Goal: Task Accomplishment & Management: Manage account settings

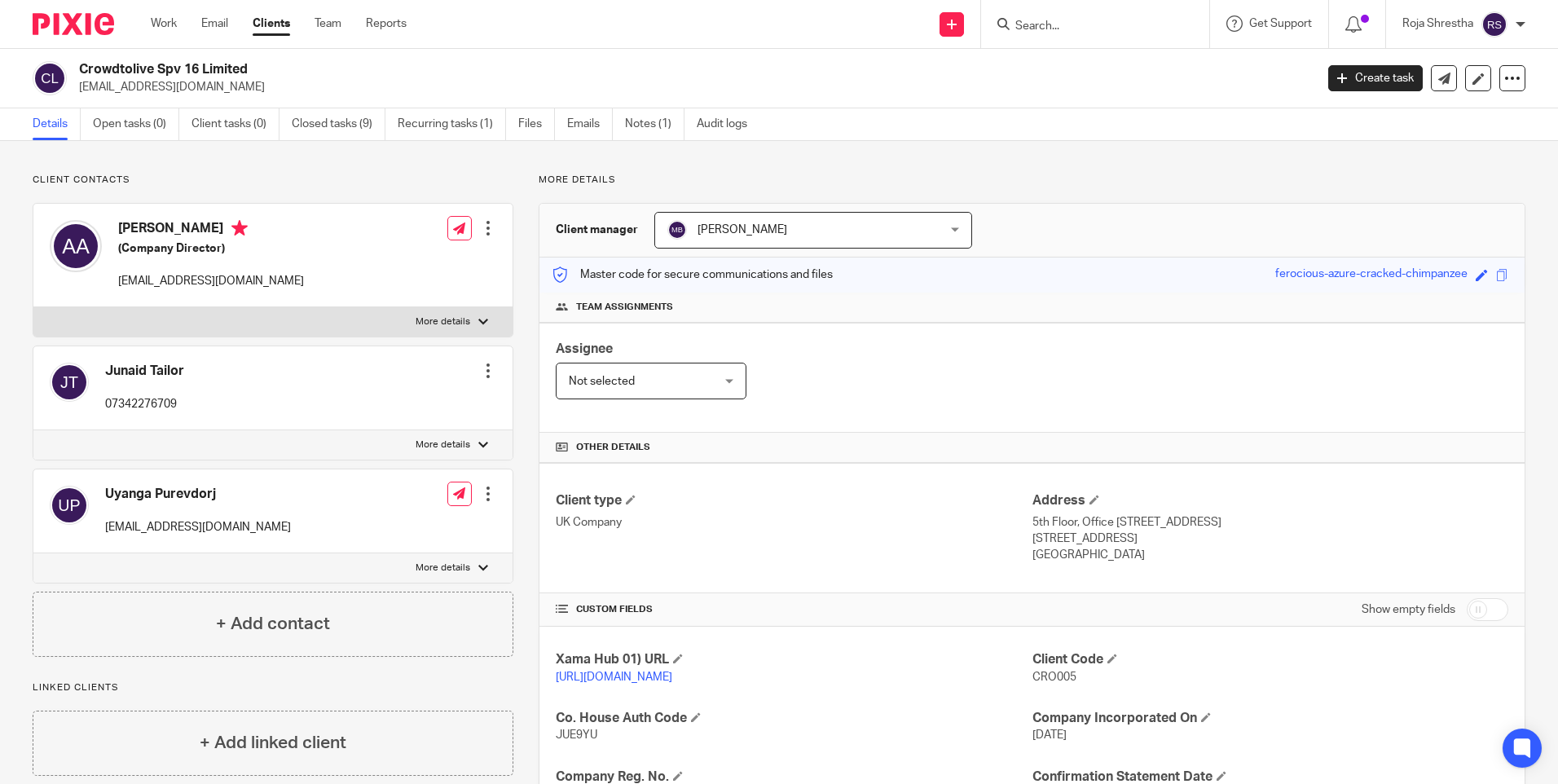
click at [1061, 23] on input "Search" at bounding box center [1086, 27] width 147 height 15
type input "trinity"
click at [1128, 57] on link at bounding box center [1148, 70] width 275 height 37
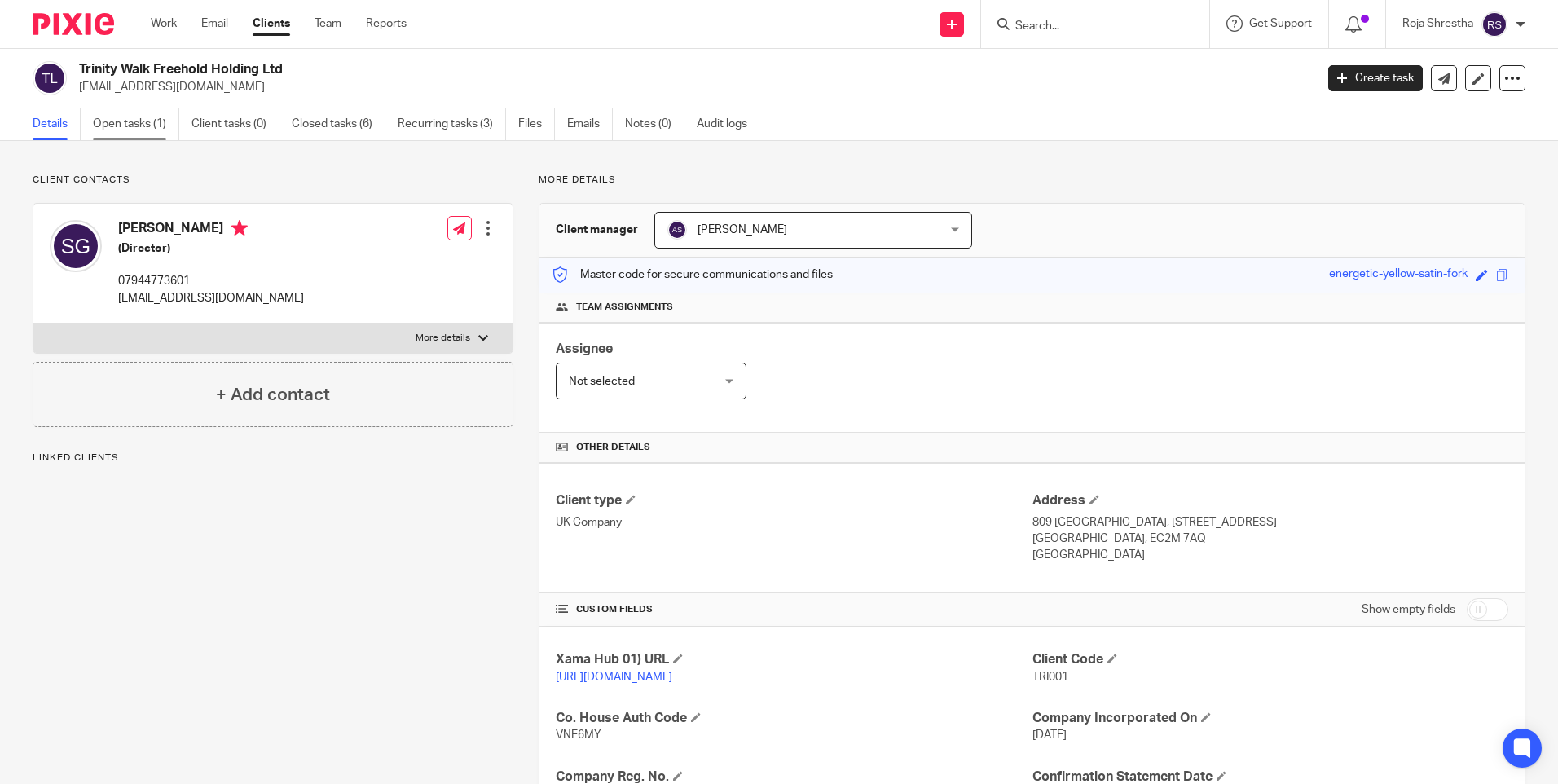
click at [115, 122] on link "Open tasks (1)" at bounding box center [136, 124] width 86 height 32
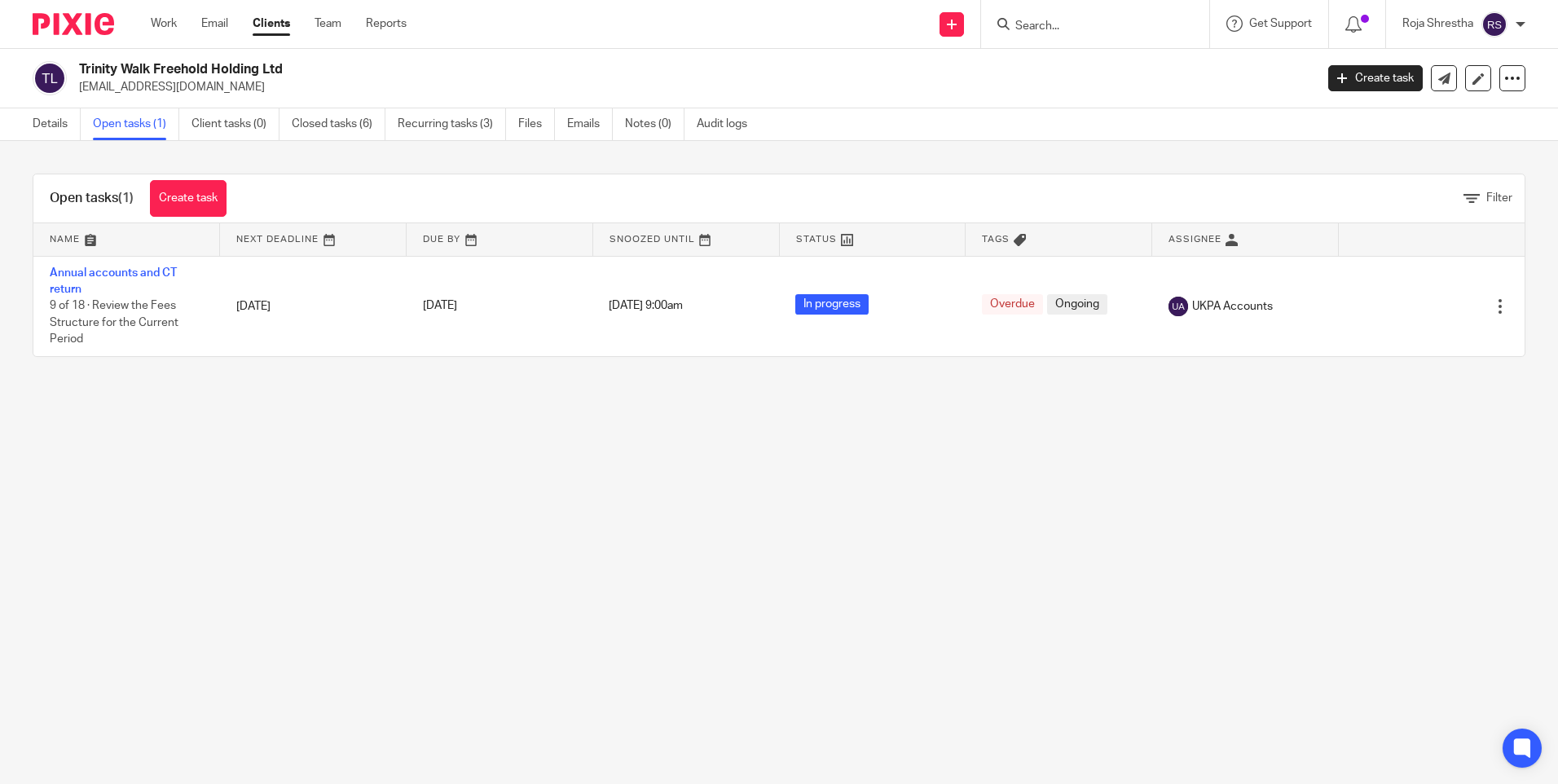
click at [137, 275] on link "Annual accounts and CT return" at bounding box center [113, 282] width 127 height 28
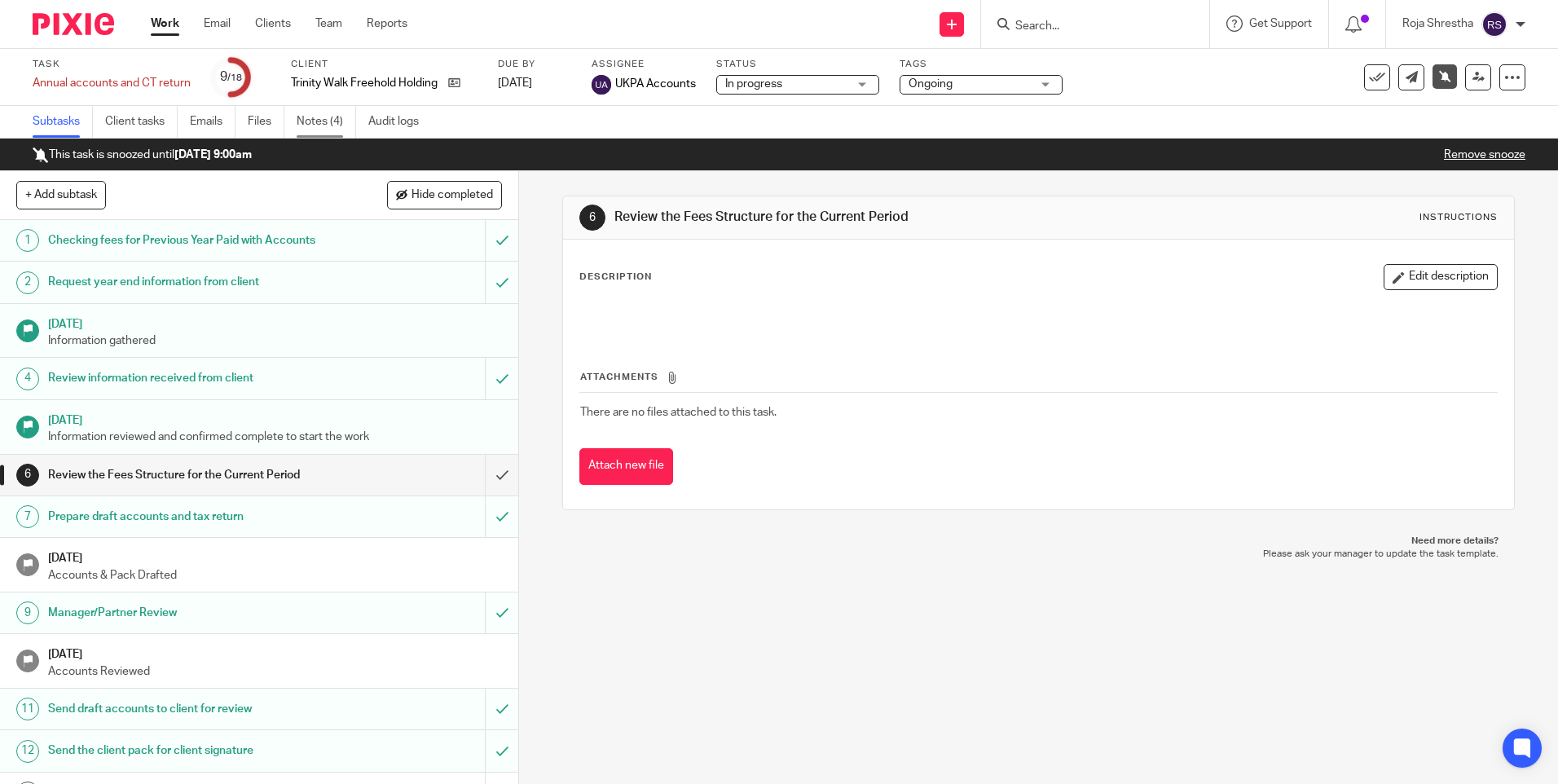
click at [342, 123] on link "Notes (4)" at bounding box center [327, 122] width 60 height 32
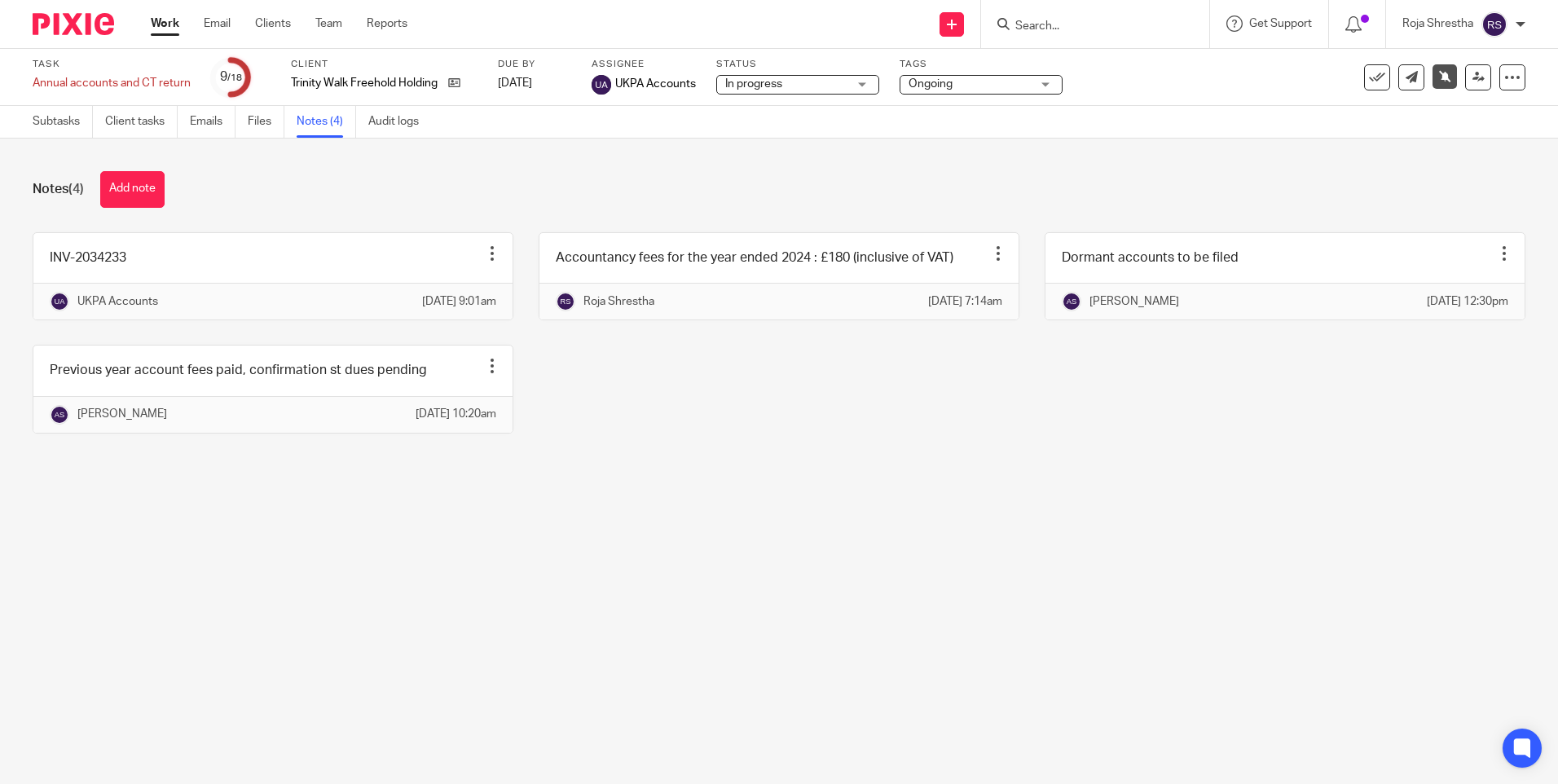
click at [434, 626] on main "Task Annual accounts and CT return Save Annual accounts and CT return 9 /18 Cli…" at bounding box center [779, 392] width 1558 height 784
click at [1075, 10] on div at bounding box center [1095, 23] width 228 height 48
click at [1088, 32] on input "Search" at bounding box center [1086, 27] width 147 height 15
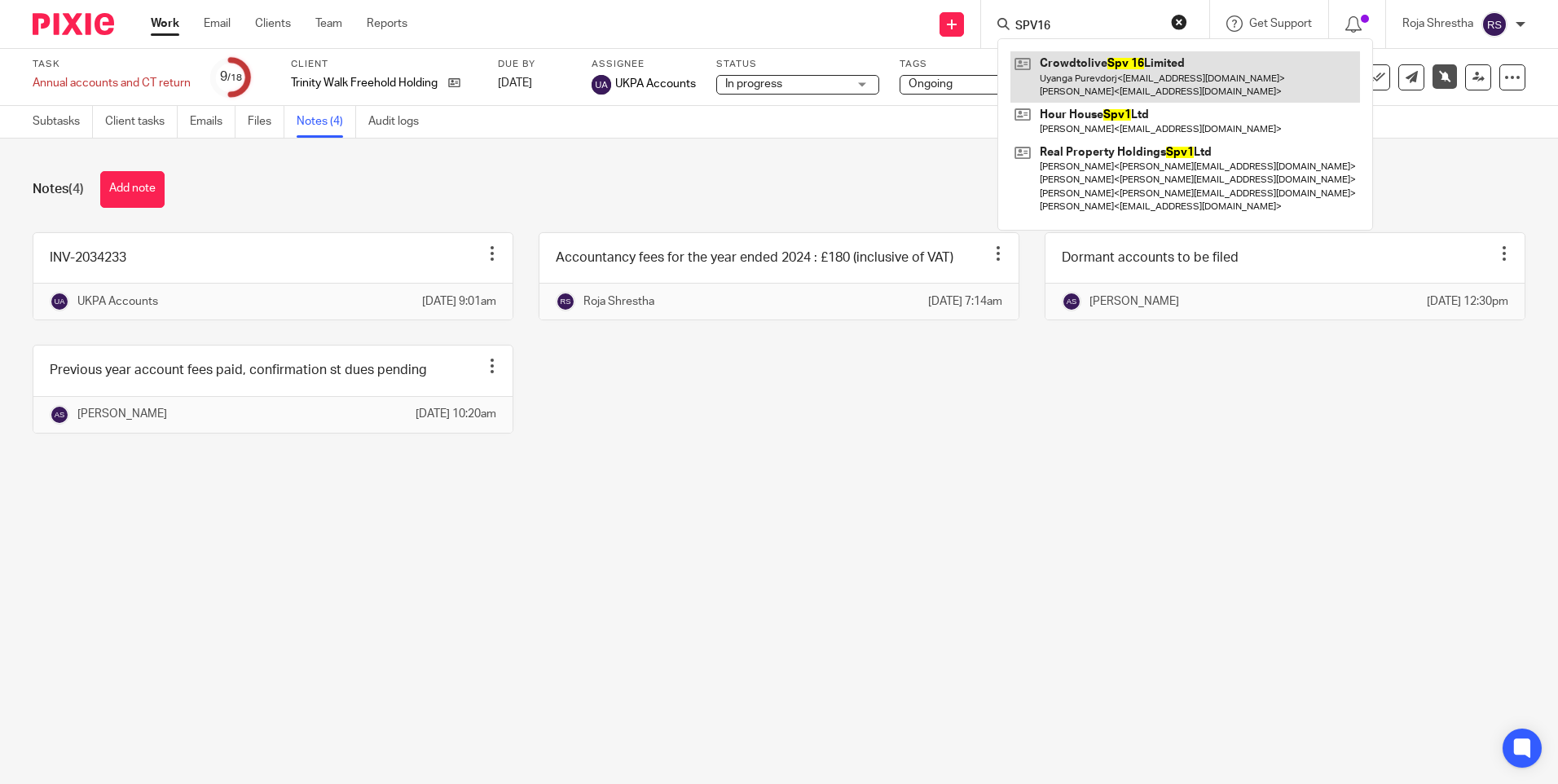
type input "SPV16"
click at [1116, 67] on link at bounding box center [1186, 77] width 350 height 51
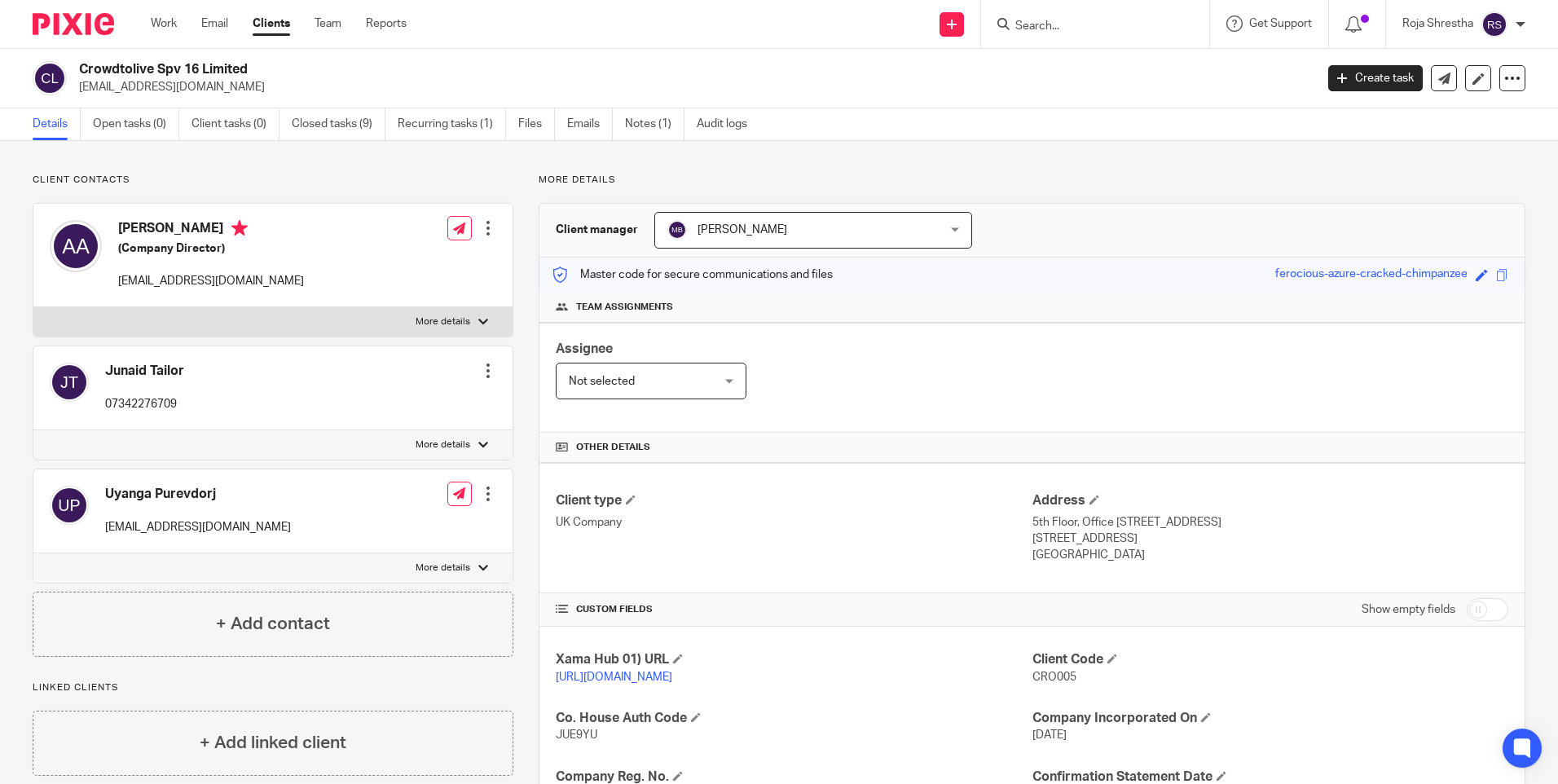
click at [1070, 22] on input "Search" at bounding box center [1086, 27] width 147 height 15
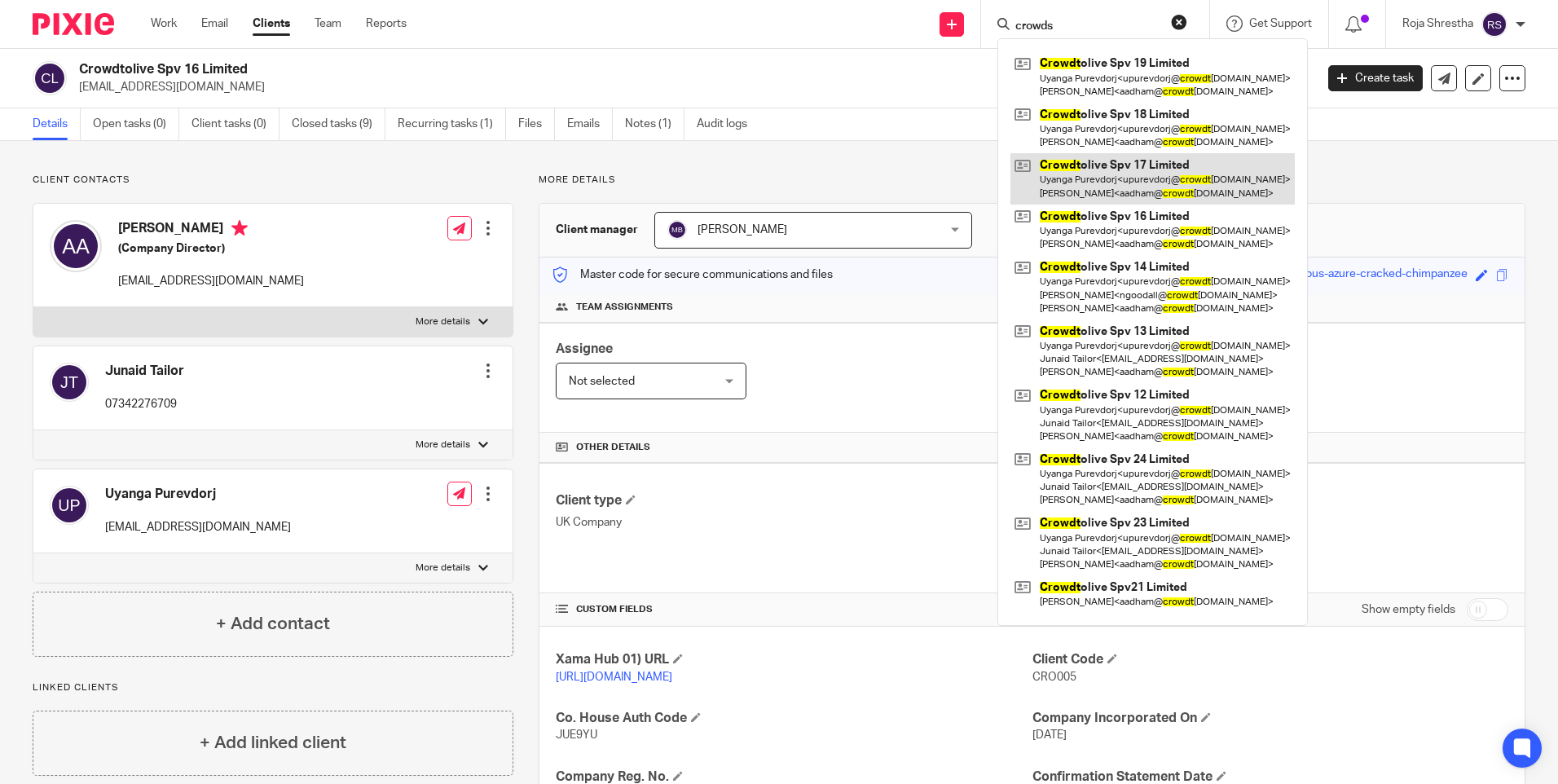
type input "crowds"
click at [1157, 161] on link at bounding box center [1153, 179] width 284 height 51
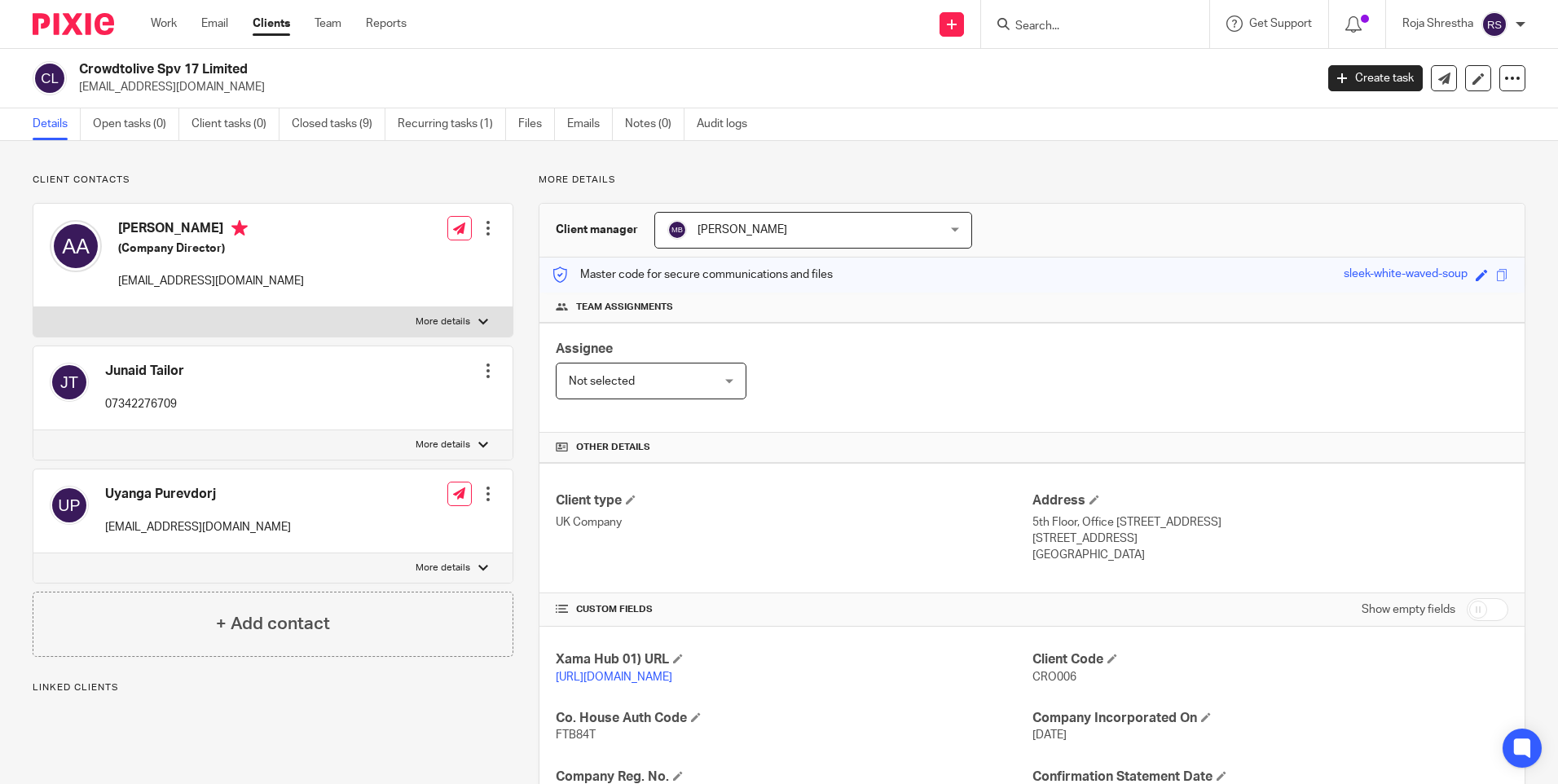
scroll to position [327, 0]
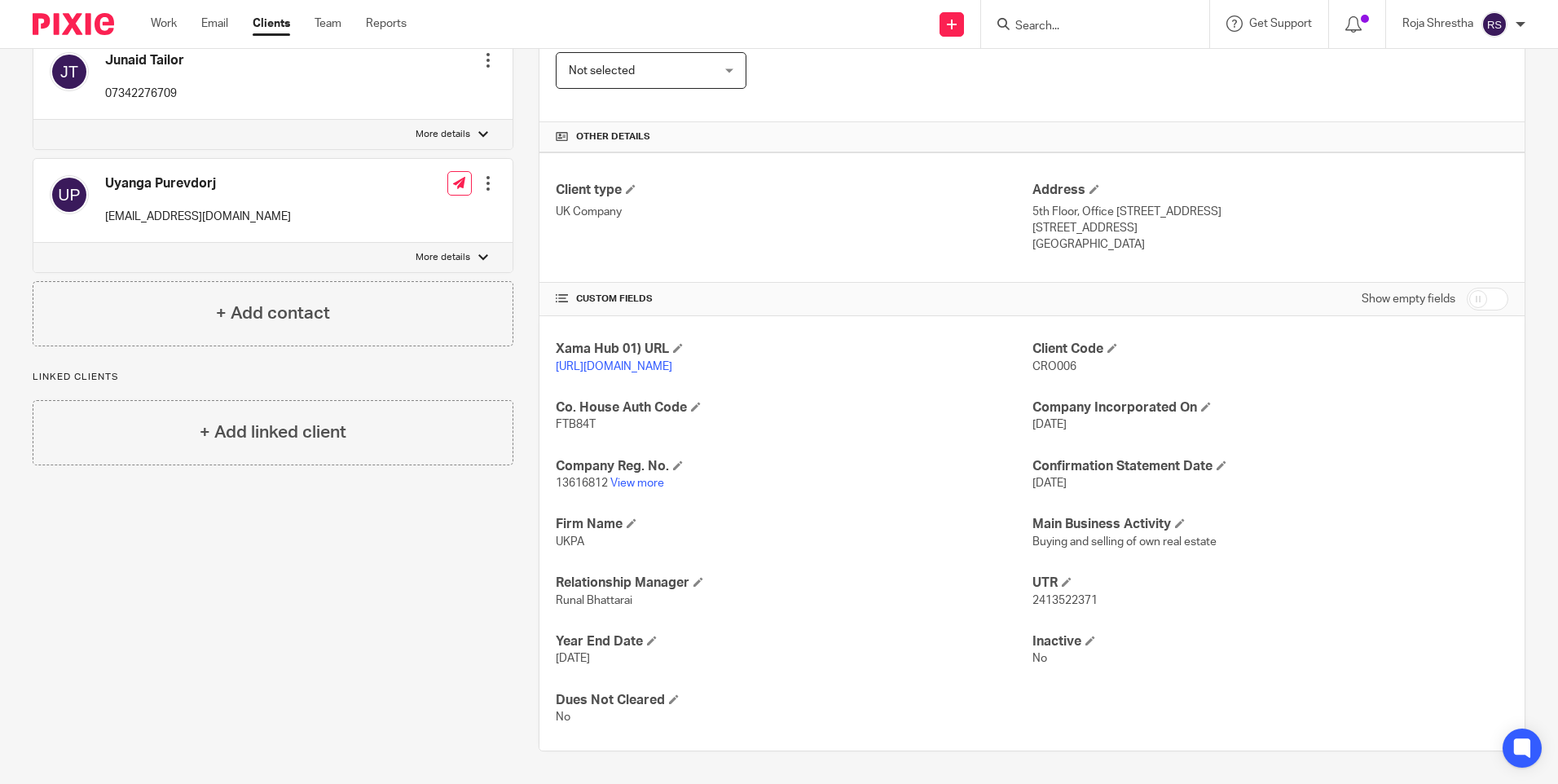
click at [1069, 25] on input "Search" at bounding box center [1086, 27] width 147 height 15
type input "v"
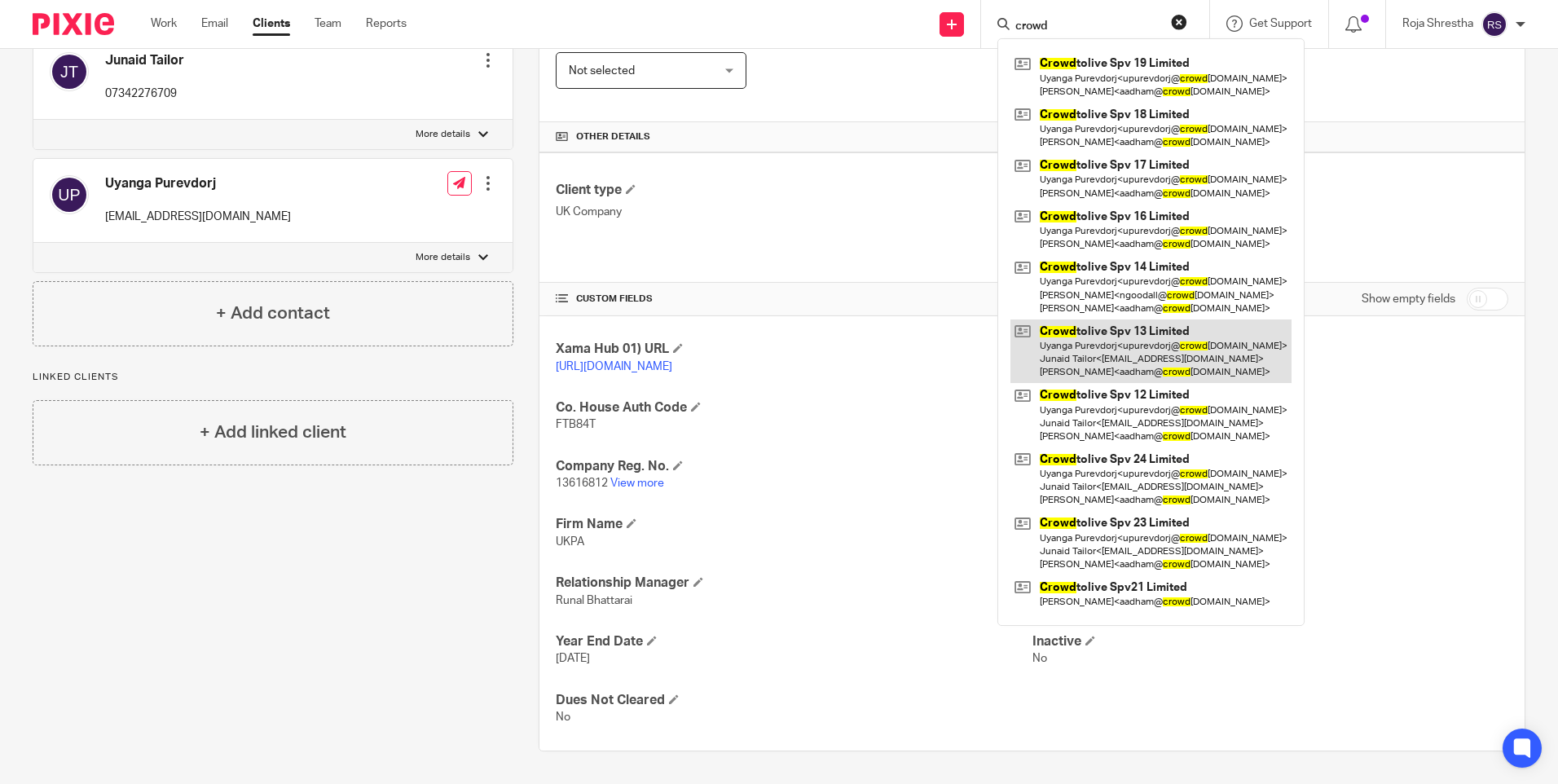
type input "crowd"
click at [1131, 346] on link at bounding box center [1151, 351] width 281 height 65
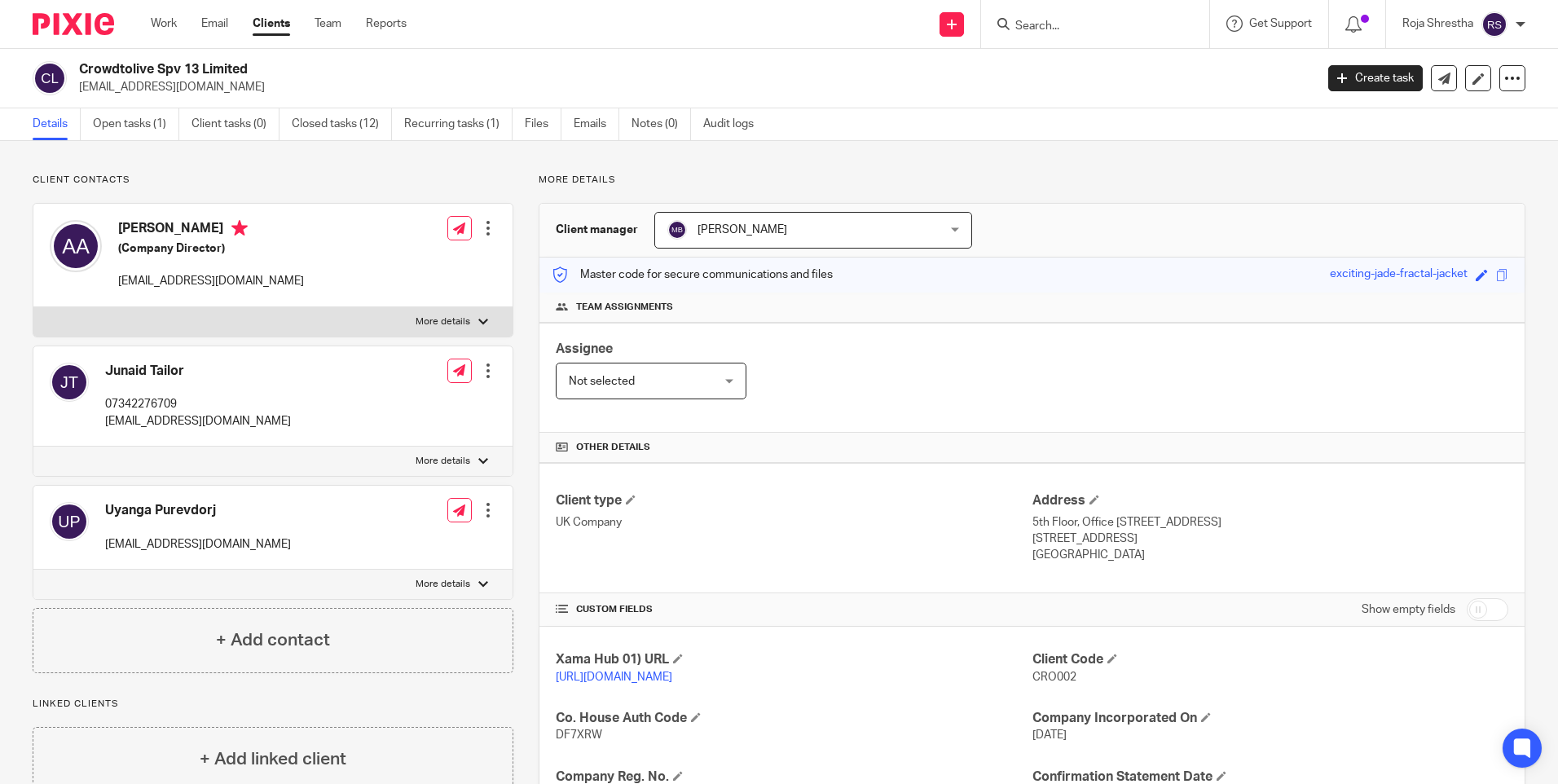
click at [1091, 25] on input "Search" at bounding box center [1086, 27] width 147 height 15
click at [1104, 16] on form at bounding box center [1099, 24] width 173 height 21
click at [1090, 14] on form at bounding box center [1099, 24] width 173 height 21
click at [1090, 16] on form at bounding box center [1099, 24] width 173 height 21
click at [1090, 25] on input "Search" at bounding box center [1086, 27] width 147 height 15
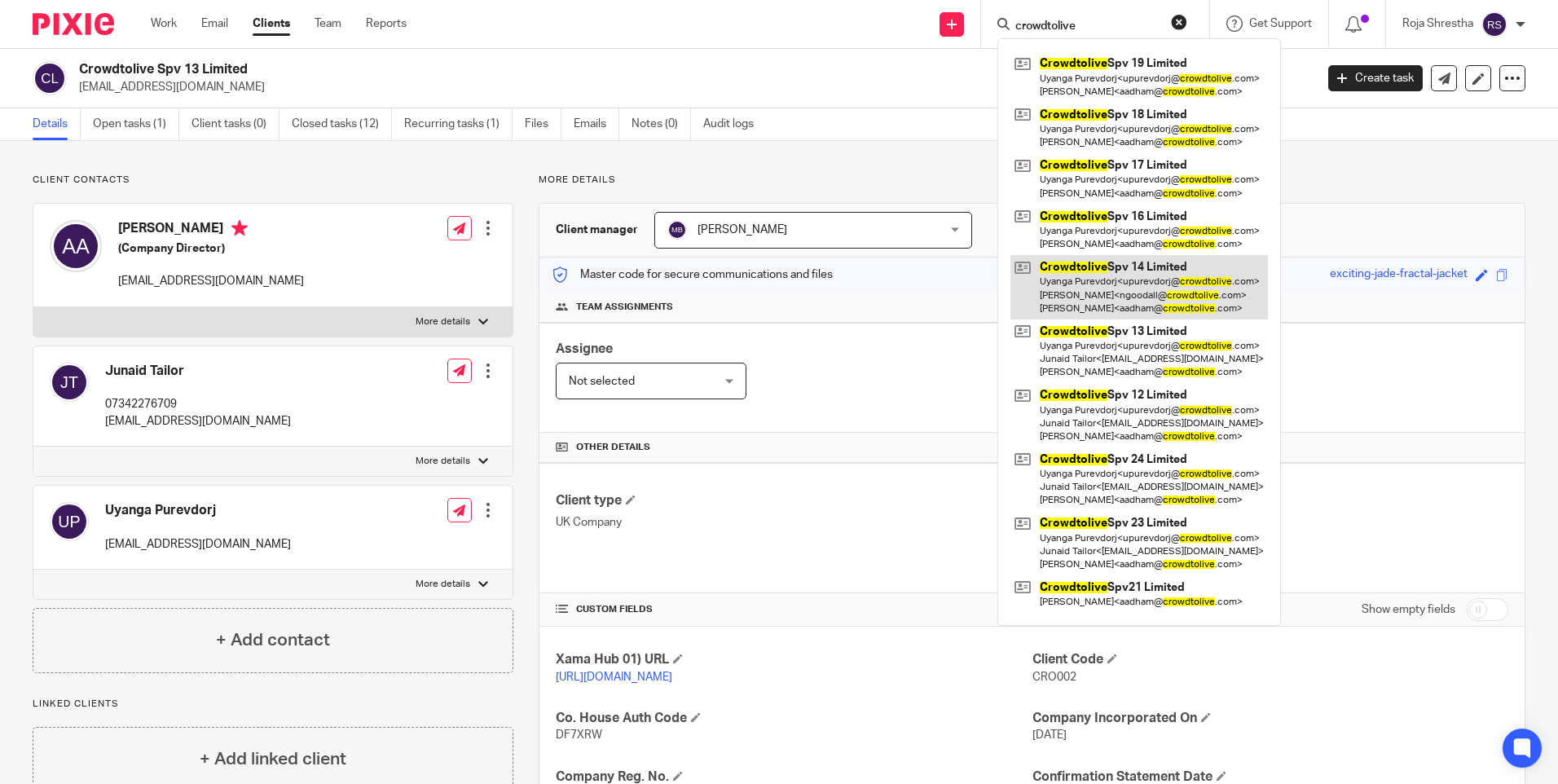
type input "crowdtolive"
click at [1147, 286] on link at bounding box center [1139, 287] width 257 height 65
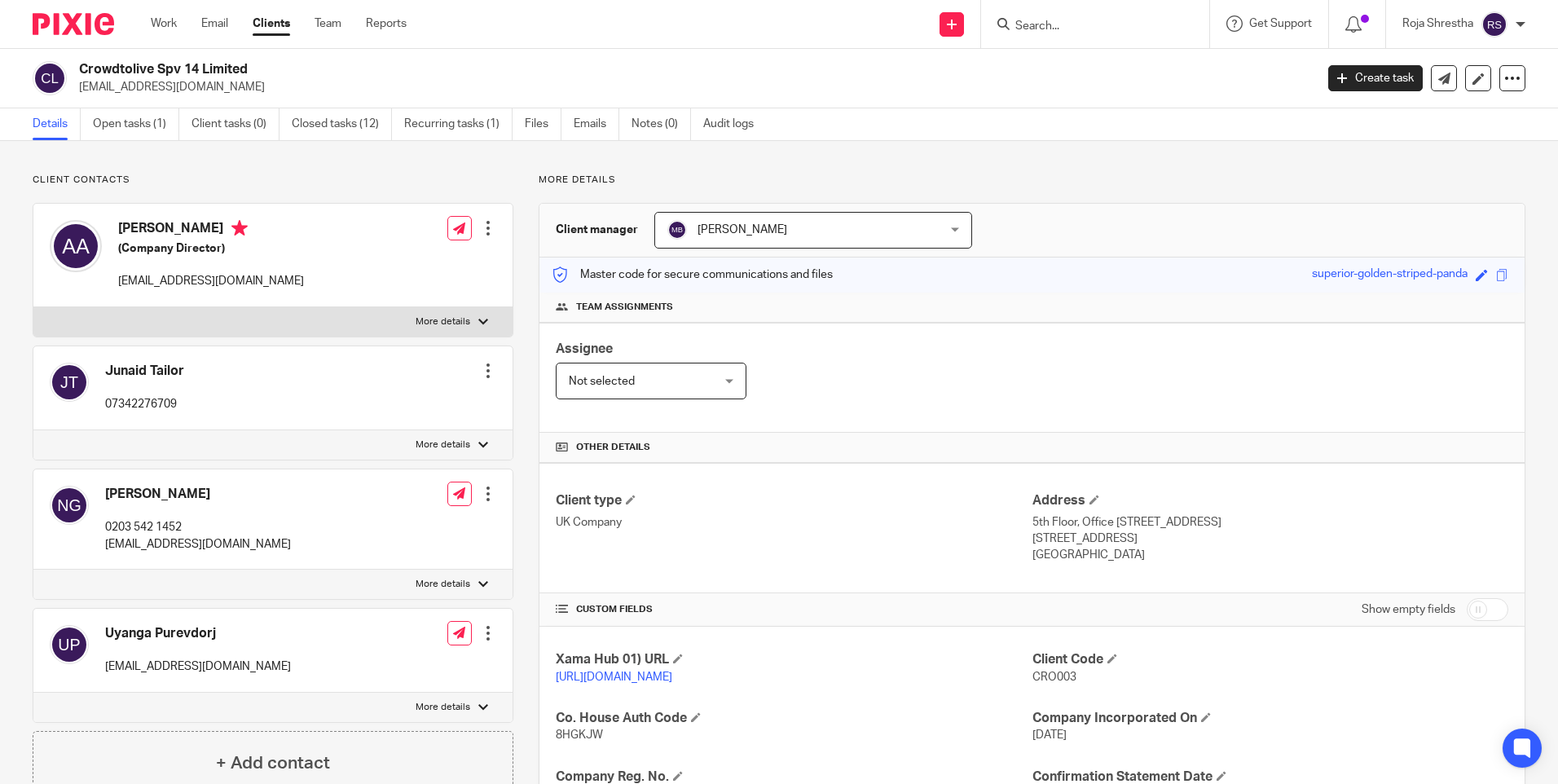
click at [1060, 24] on input "Search" at bounding box center [1086, 27] width 147 height 15
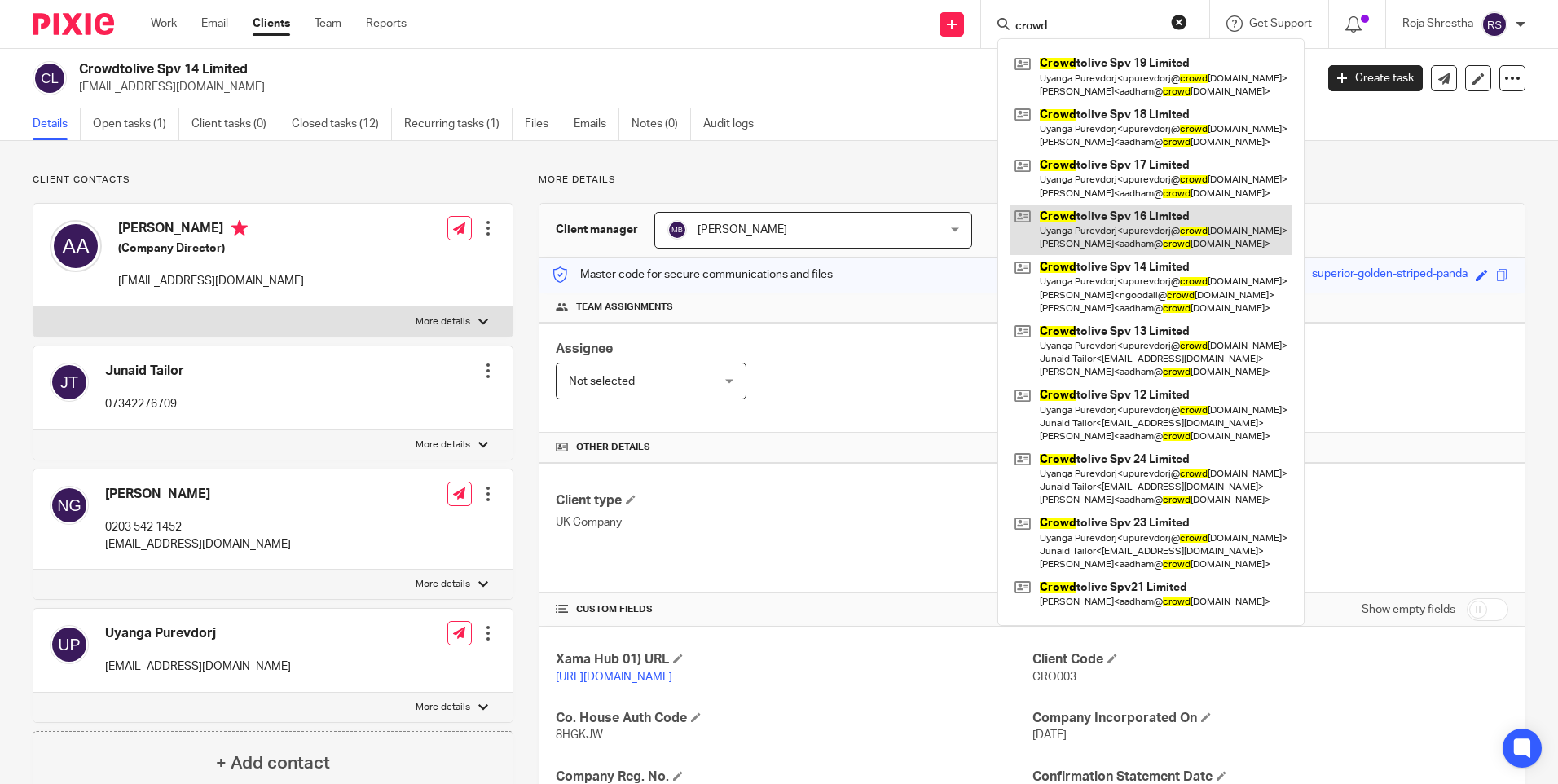
type input "crowd"
click at [1143, 221] on link at bounding box center [1151, 230] width 281 height 51
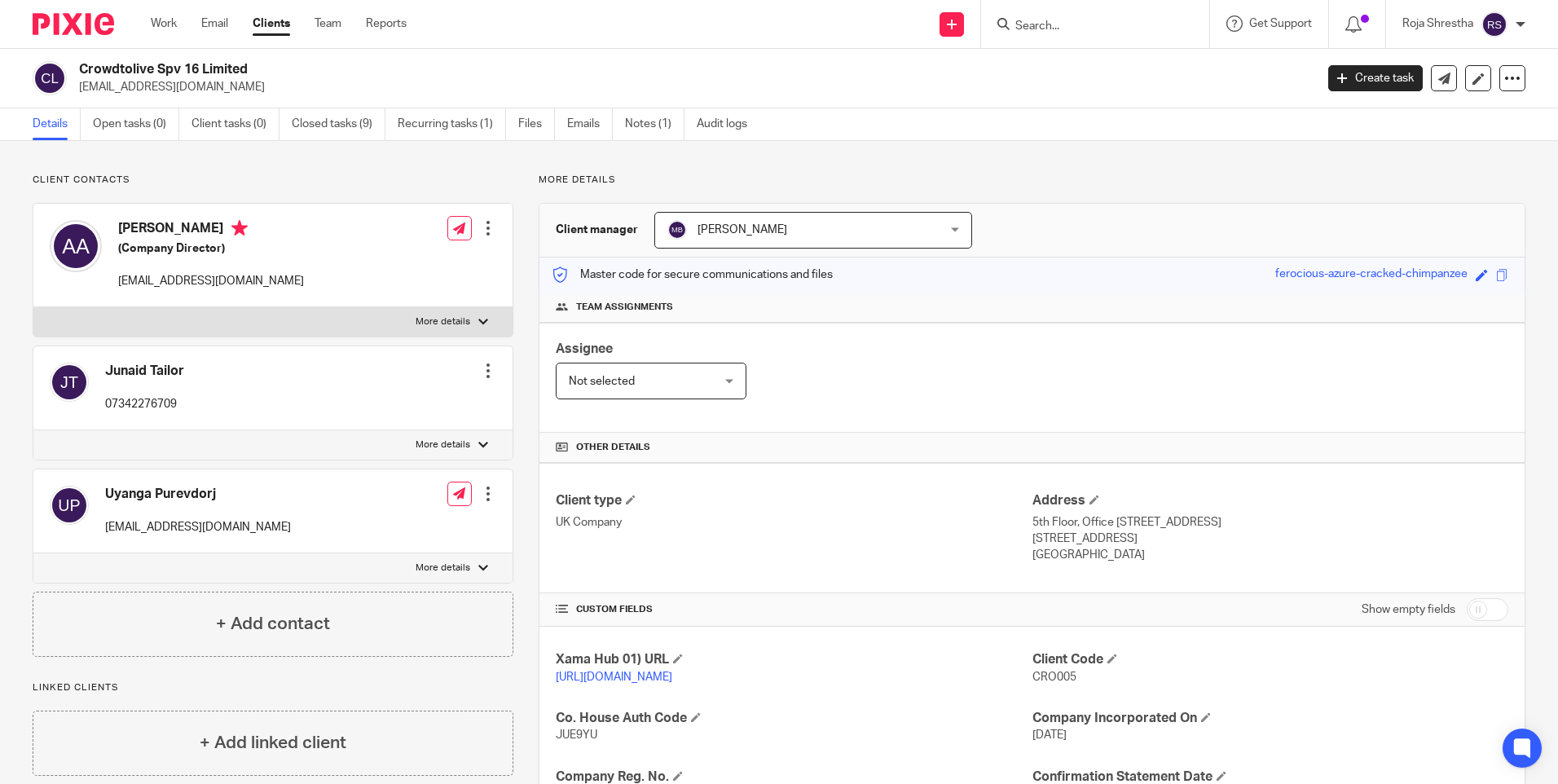
click at [1060, 31] on input "Search" at bounding box center [1086, 27] width 147 height 15
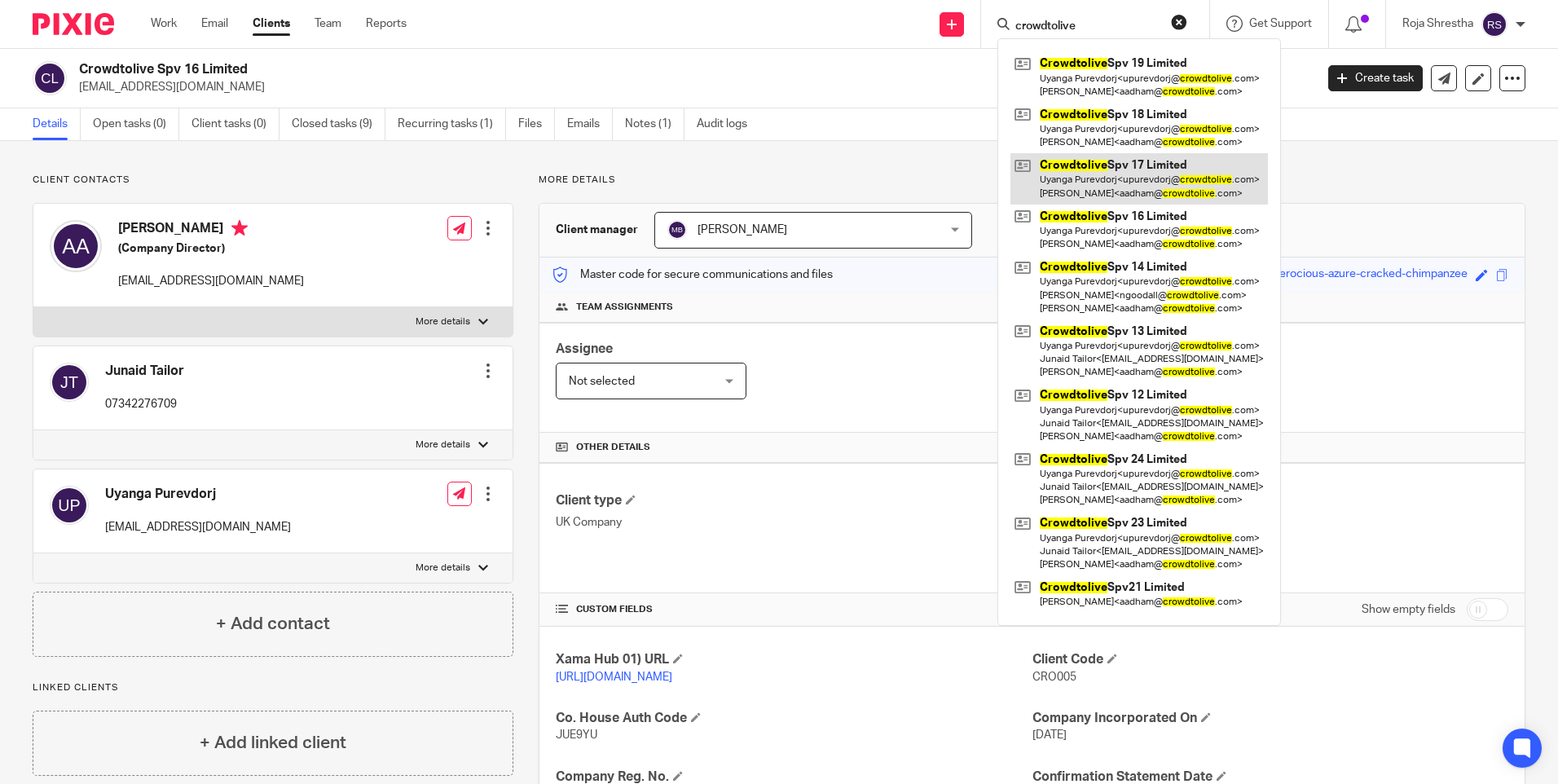
type input "crowdtolive"
click at [1167, 177] on link at bounding box center [1139, 179] width 257 height 51
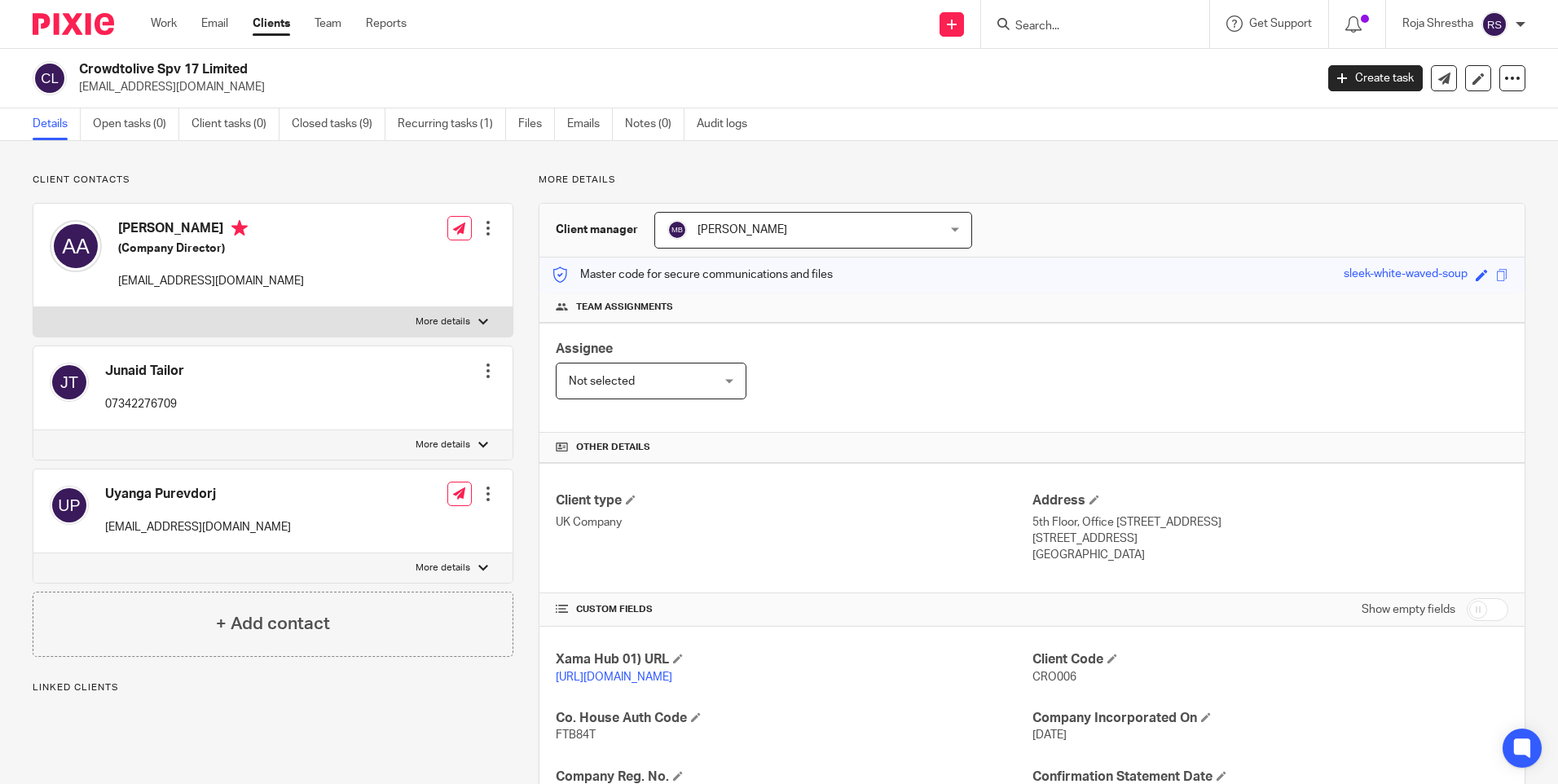
scroll to position [244, 0]
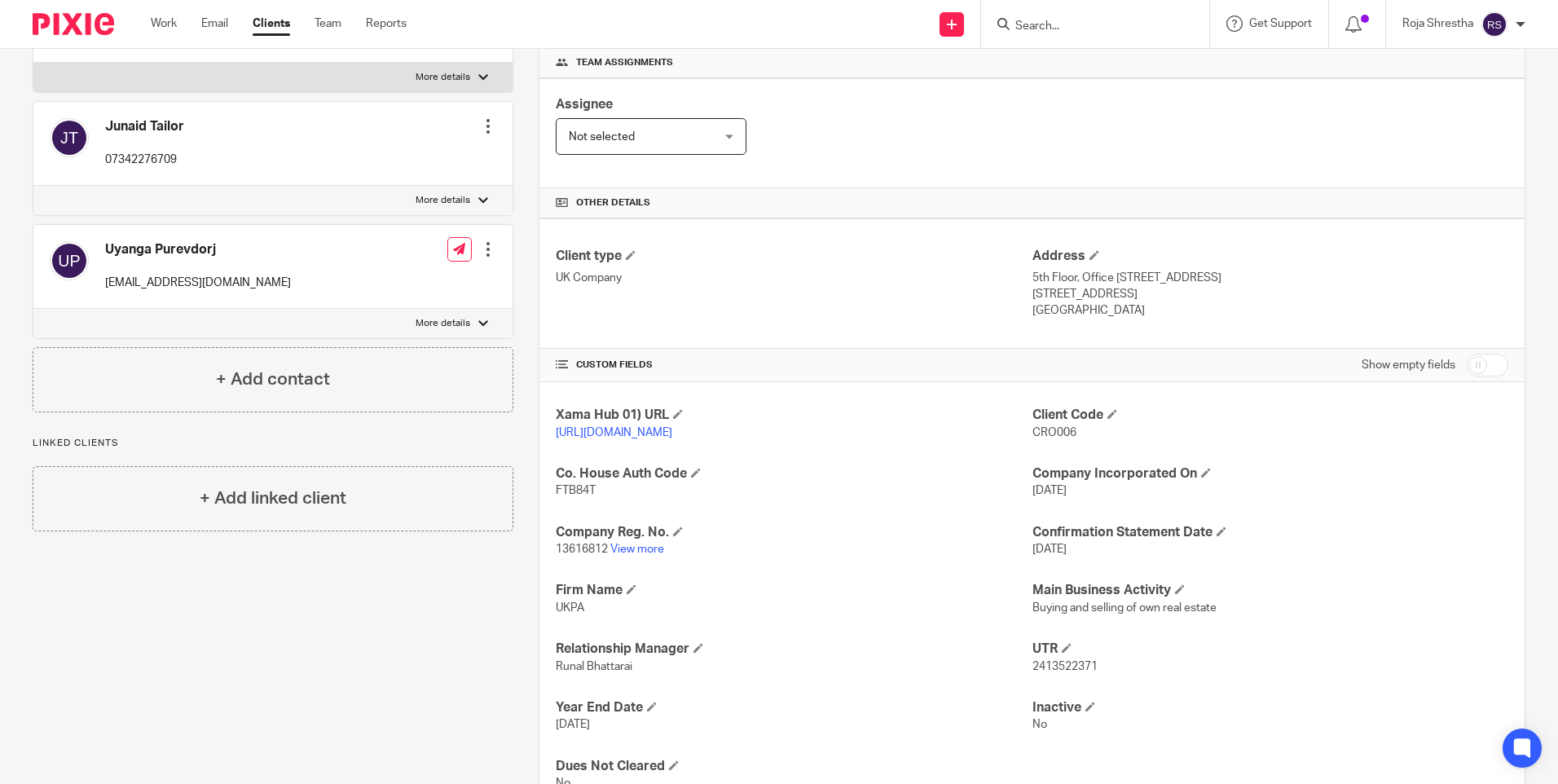
click at [1041, 22] on input "Search" at bounding box center [1086, 27] width 147 height 15
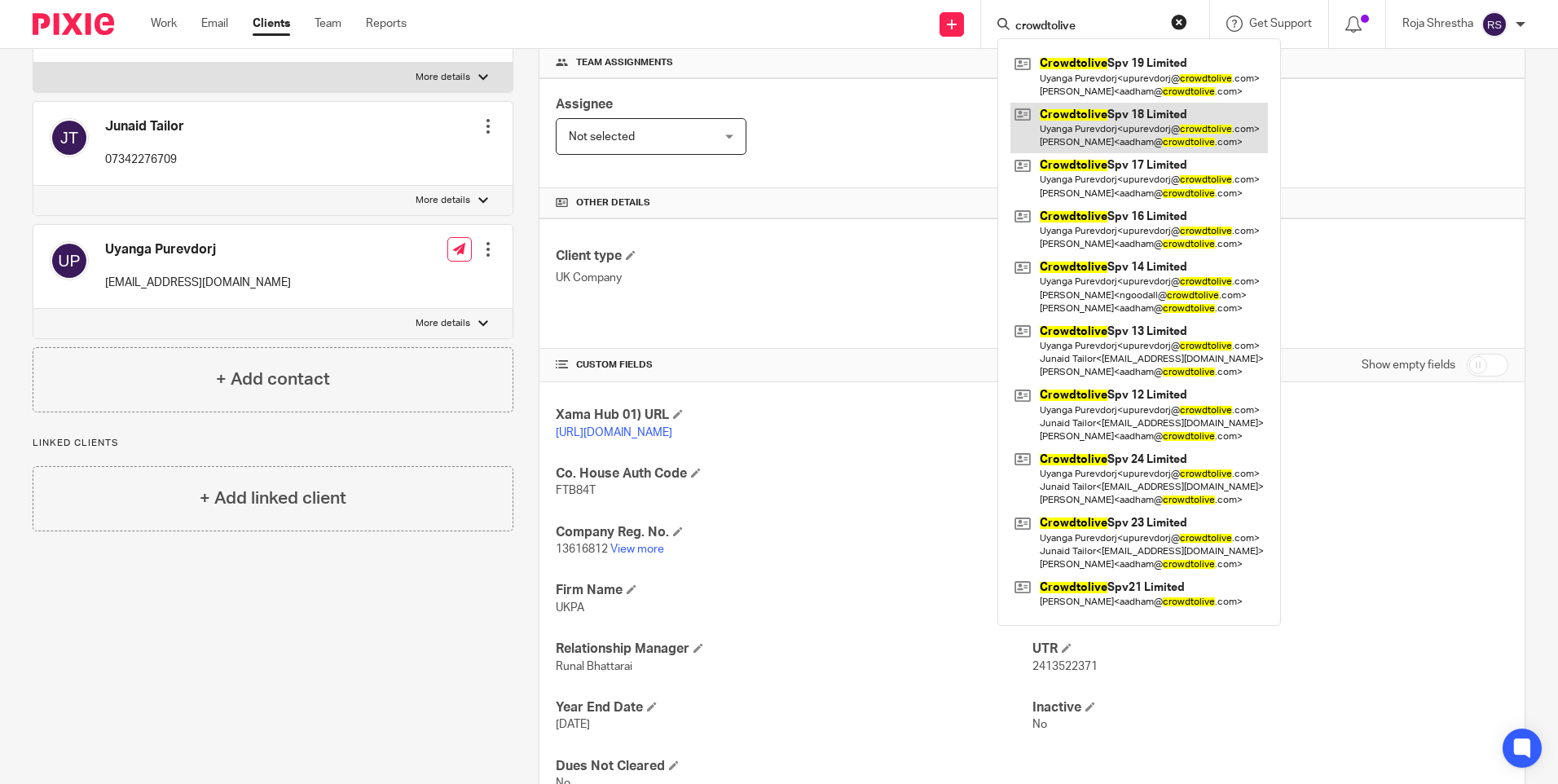
type input "crowdtolive"
click at [1118, 114] on link at bounding box center [1139, 128] width 257 height 51
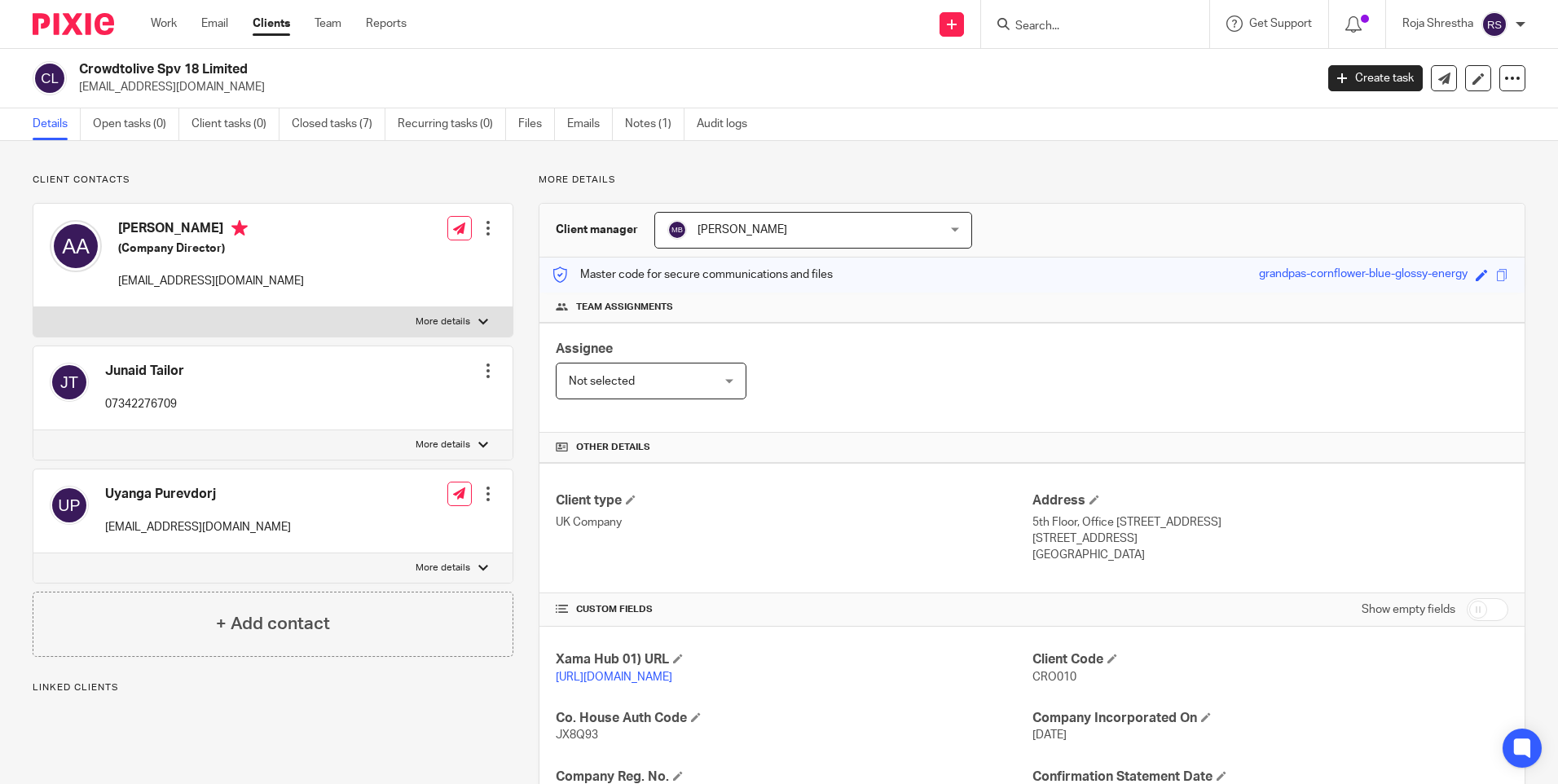
scroll to position [81, 0]
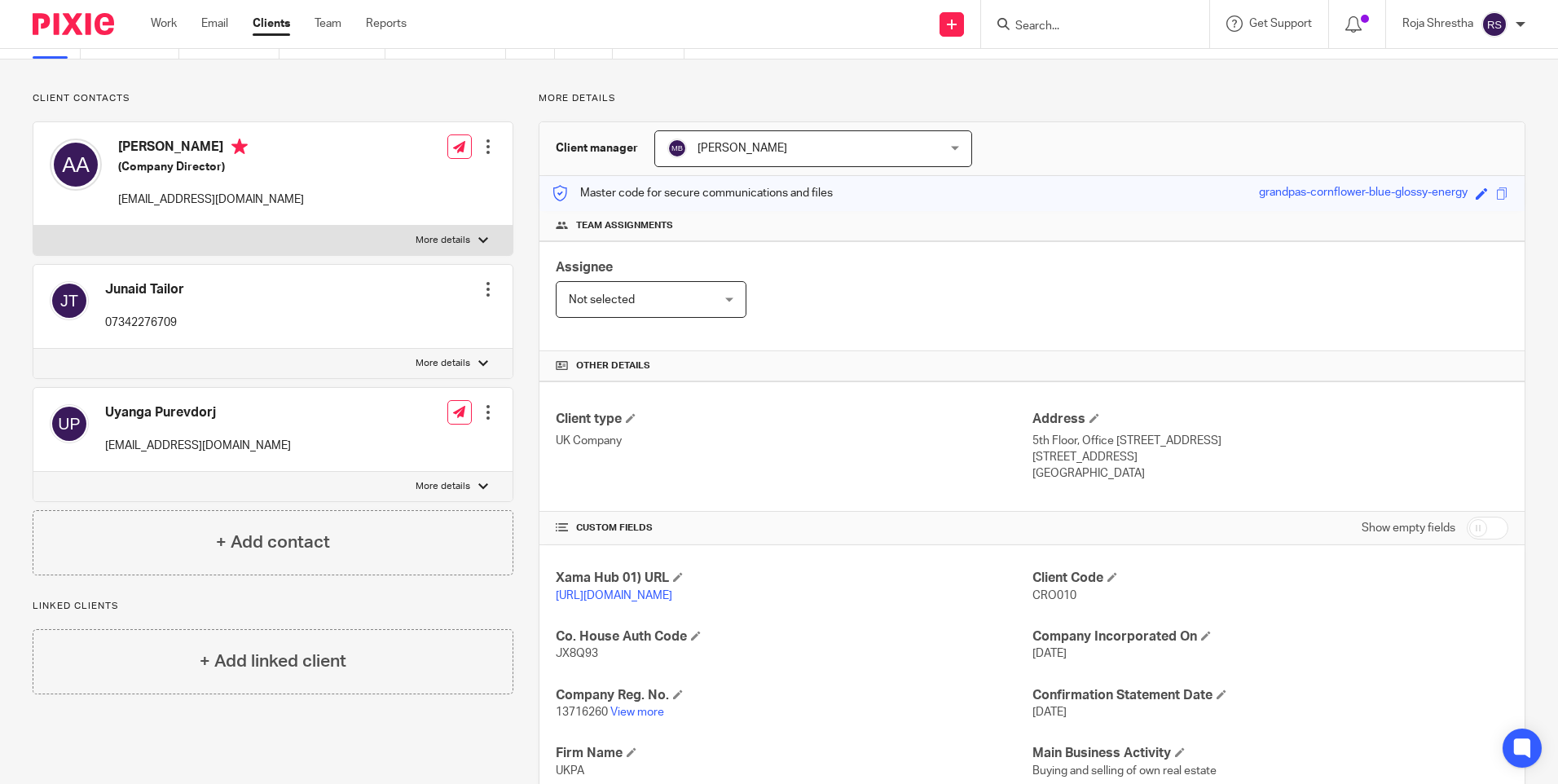
click at [1041, 22] on input "Search" at bounding box center [1086, 27] width 147 height 15
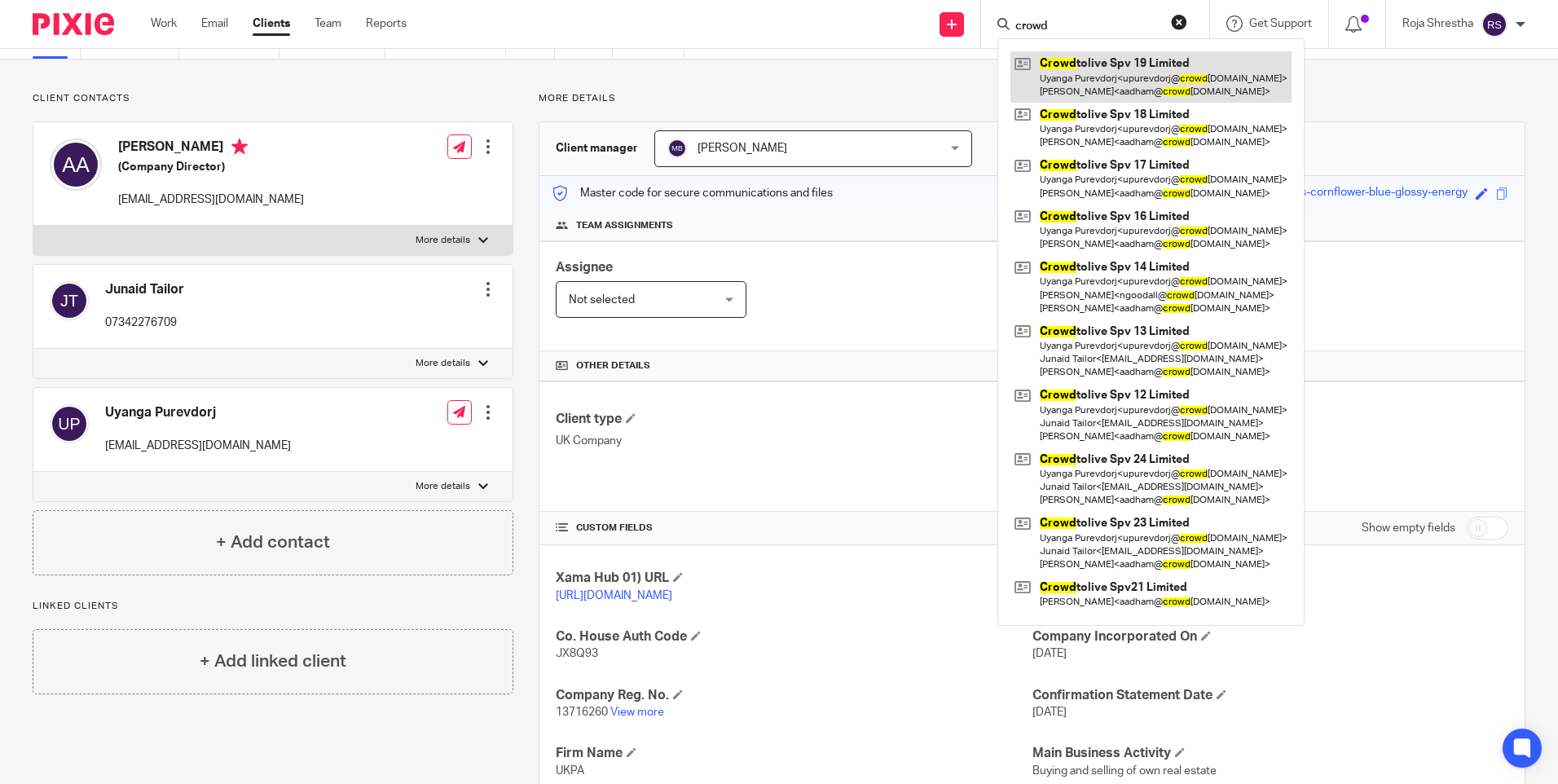
type input "crowd"
click at [1104, 69] on link at bounding box center [1151, 77] width 281 height 51
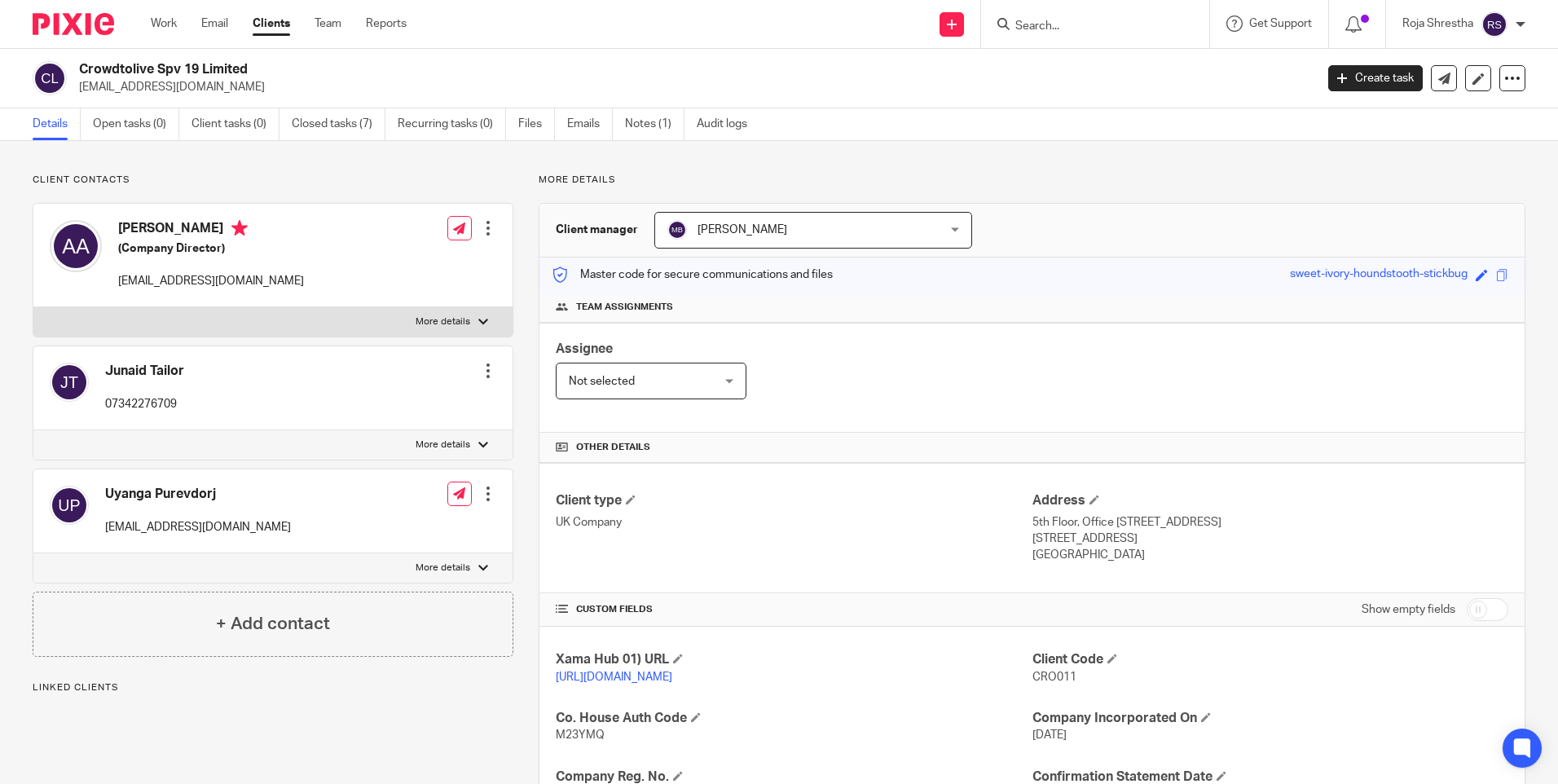
scroll to position [81, 0]
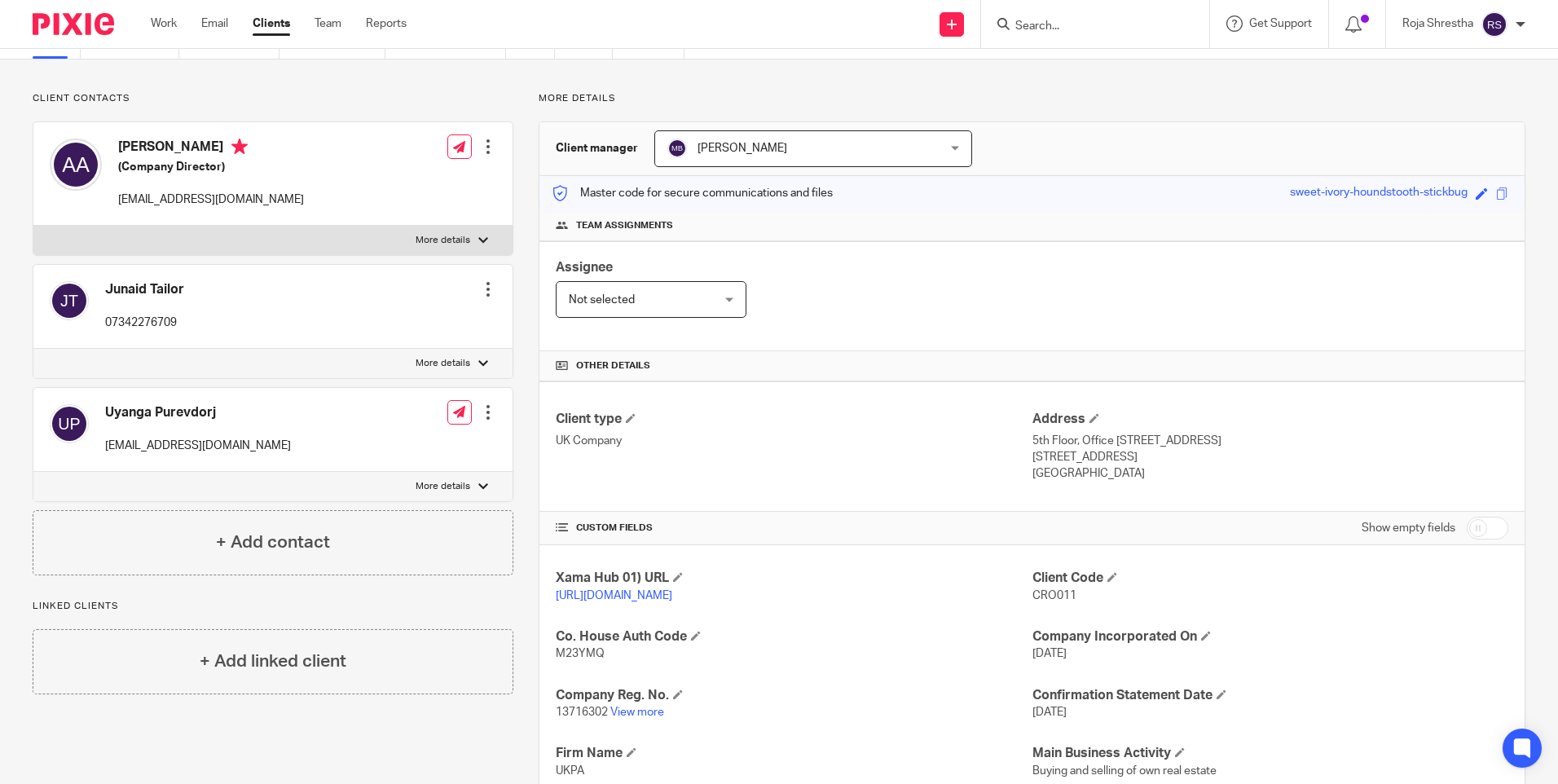
click at [1078, 29] on input "Search" at bounding box center [1086, 27] width 147 height 15
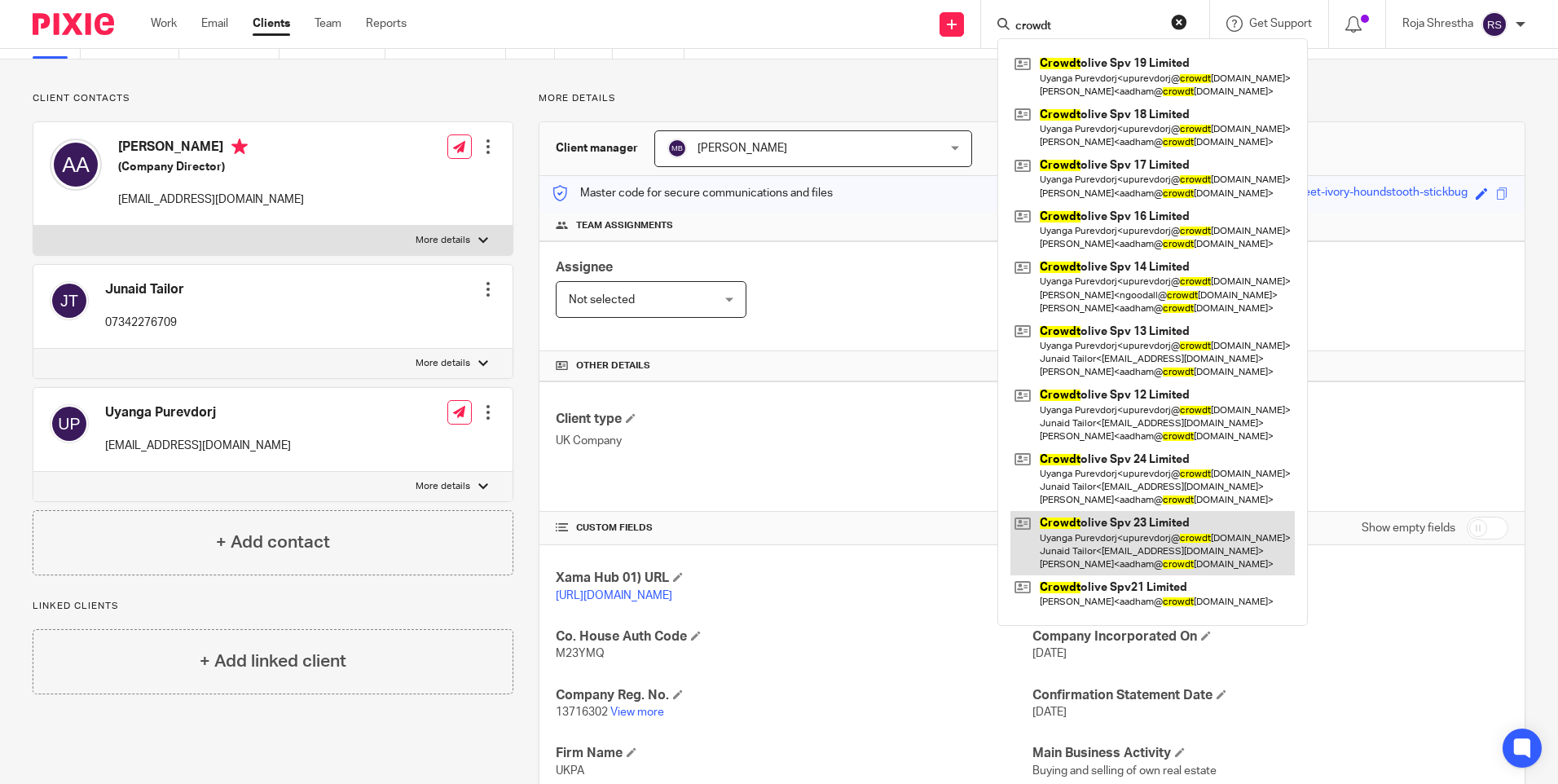
type input "crowdt"
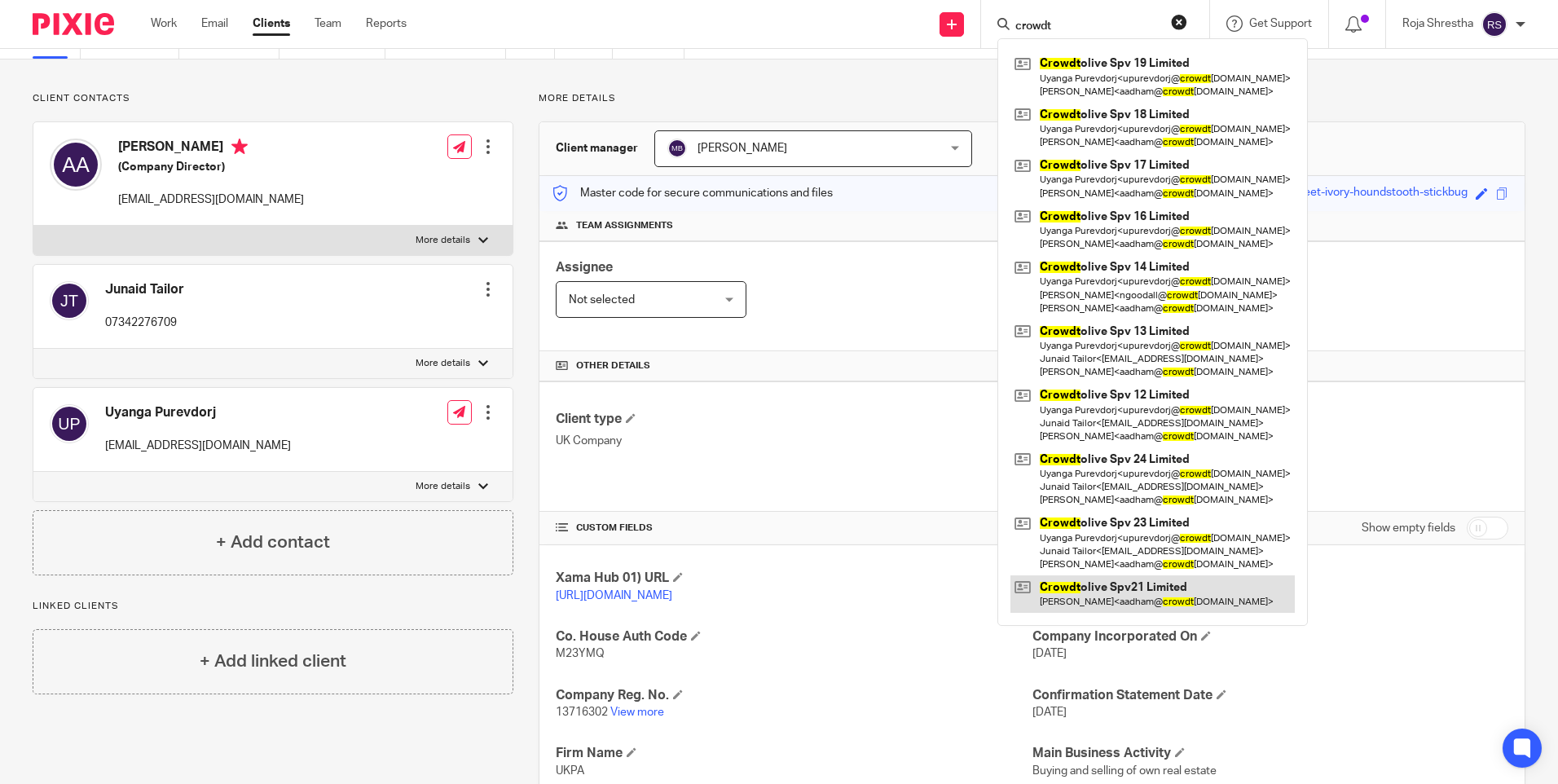
click at [1175, 588] on link at bounding box center [1153, 594] width 284 height 37
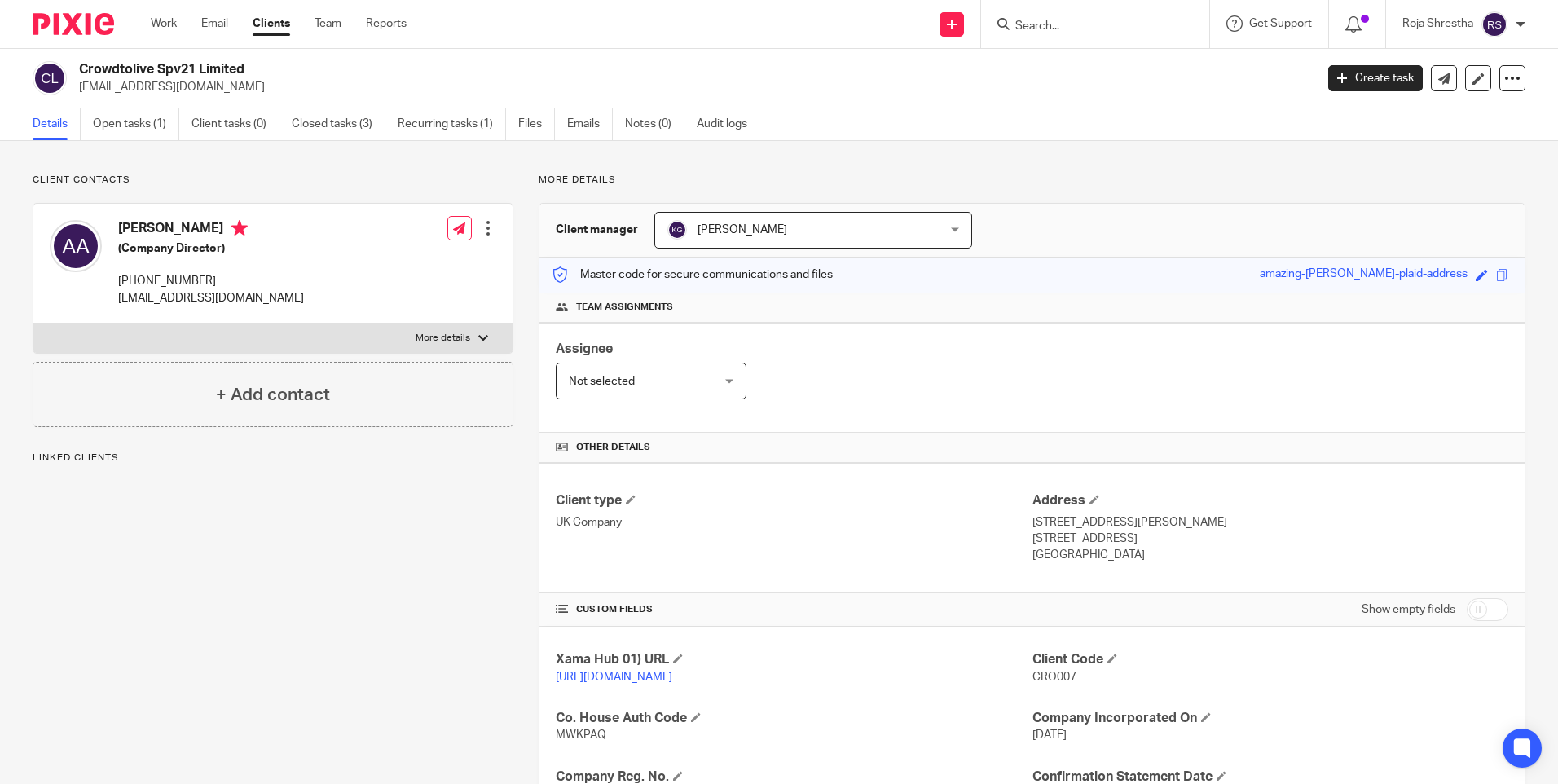
scroll to position [163, 0]
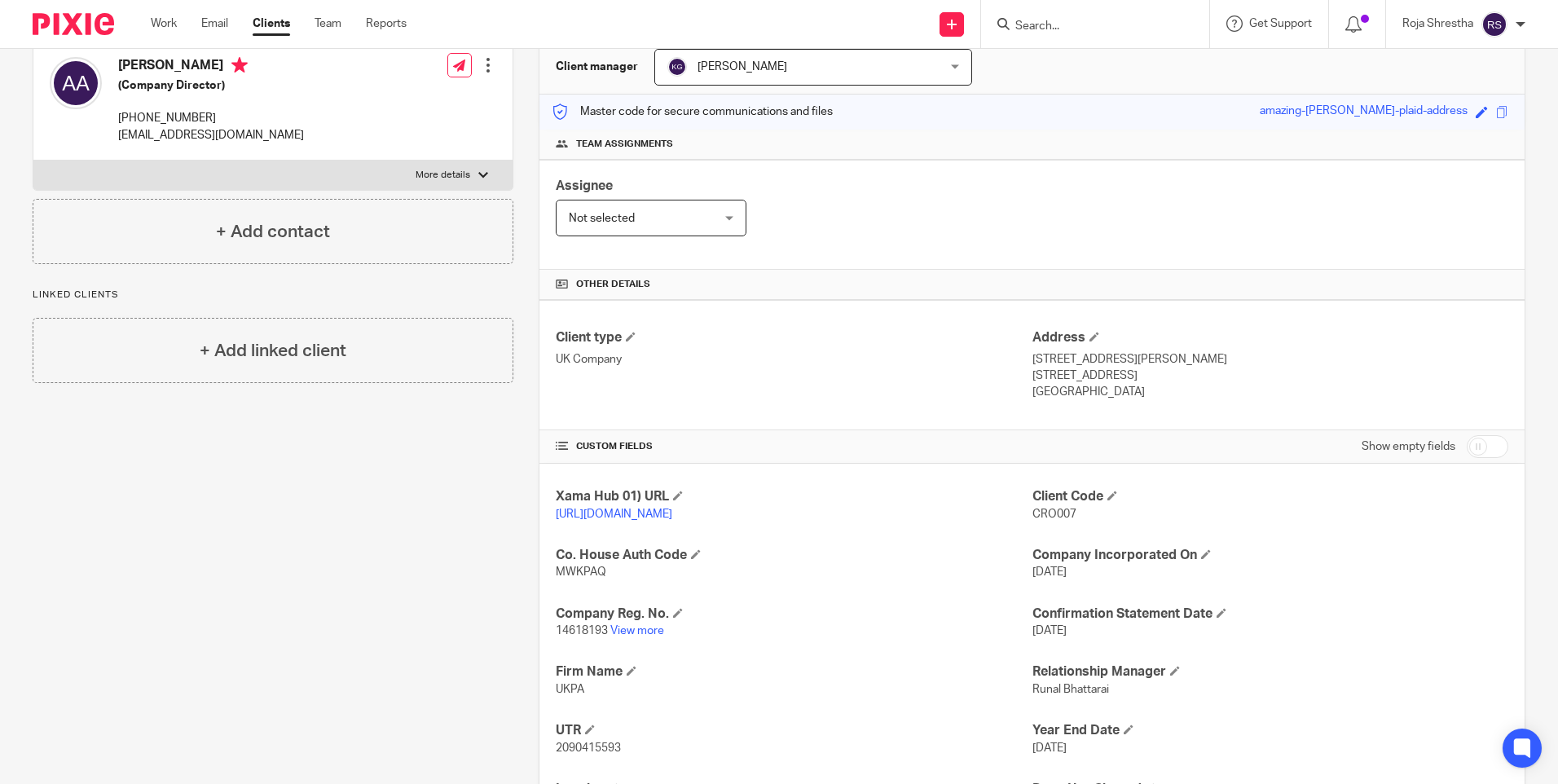
click at [1070, 30] on input "Search" at bounding box center [1086, 27] width 147 height 15
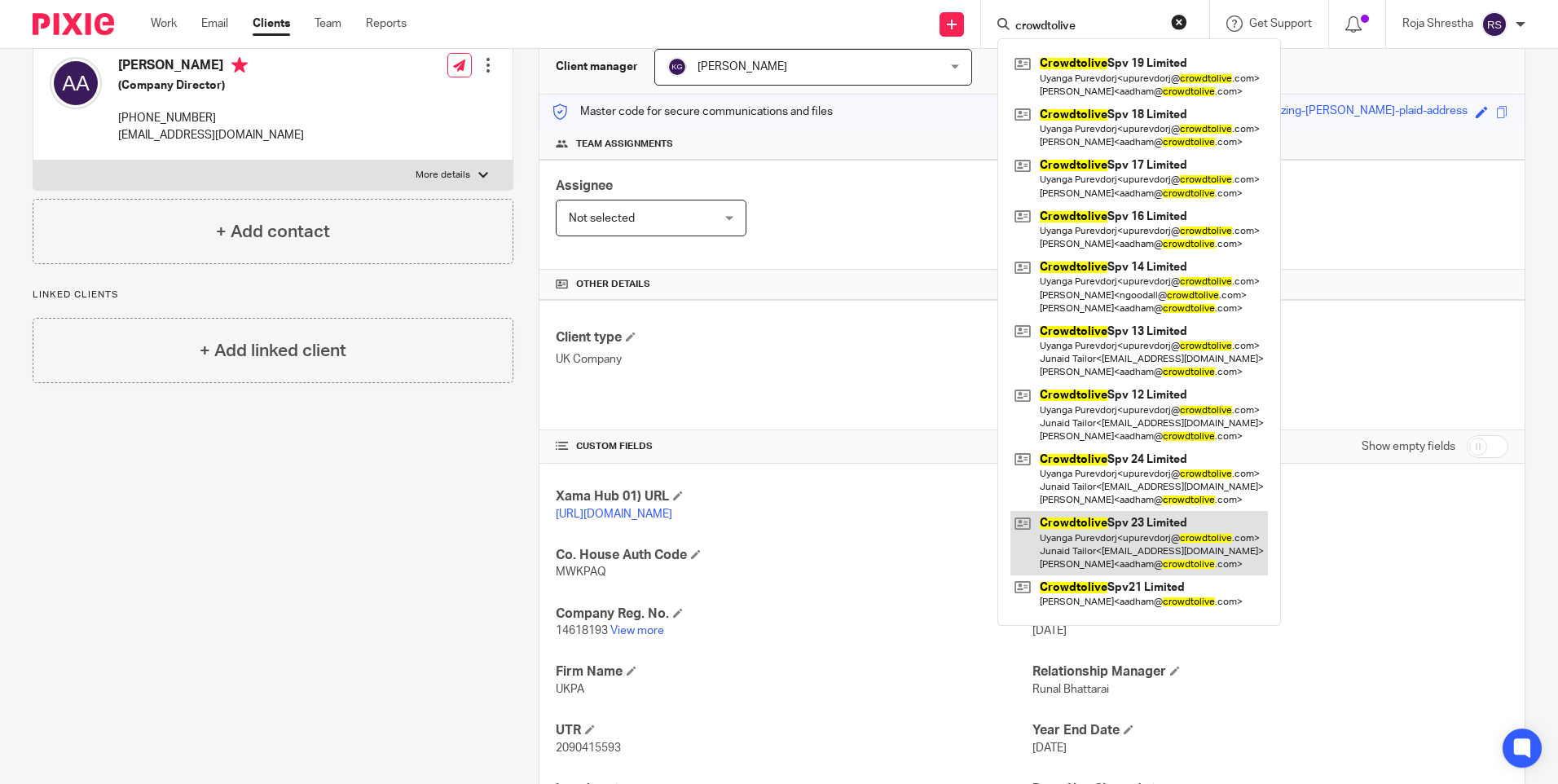
type input "crowdtolive"
click at [1133, 536] on link at bounding box center [1139, 543] width 257 height 65
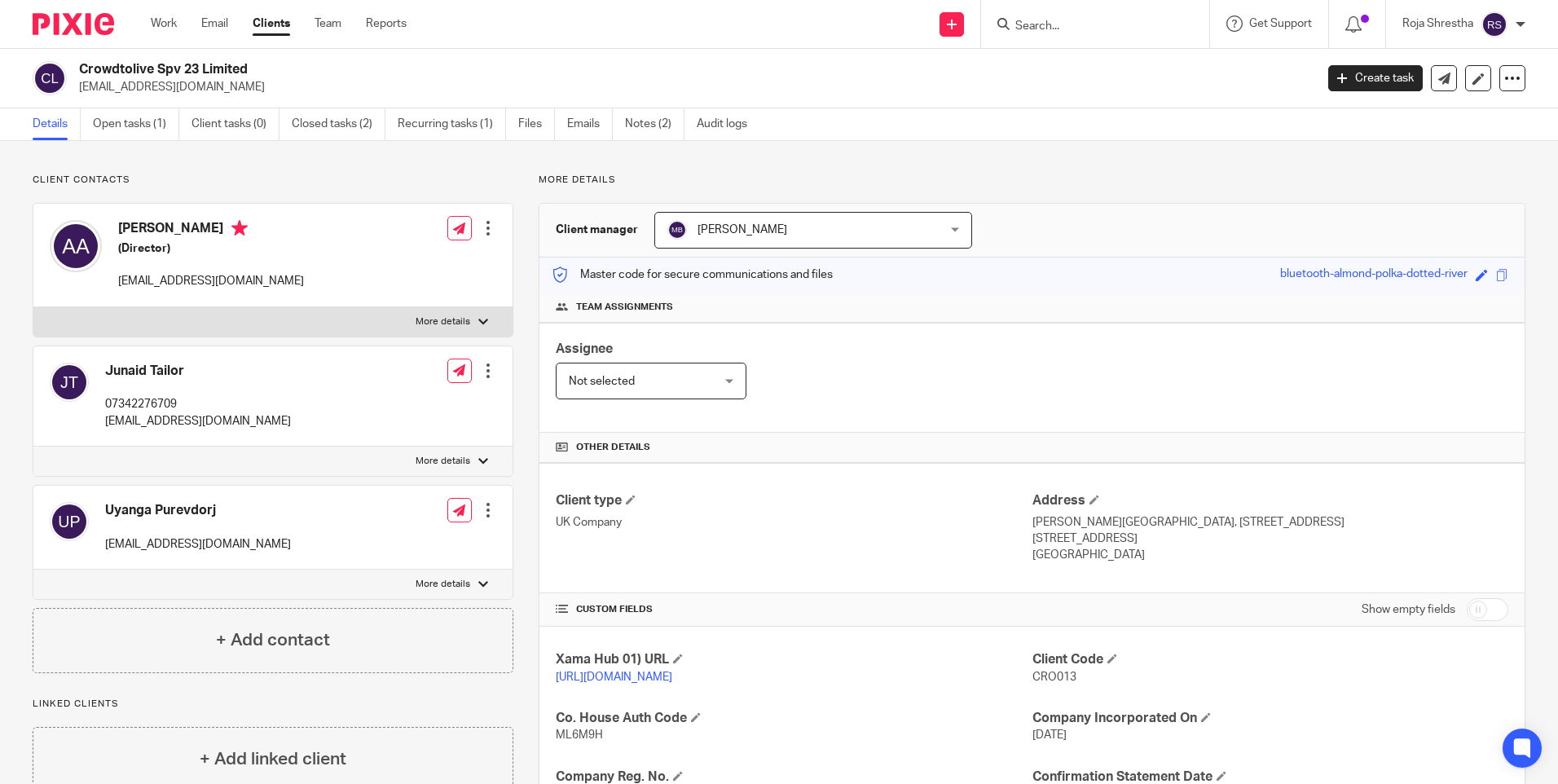
click at [1064, 24] on input "Search" at bounding box center [1086, 27] width 147 height 15
type input "S"
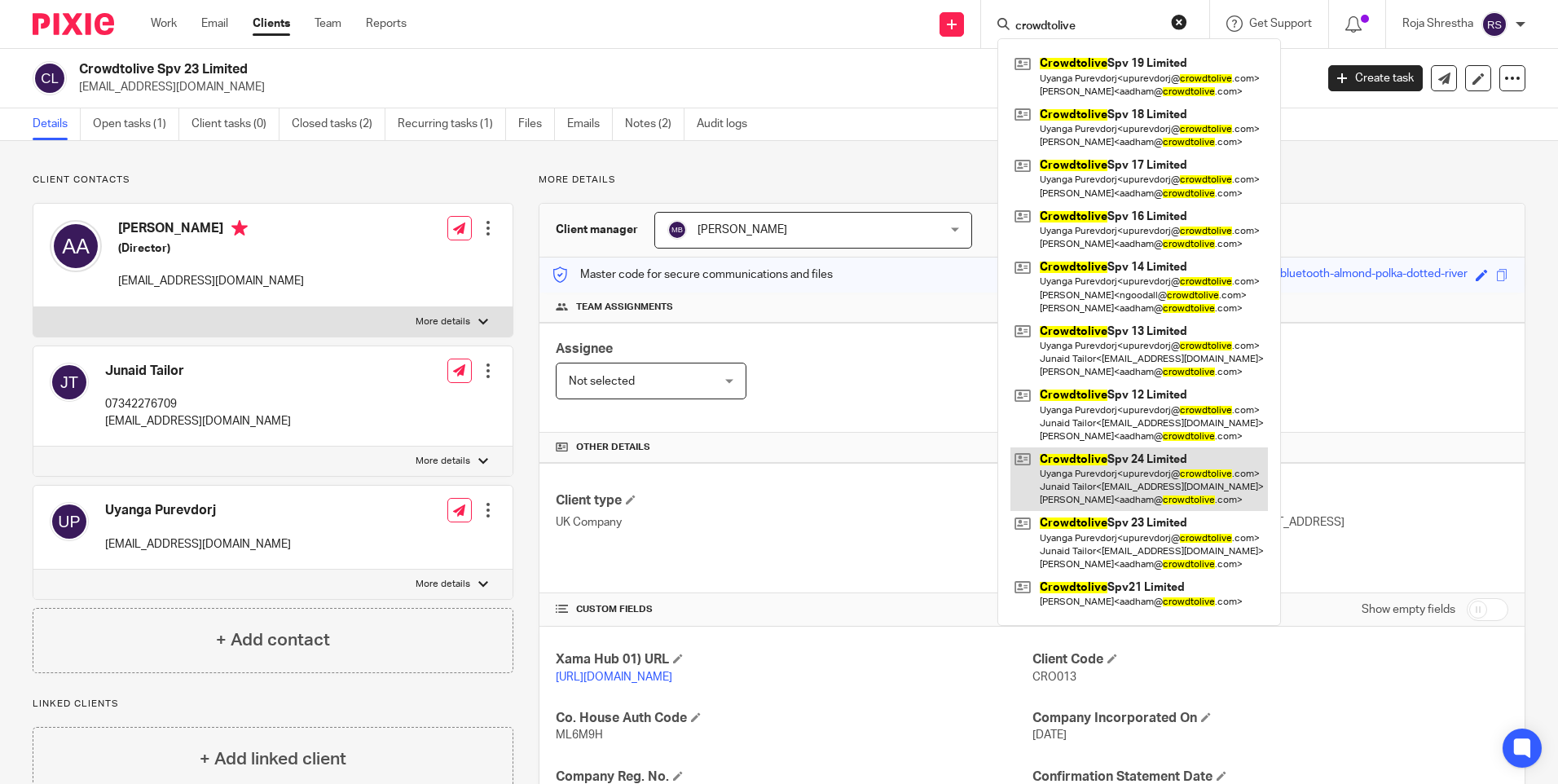
type input "crowdtolive"
click at [1156, 475] on link at bounding box center [1139, 479] width 257 height 65
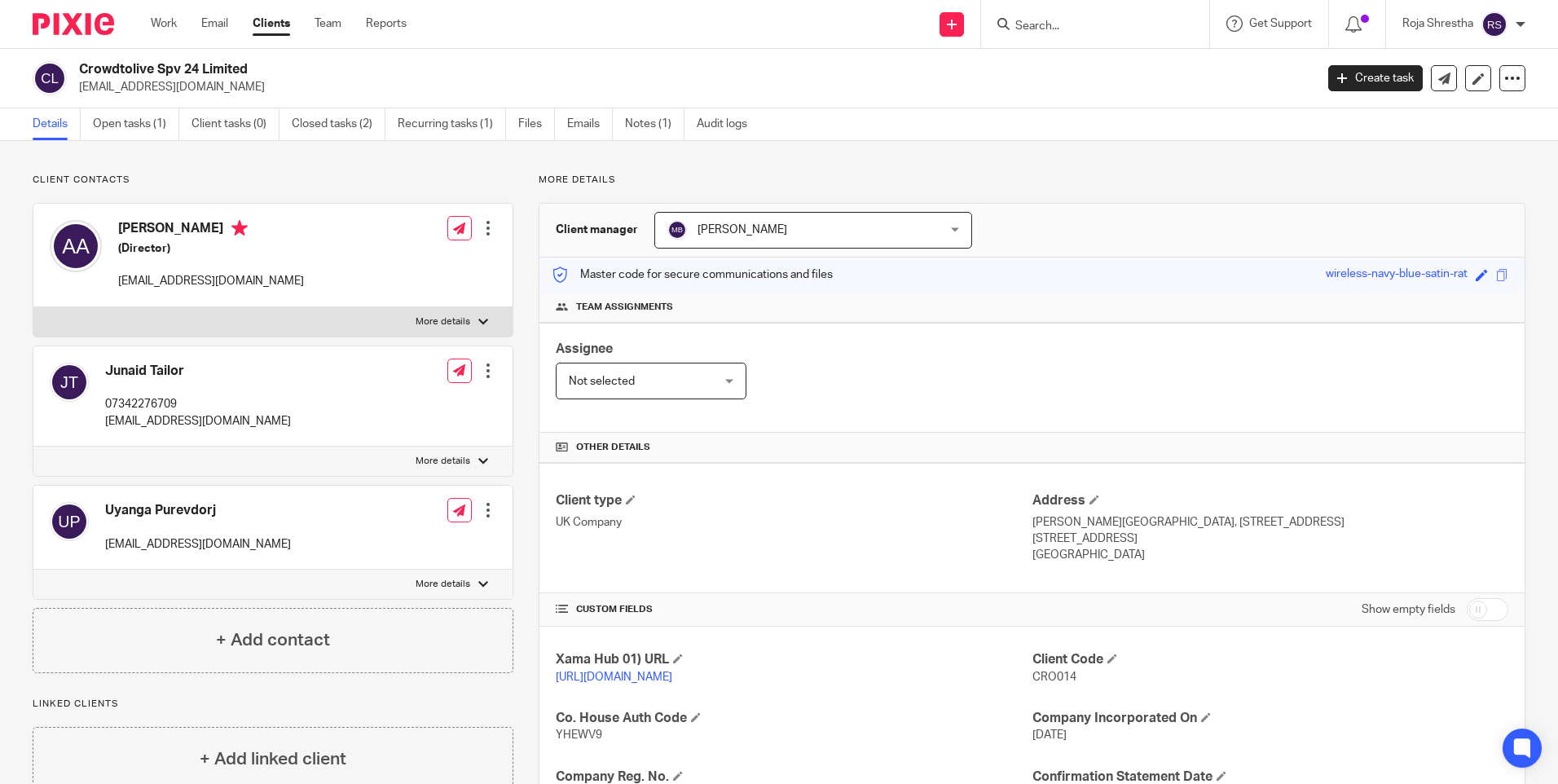
click at [1046, 26] on input "Search" at bounding box center [1086, 27] width 147 height 15
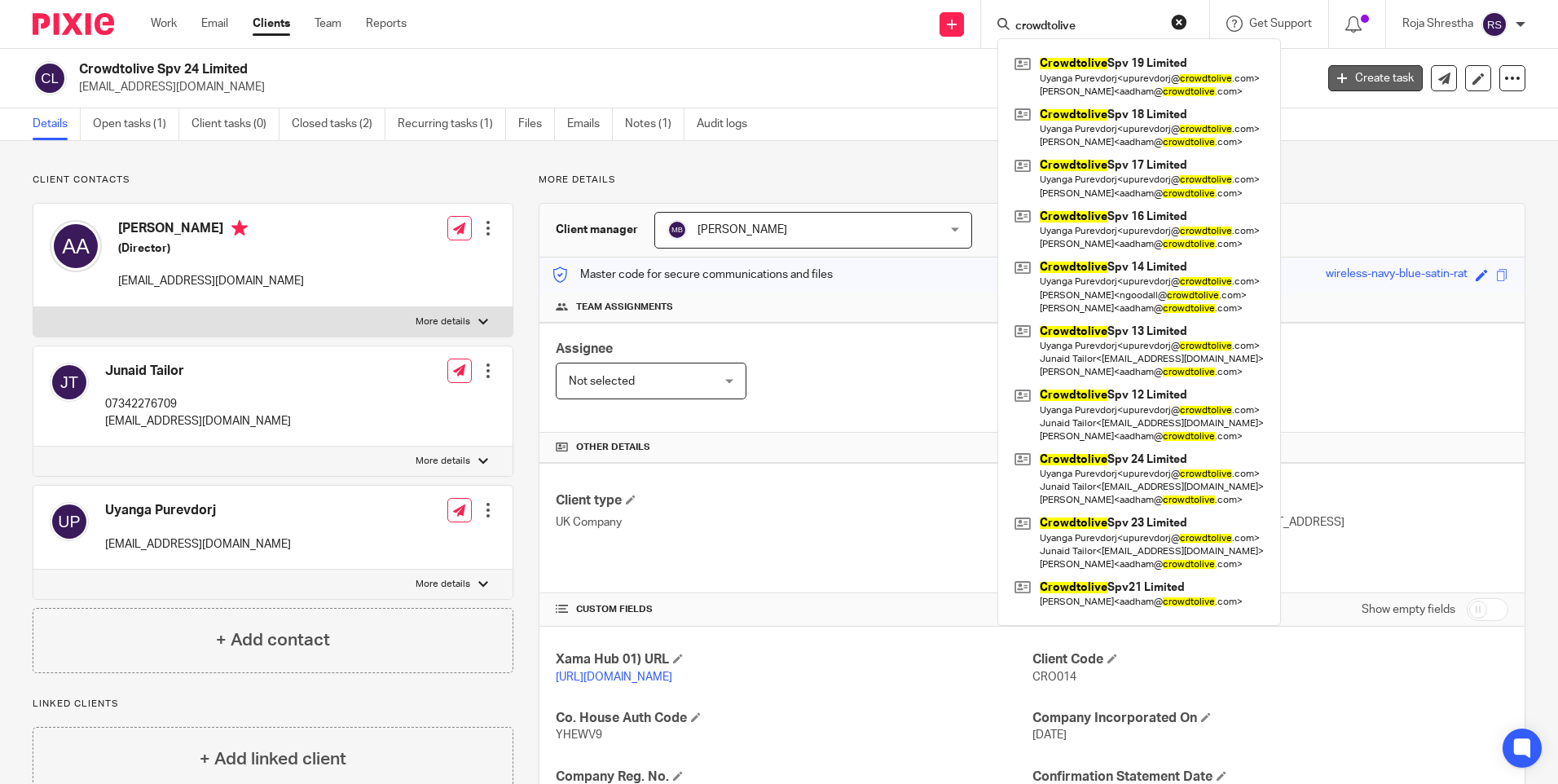
type input "crowdtolive"
drag, startPoint x: 1175, startPoint y: 21, endPoint x: 1110, endPoint y: 22, distance: 65.0
click at [1174, 21] on button "reset" at bounding box center [1178, 22] width 16 height 16
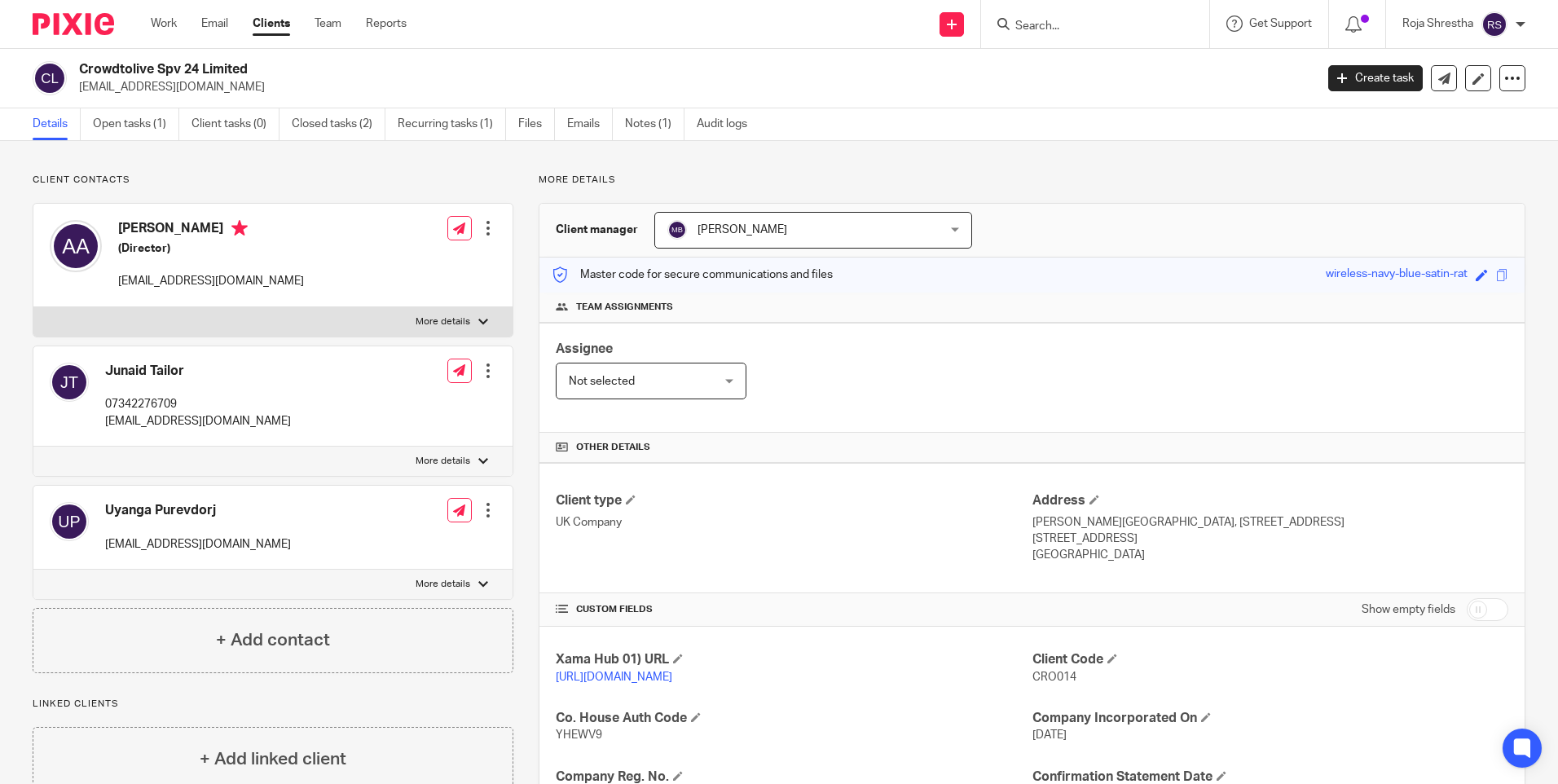
click at [1086, 22] on input "Search" at bounding box center [1086, 27] width 147 height 15
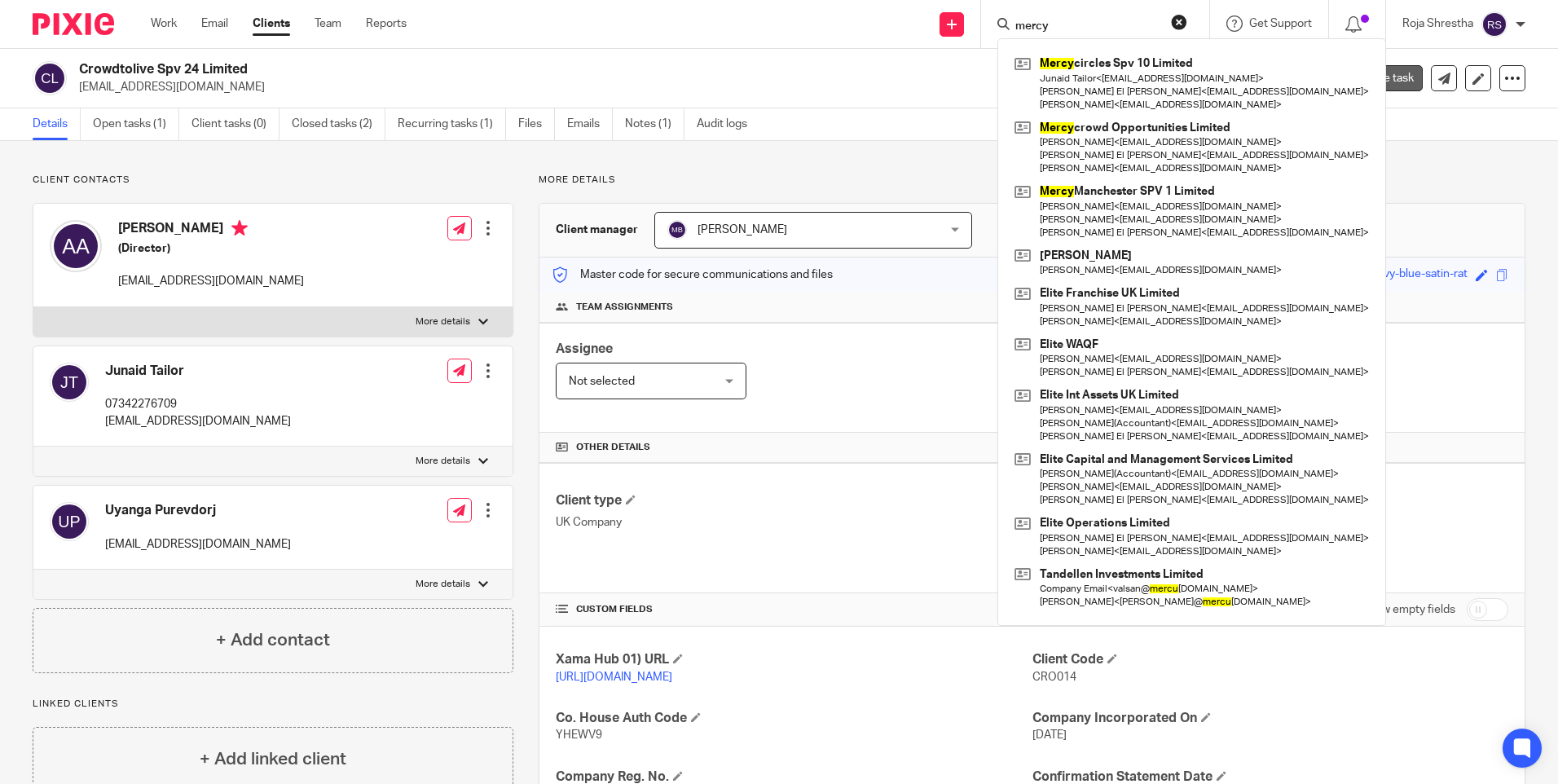
type input "mercy"
drag, startPoint x: 1048, startPoint y: 22, endPoint x: 954, endPoint y: -1, distance: 96.8
click at [954, 0] on html "Work Email Clients Team Reports Work Email Clients Team Reports Settings Send n…" at bounding box center [779, 392] width 1558 height 784
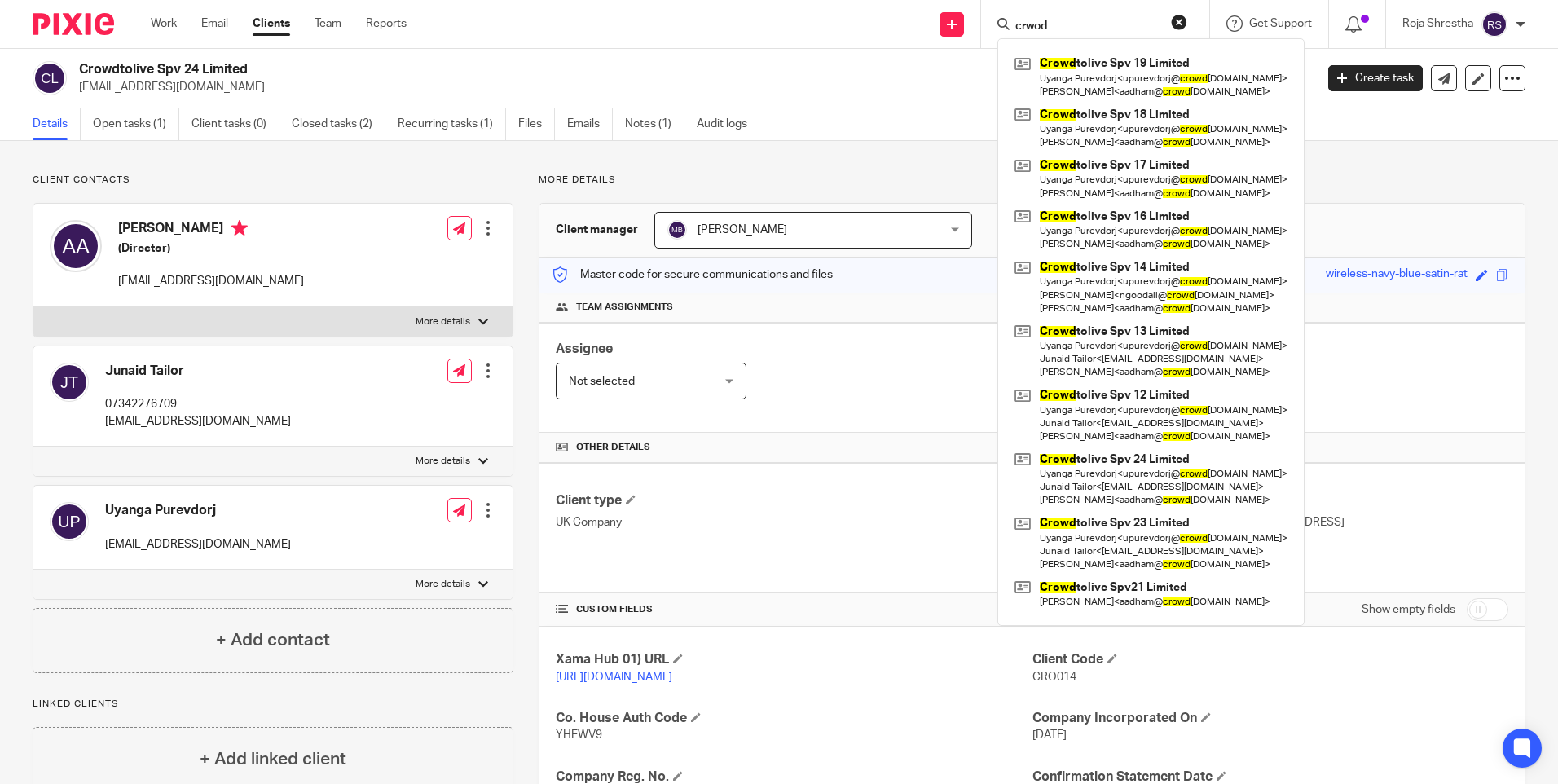
type input "crwod"
drag, startPoint x: 1055, startPoint y: 23, endPoint x: 873, endPoint y: 24, distance: 182.0
click at [873, 24] on div "Send new email Create task Add client crwod Crowd tolive Spv 19 Limited Uyanga …" at bounding box center [995, 23] width 1127 height 48
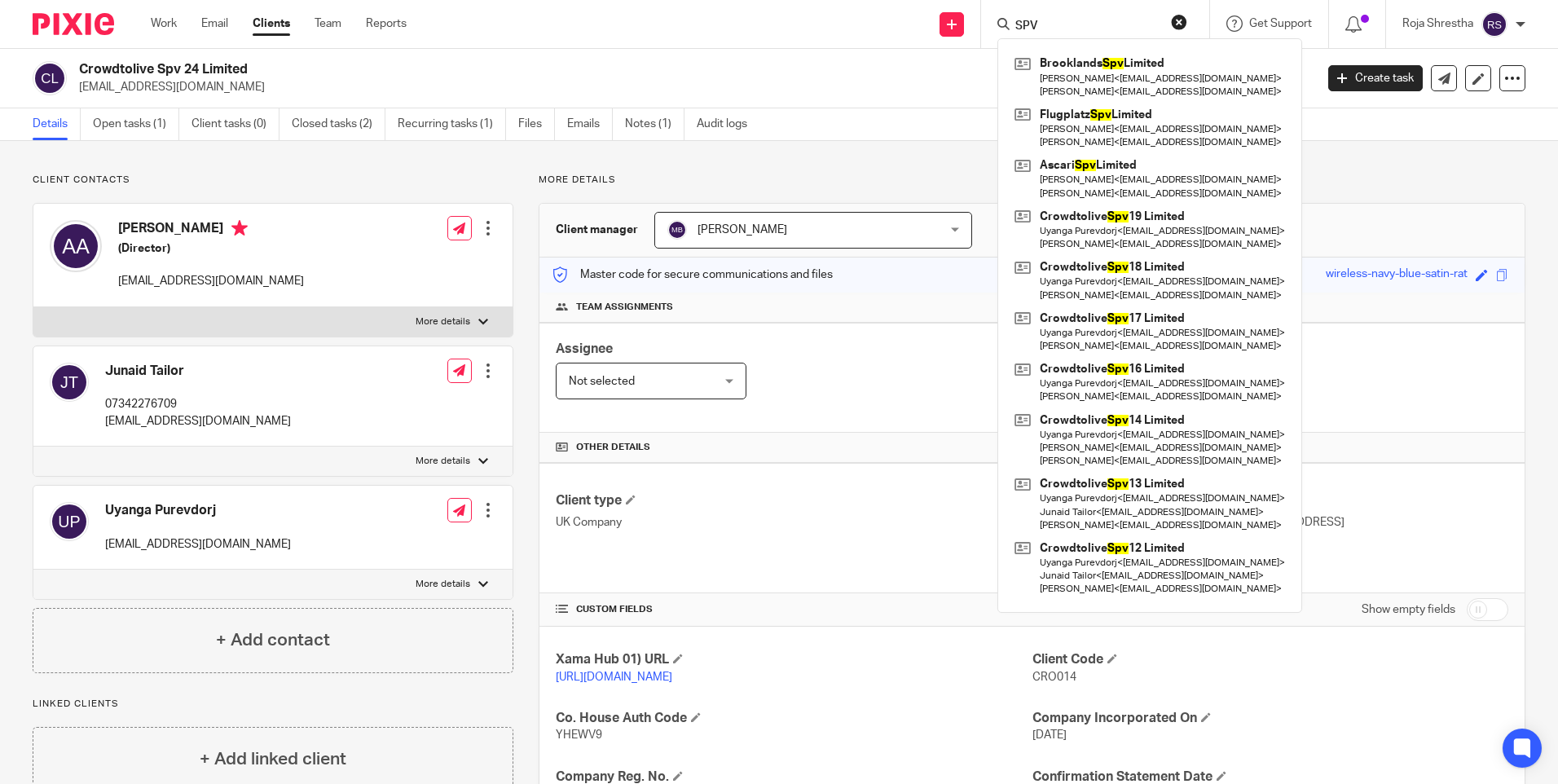
type input "SPV"
click at [1181, 22] on button "reset" at bounding box center [1178, 22] width 16 height 16
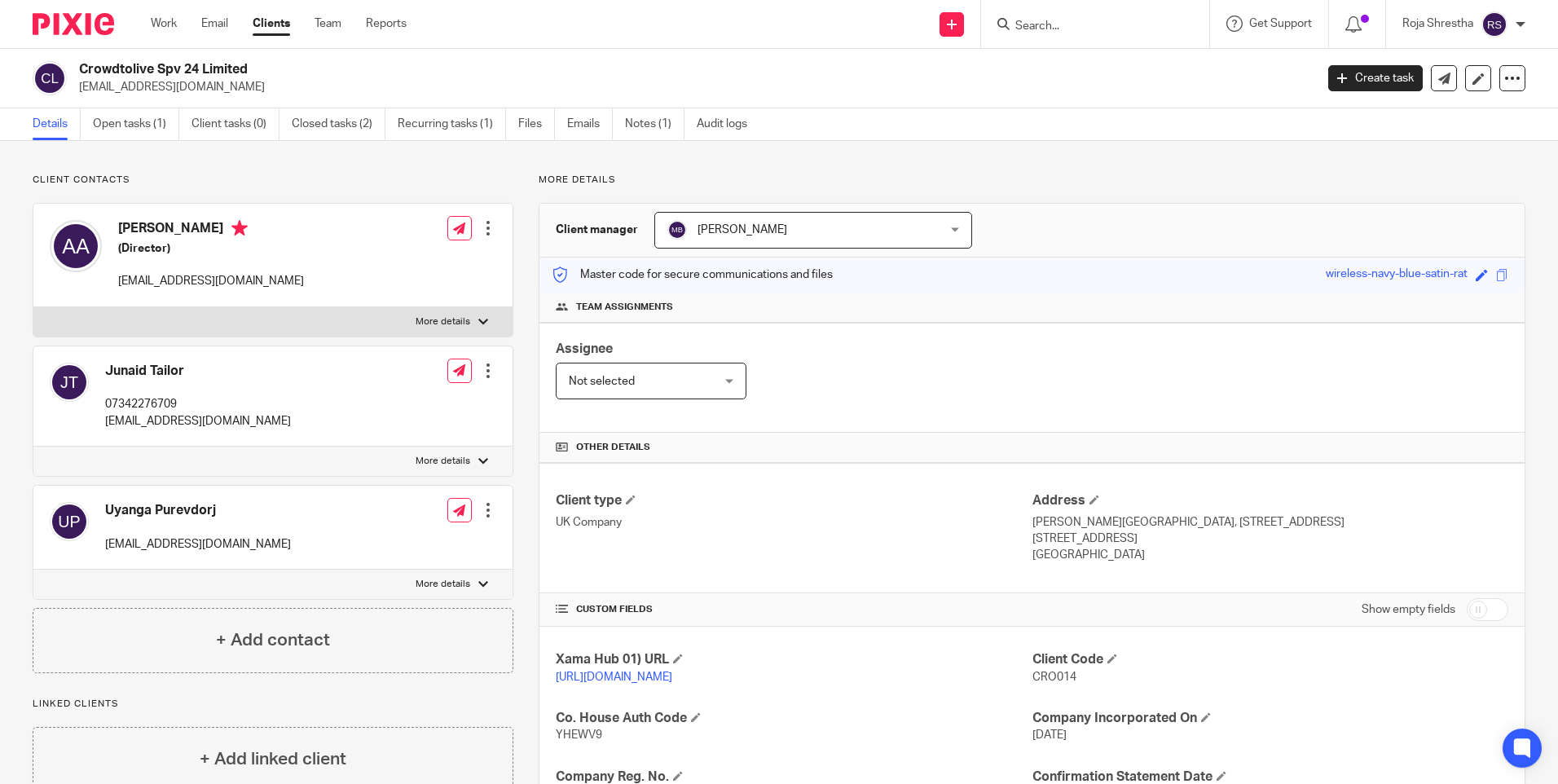
click at [1047, 22] on input "Search" at bounding box center [1086, 27] width 147 height 15
click at [1133, 28] on input "Search" at bounding box center [1086, 27] width 147 height 15
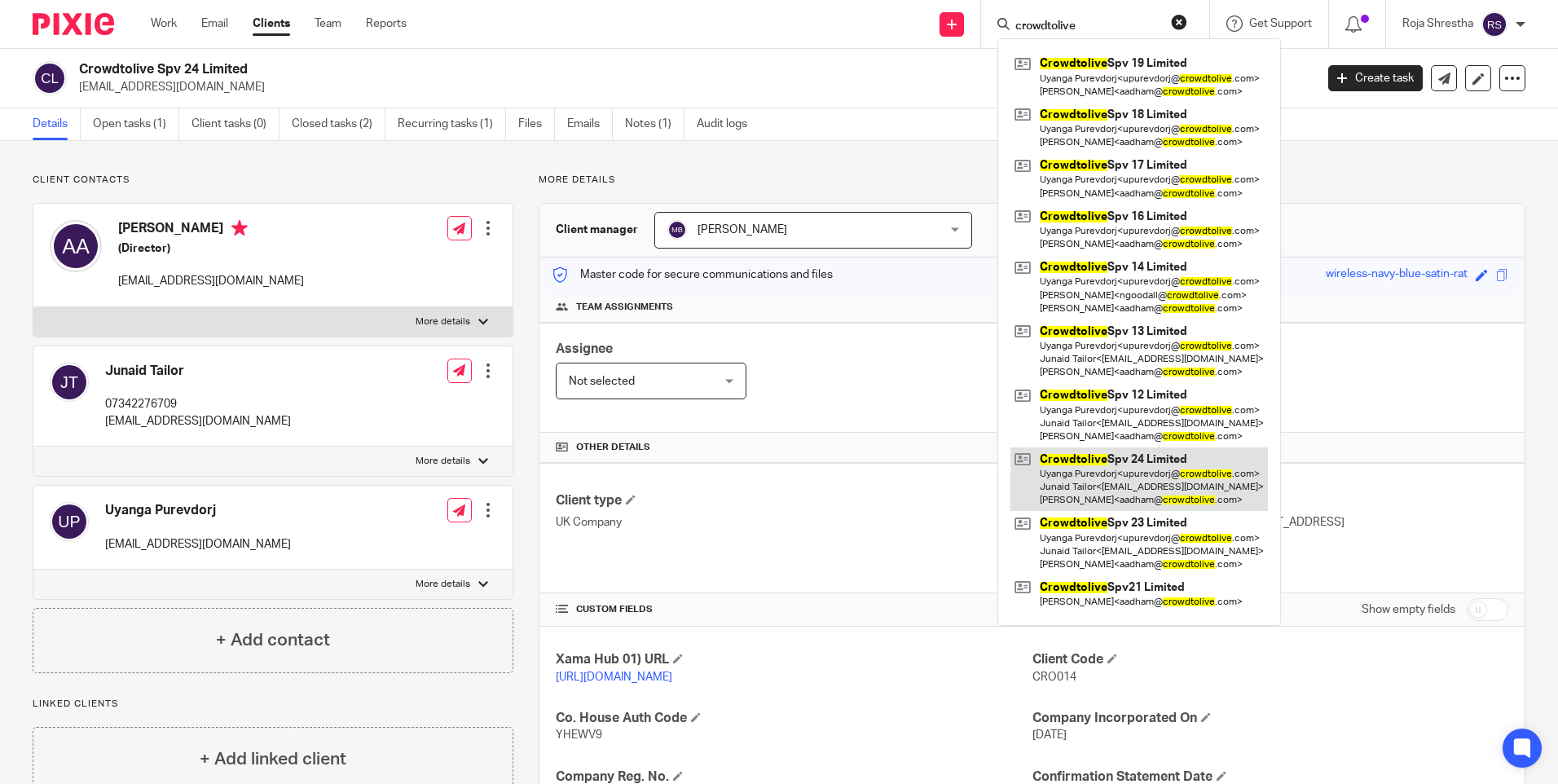
type input "crowdtolive"
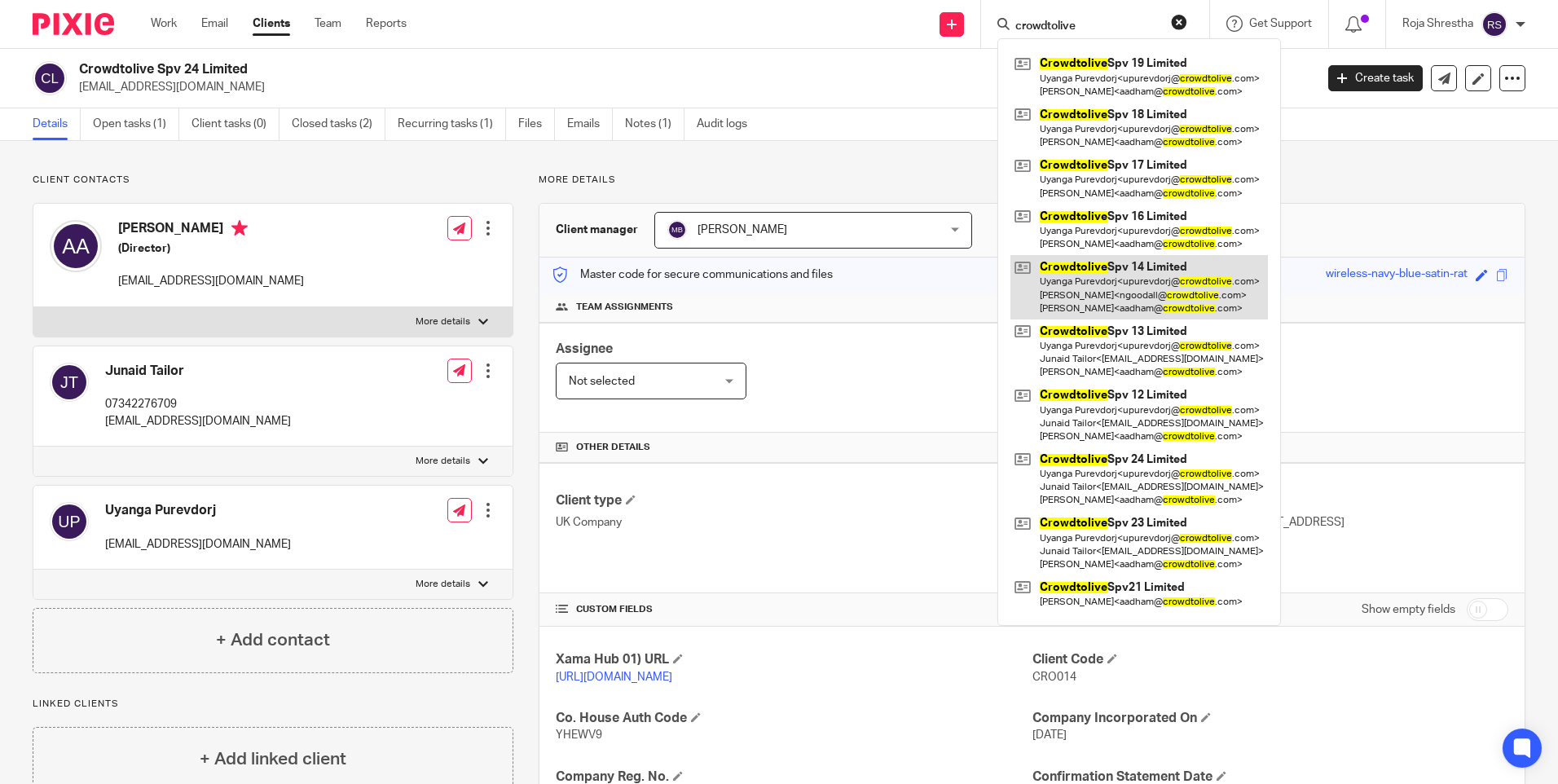
click at [1149, 287] on link at bounding box center [1139, 287] width 257 height 65
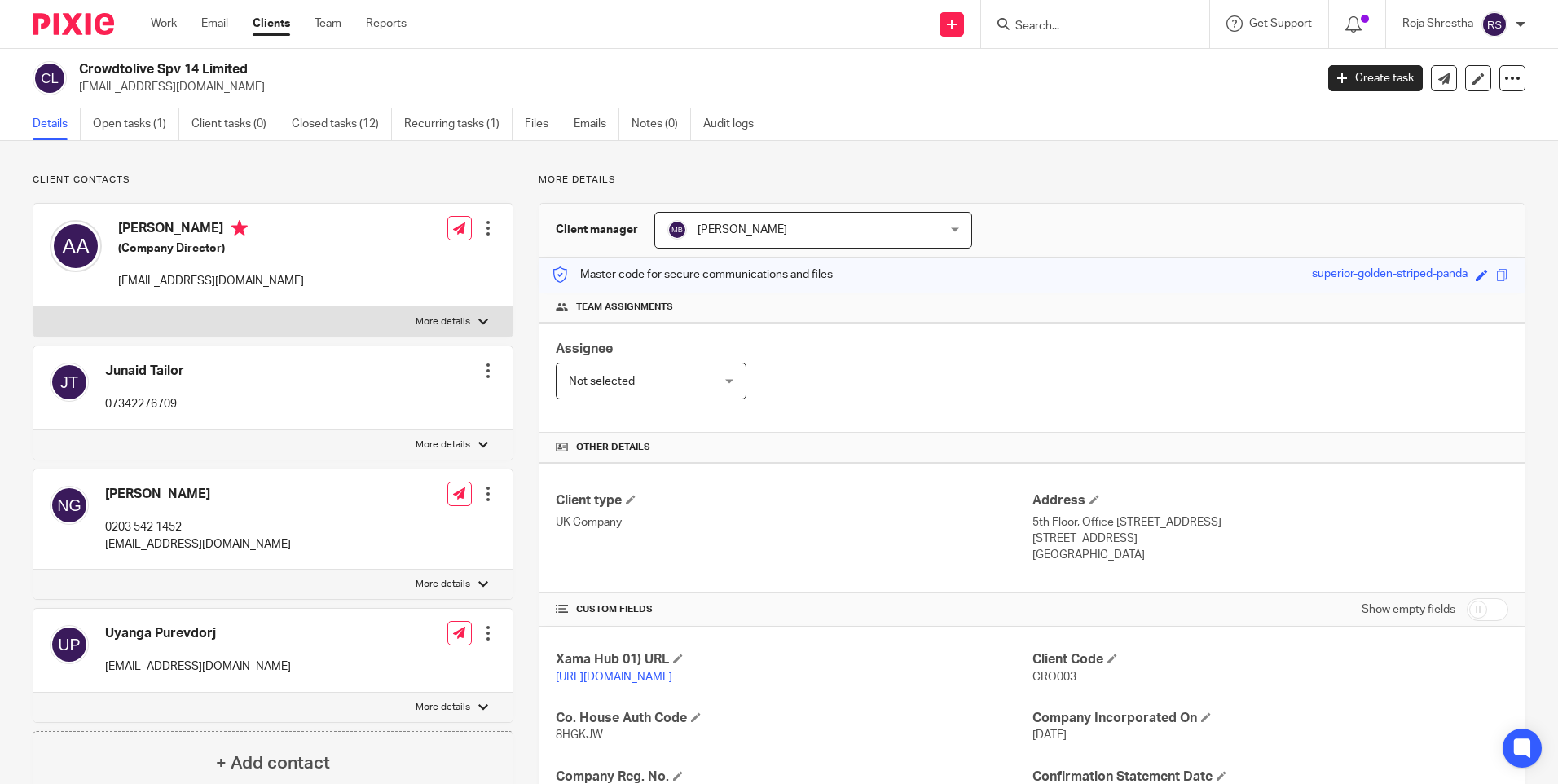
click at [1058, 20] on input "Search" at bounding box center [1086, 27] width 147 height 15
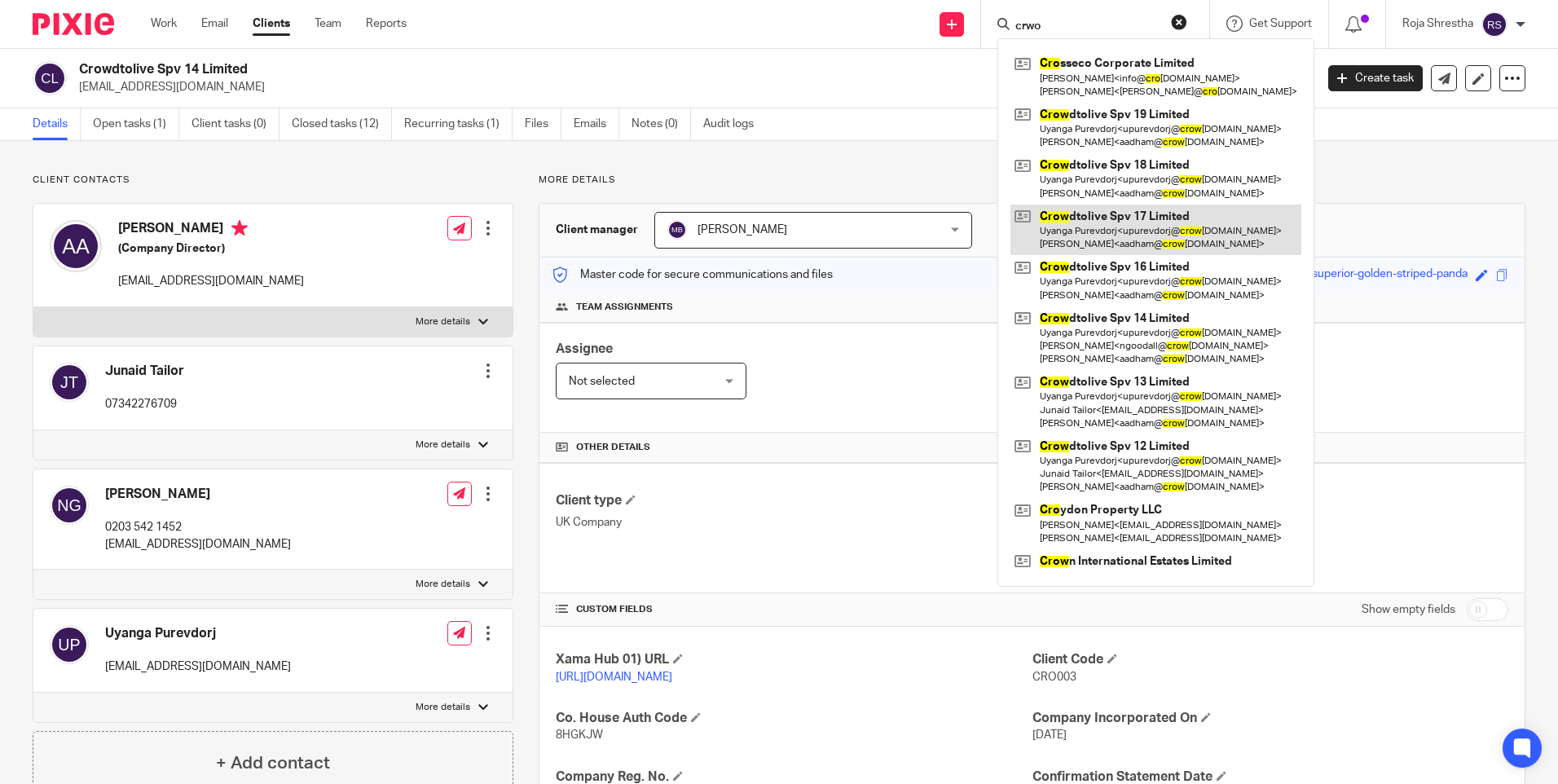
type input "crwo"
click at [1116, 243] on link at bounding box center [1156, 230] width 291 height 51
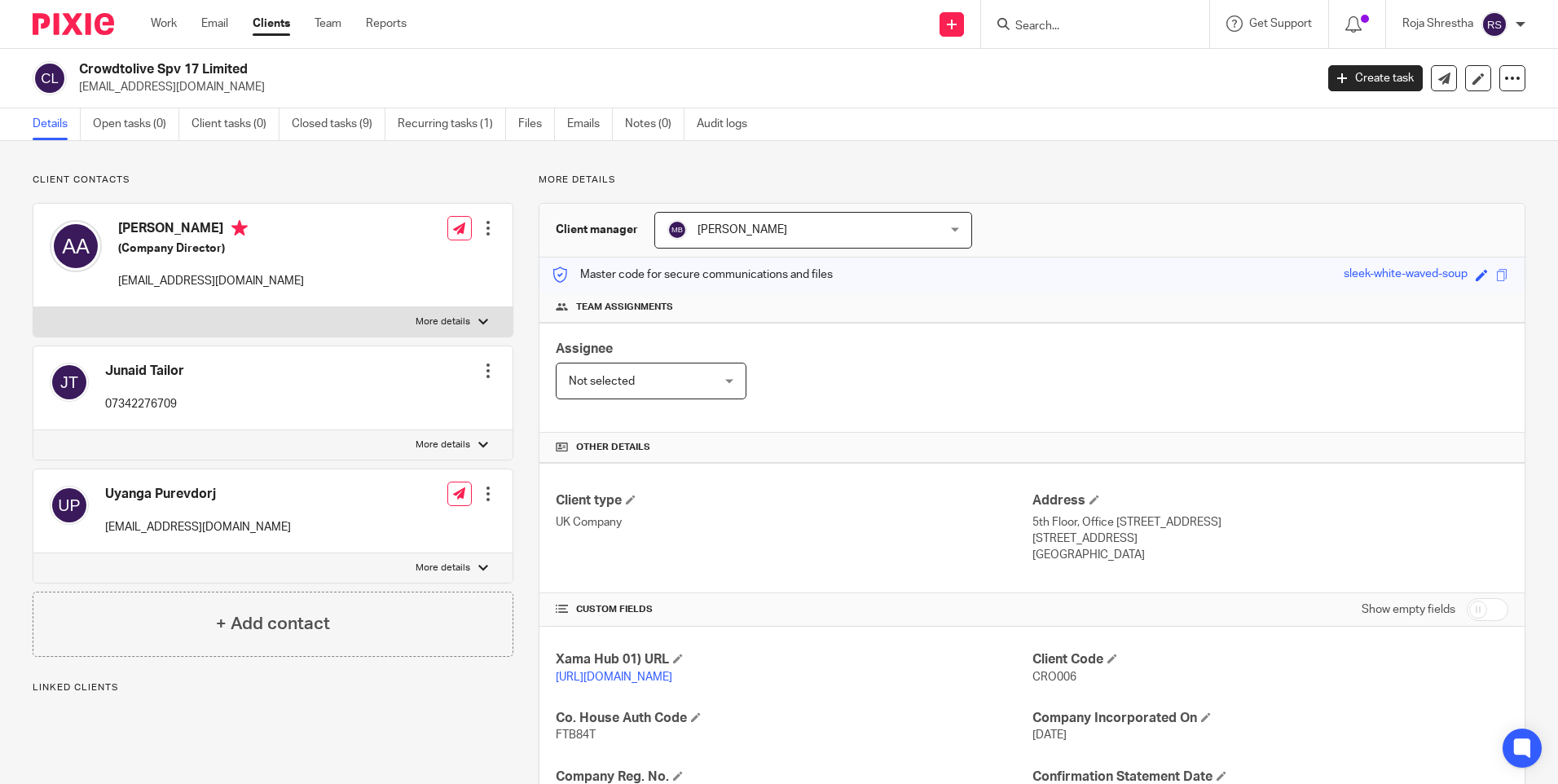
click at [1071, 16] on form at bounding box center [1099, 24] width 173 height 21
click at [1063, 37] on div at bounding box center [1095, 23] width 228 height 48
click at [1063, 36] on div at bounding box center [1095, 23] width 228 height 48
click at [1068, 25] on input "Search" at bounding box center [1086, 27] width 147 height 15
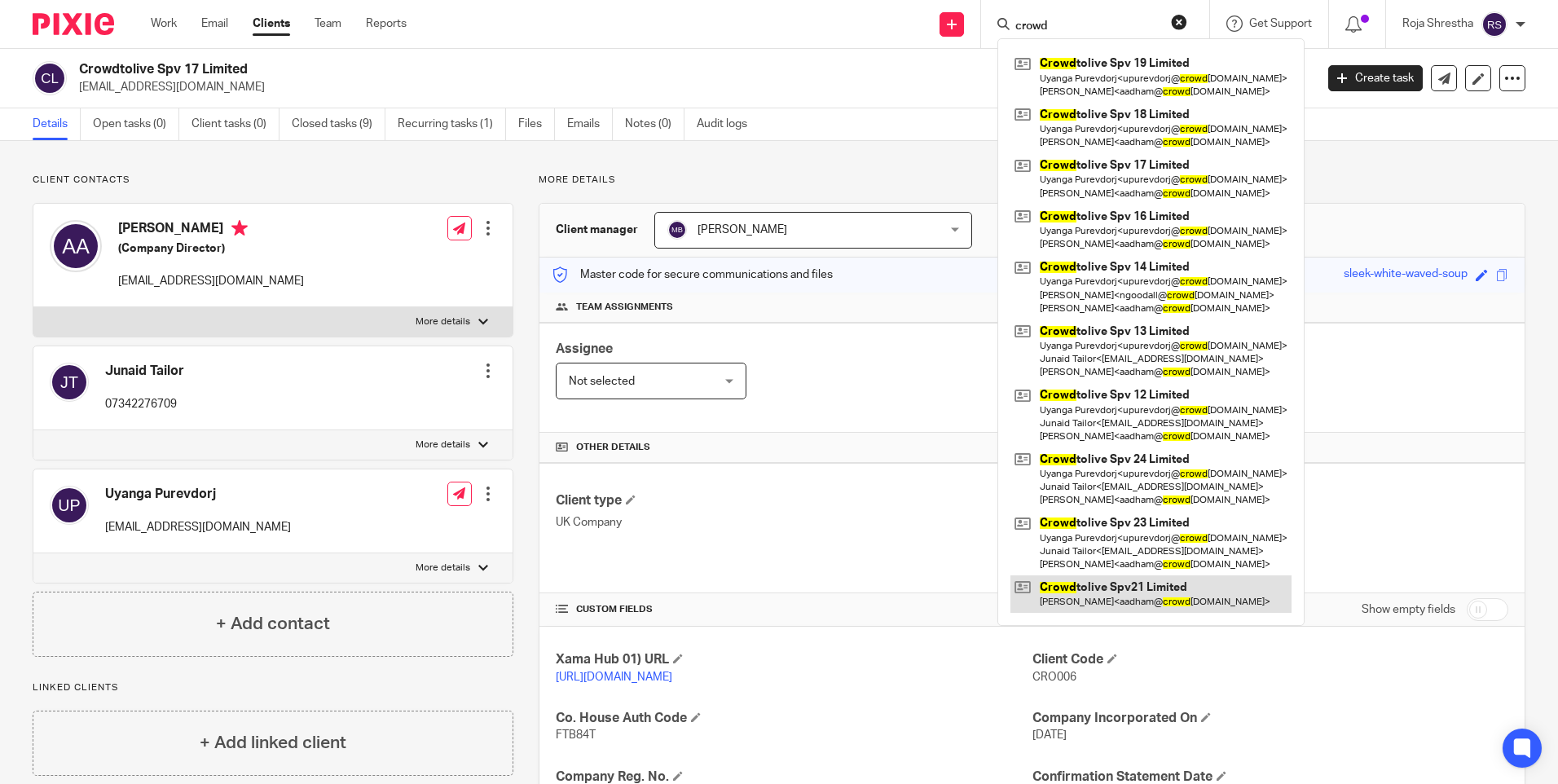
type input "crowd"
click at [1189, 580] on link at bounding box center [1151, 594] width 281 height 37
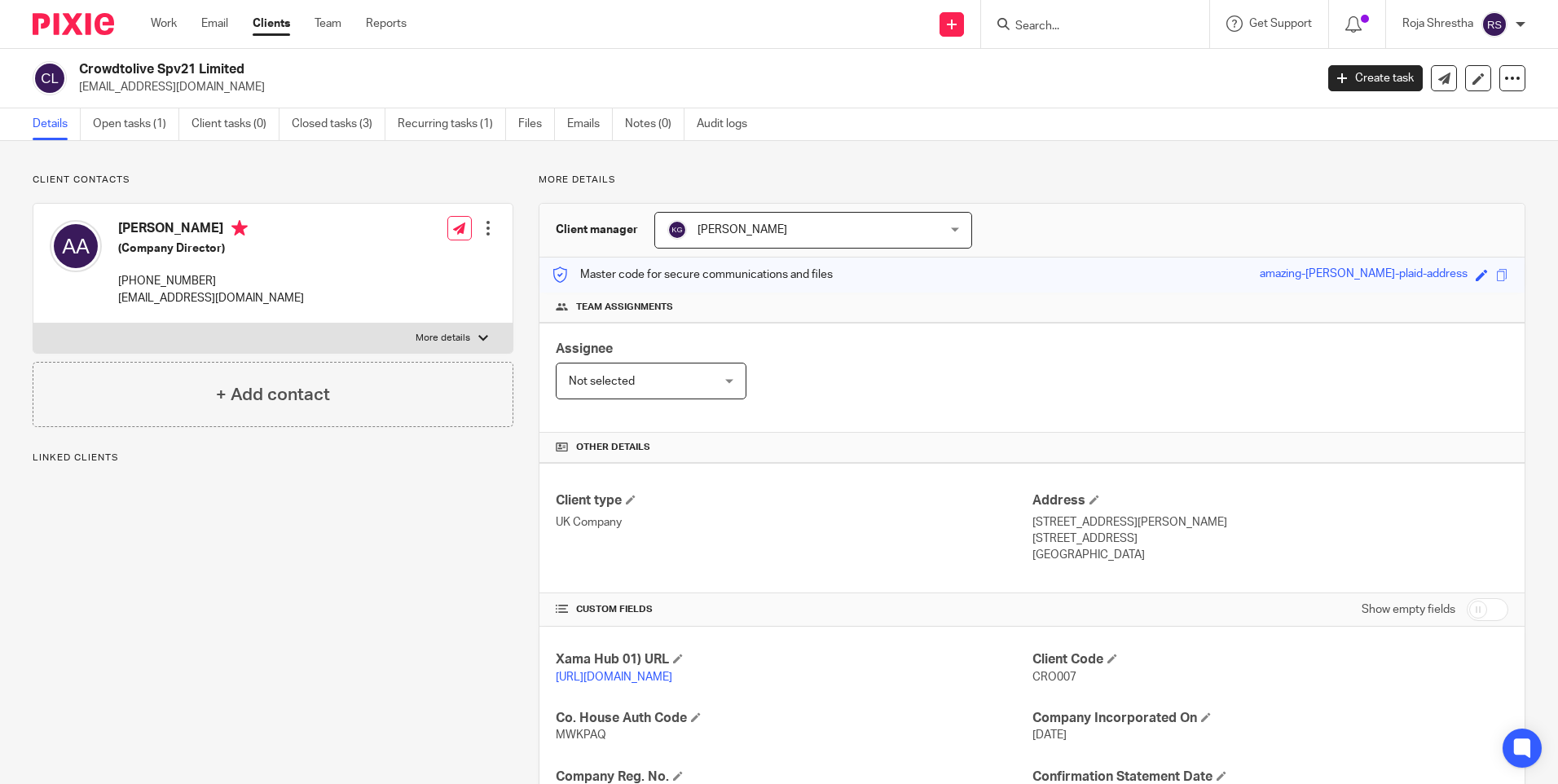
click at [1084, 20] on input "Search" at bounding box center [1086, 27] width 147 height 15
type input "v"
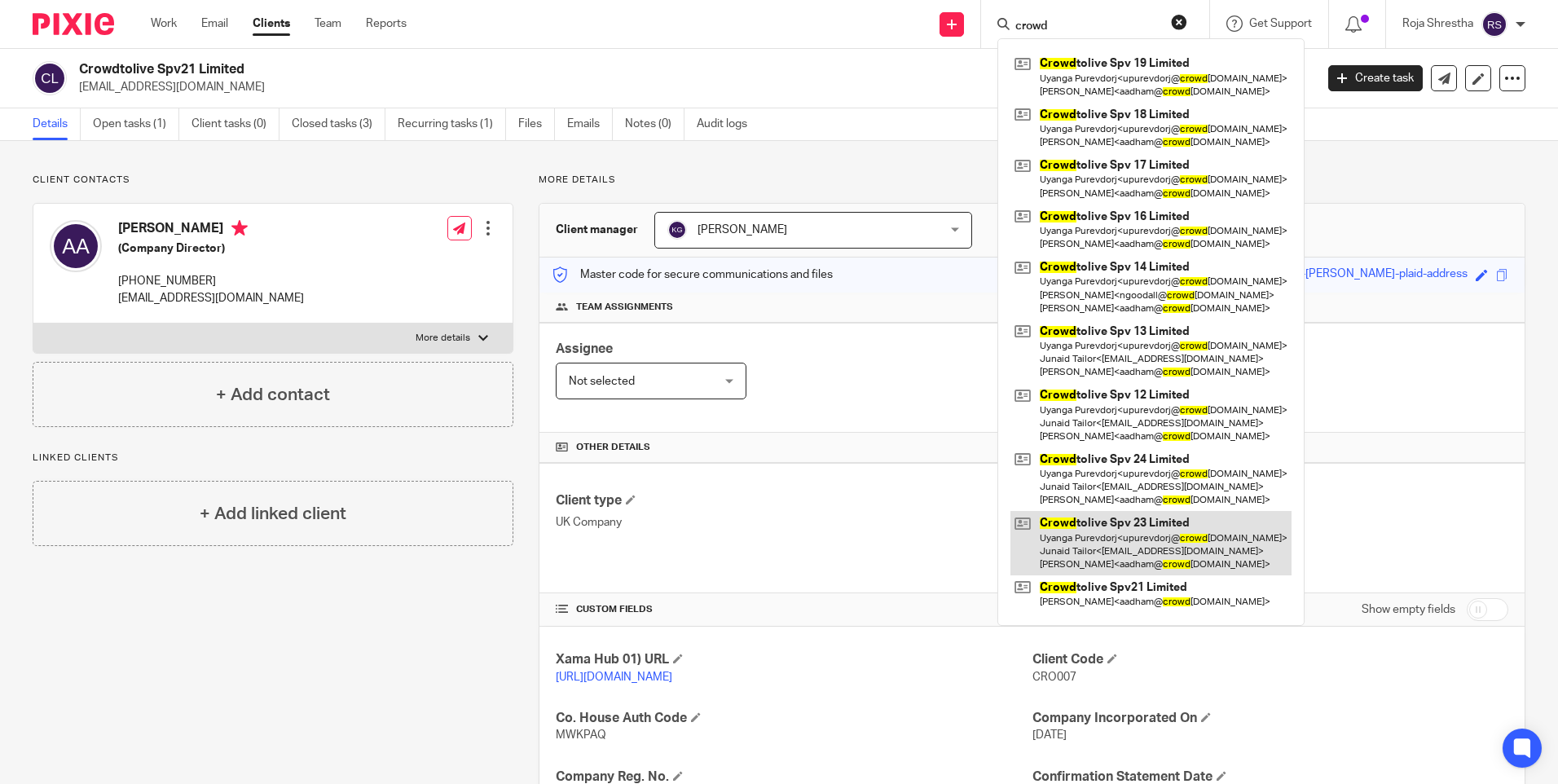
type input "crowd"
click at [1171, 550] on link at bounding box center [1151, 543] width 281 height 65
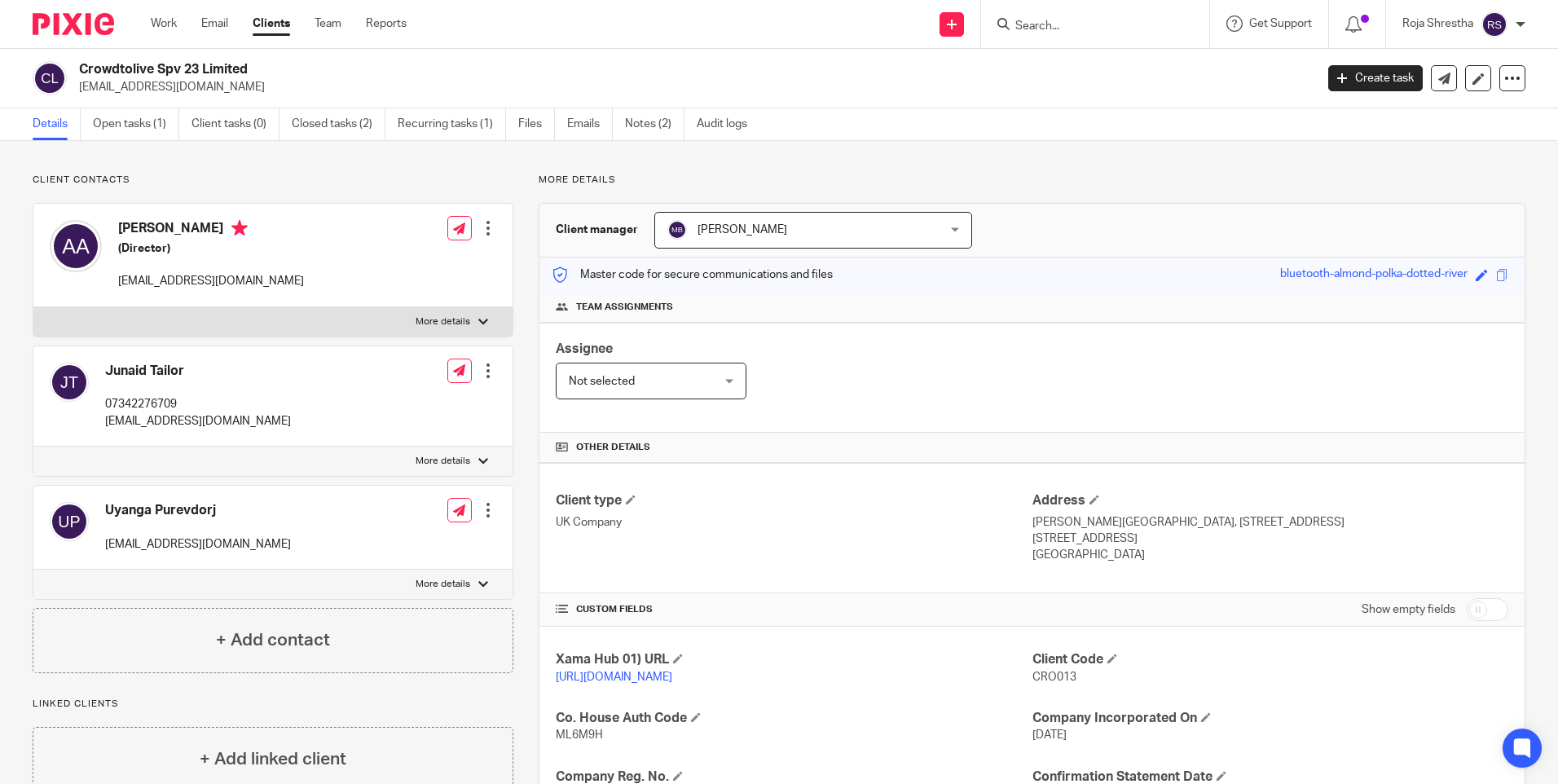
click at [1086, 18] on form at bounding box center [1099, 24] width 173 height 21
click at [1087, 16] on form at bounding box center [1099, 24] width 173 height 21
click at [1085, 30] on input "Search" at bounding box center [1086, 27] width 147 height 15
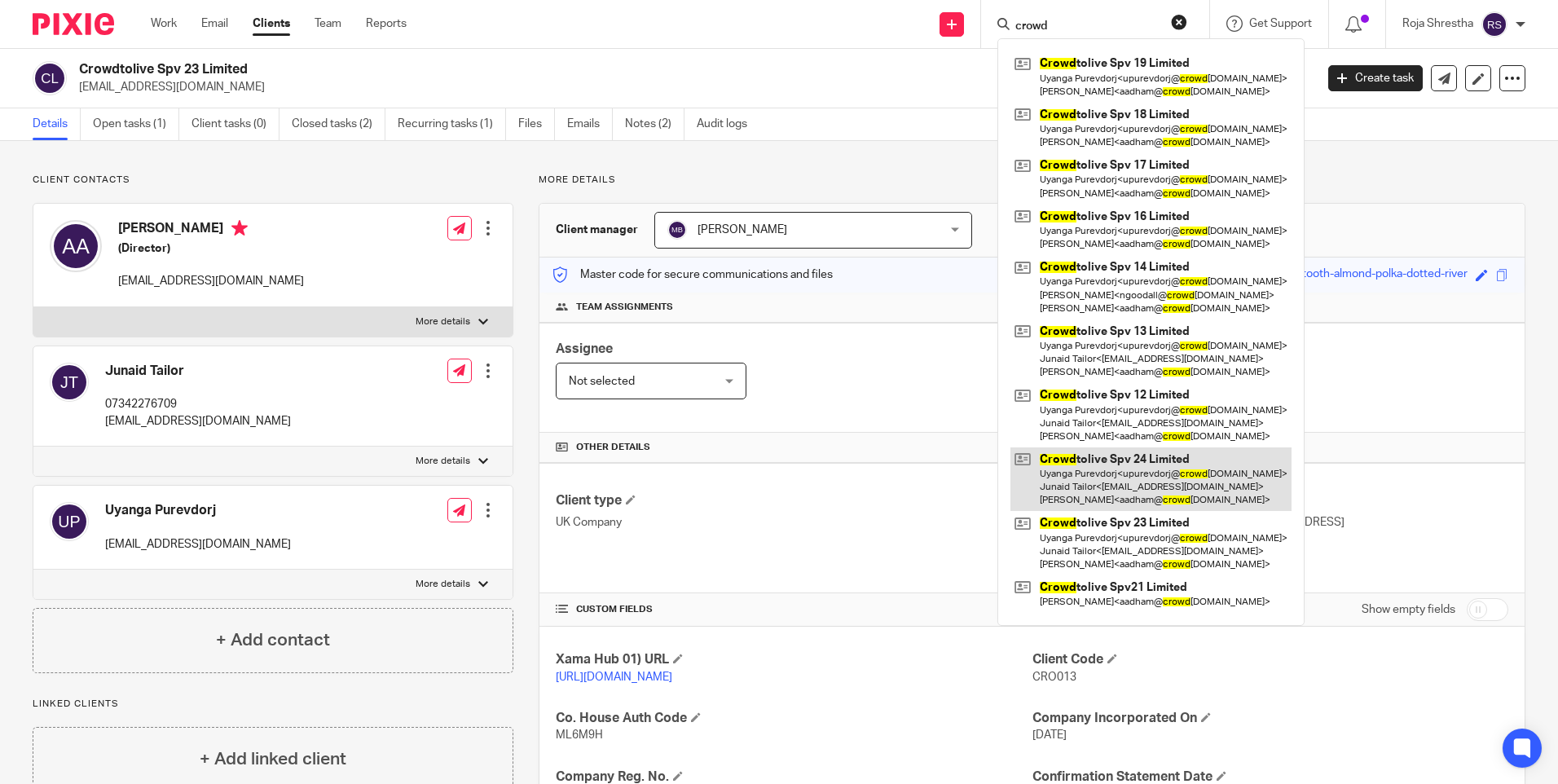
type input "crowd"
click at [1136, 478] on link at bounding box center [1151, 479] width 281 height 65
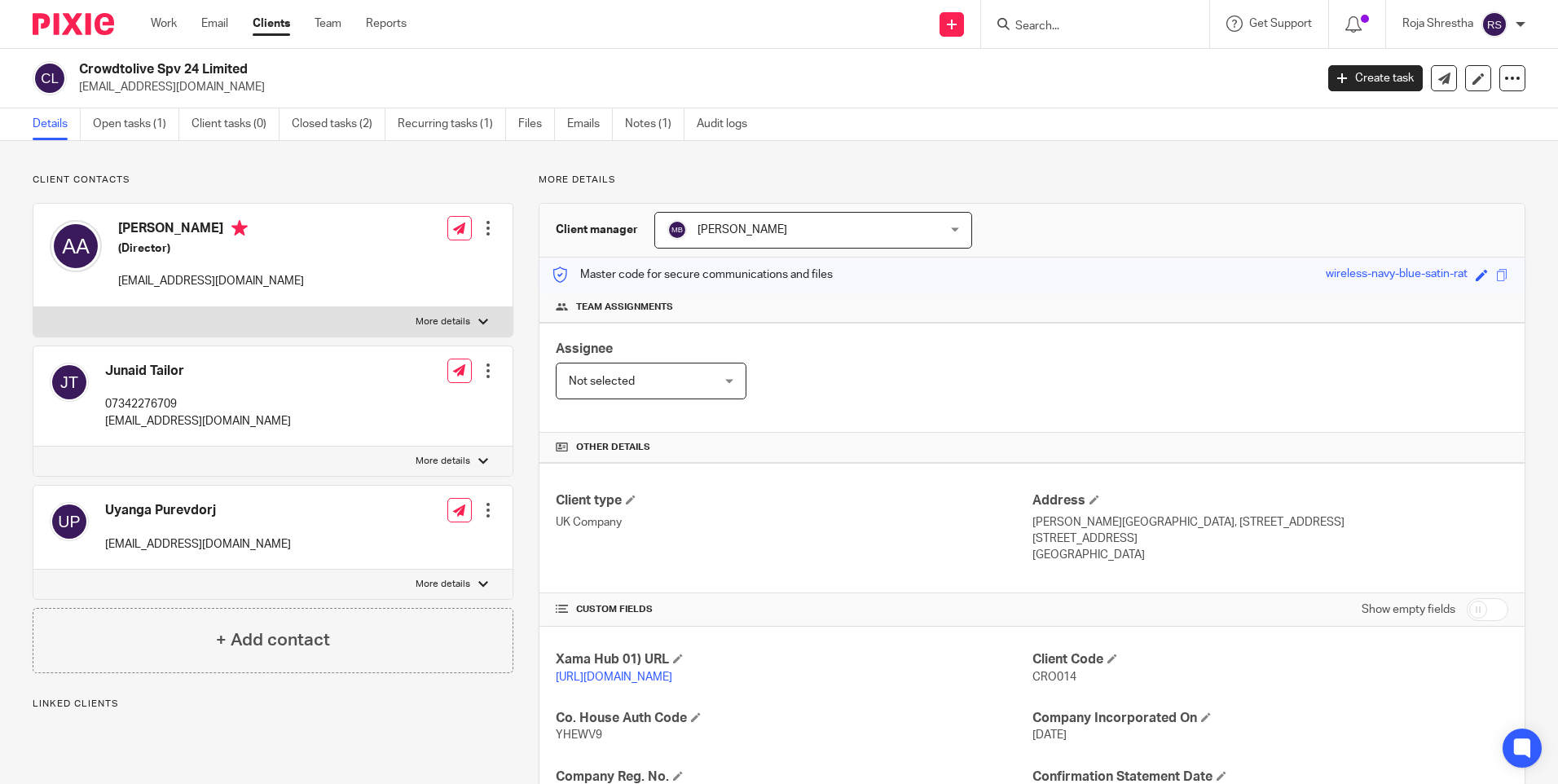
scroll to position [163, 0]
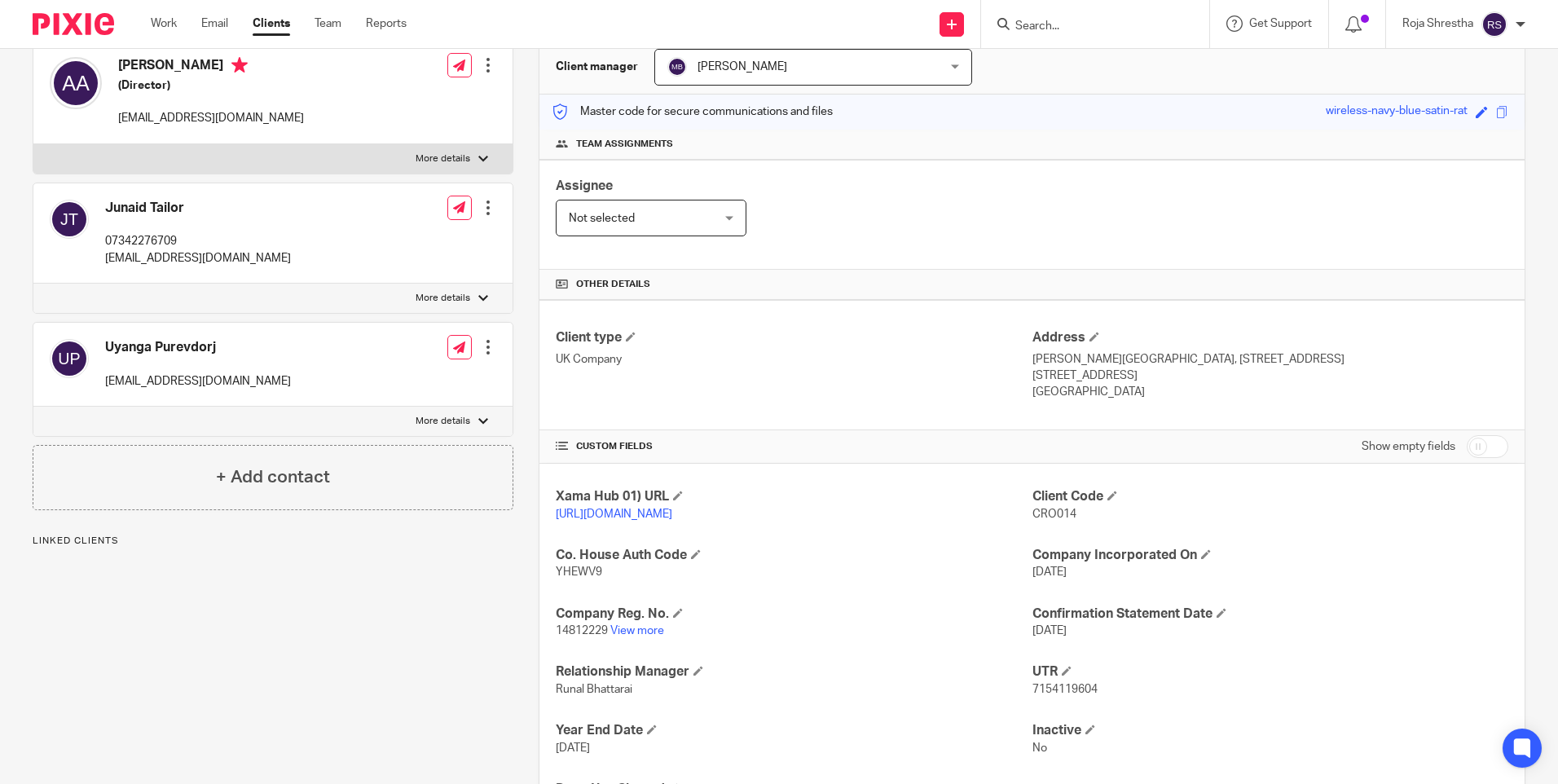
click at [1109, 32] on input "Search" at bounding box center [1086, 27] width 147 height 15
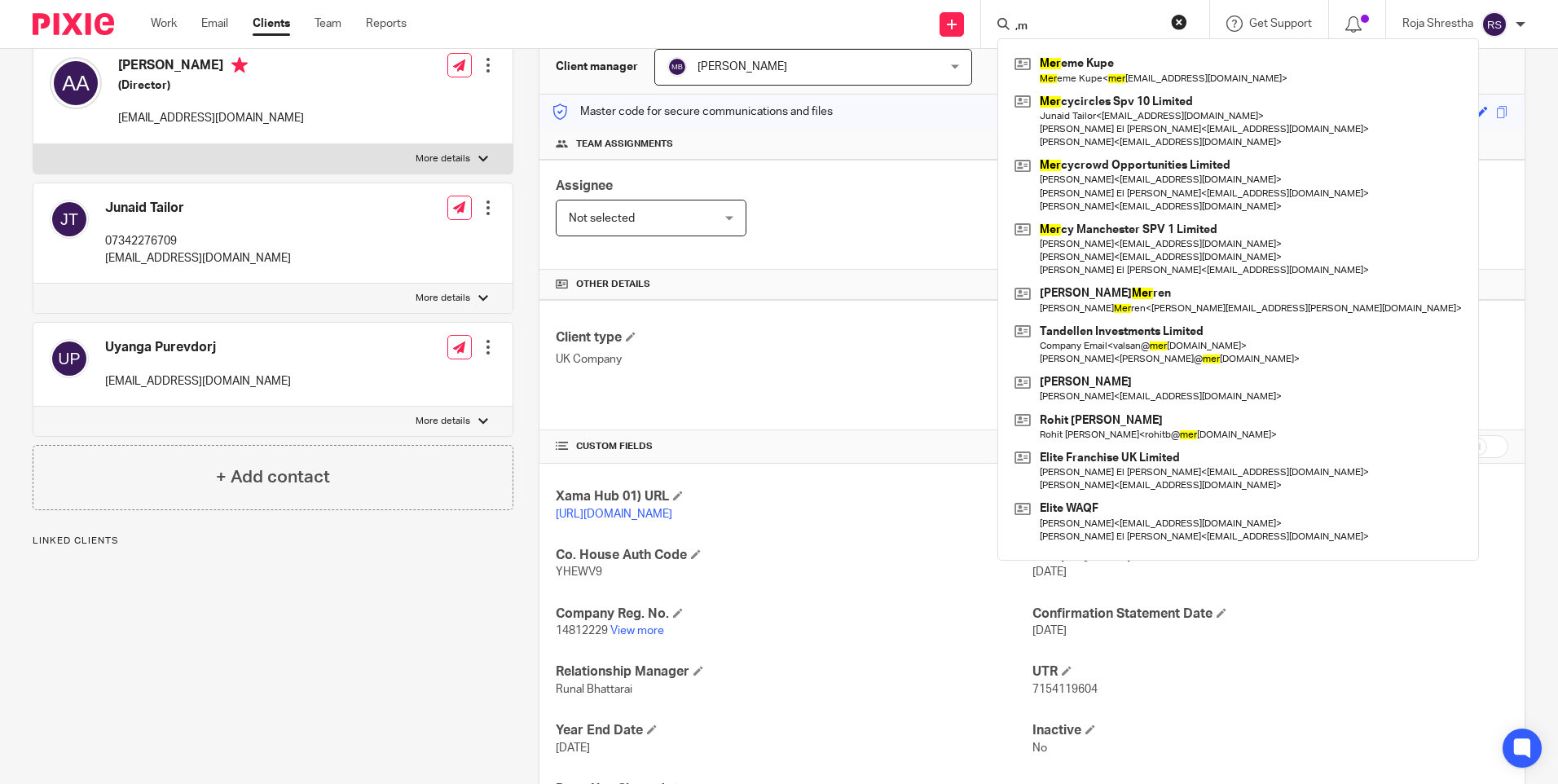
type input ","
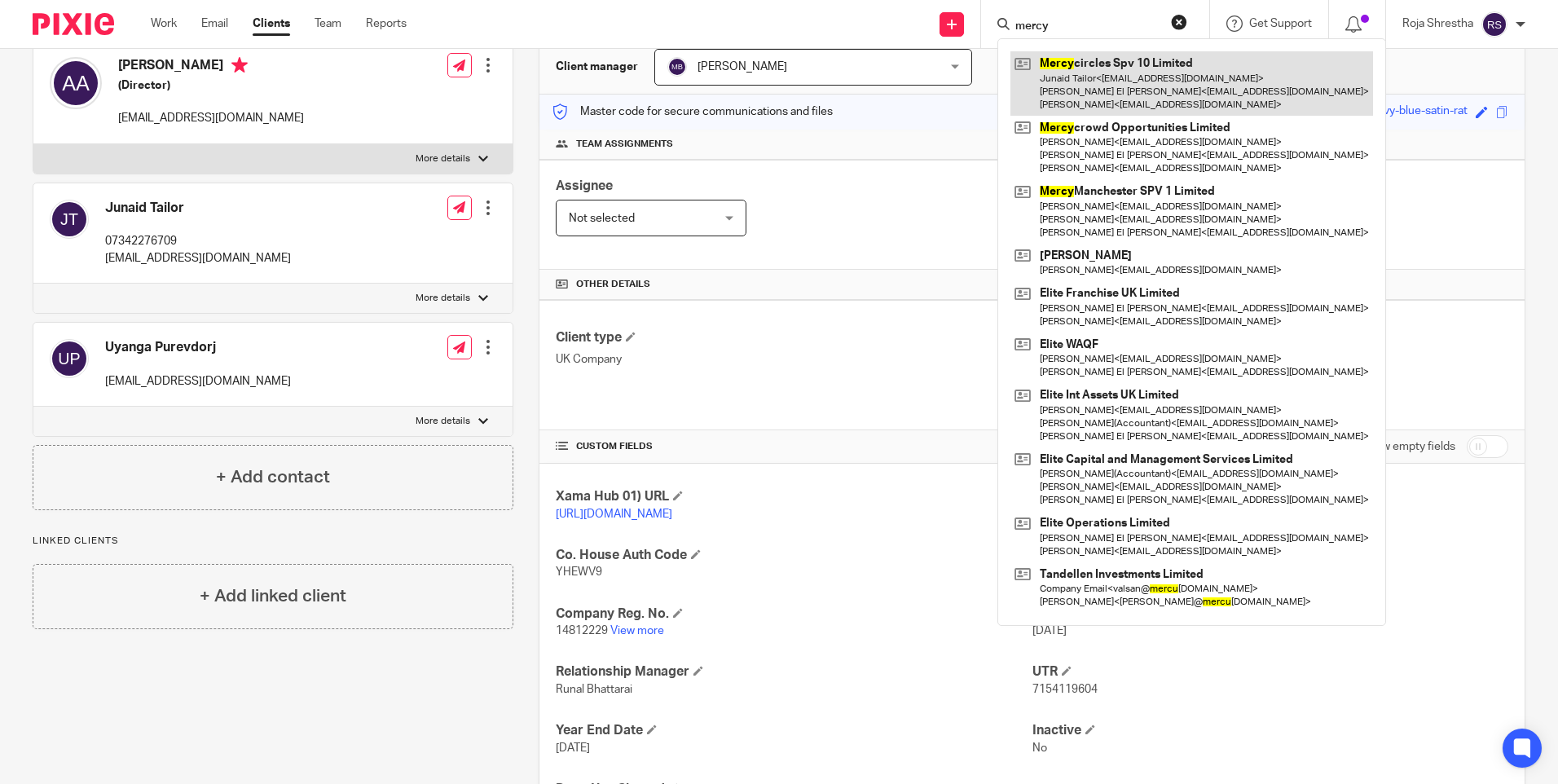
type input "mercy"
click at [1109, 74] on link at bounding box center [1191, 83] width 362 height 65
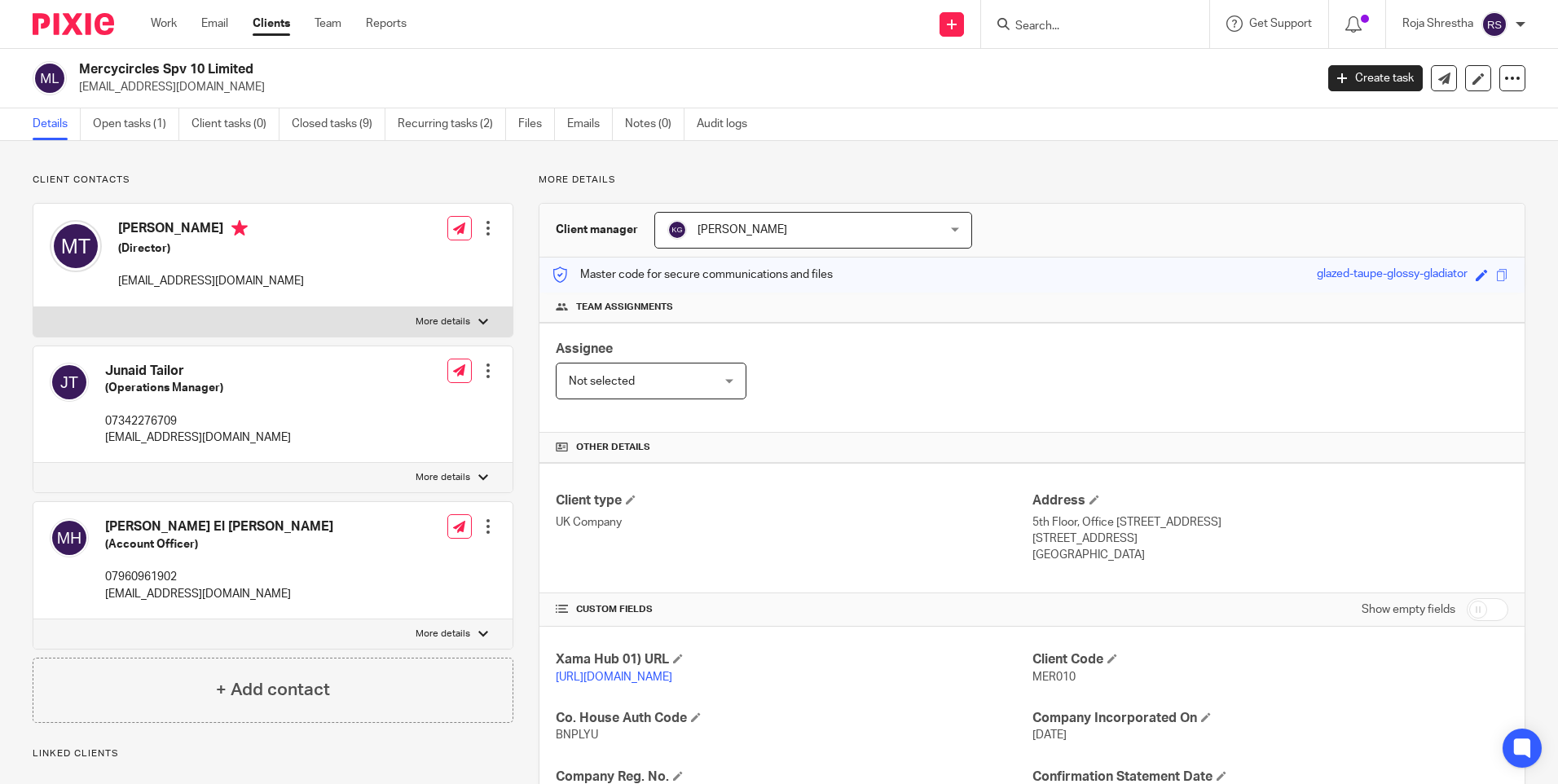
click at [1060, 24] on input "Search" at bounding box center [1086, 27] width 147 height 15
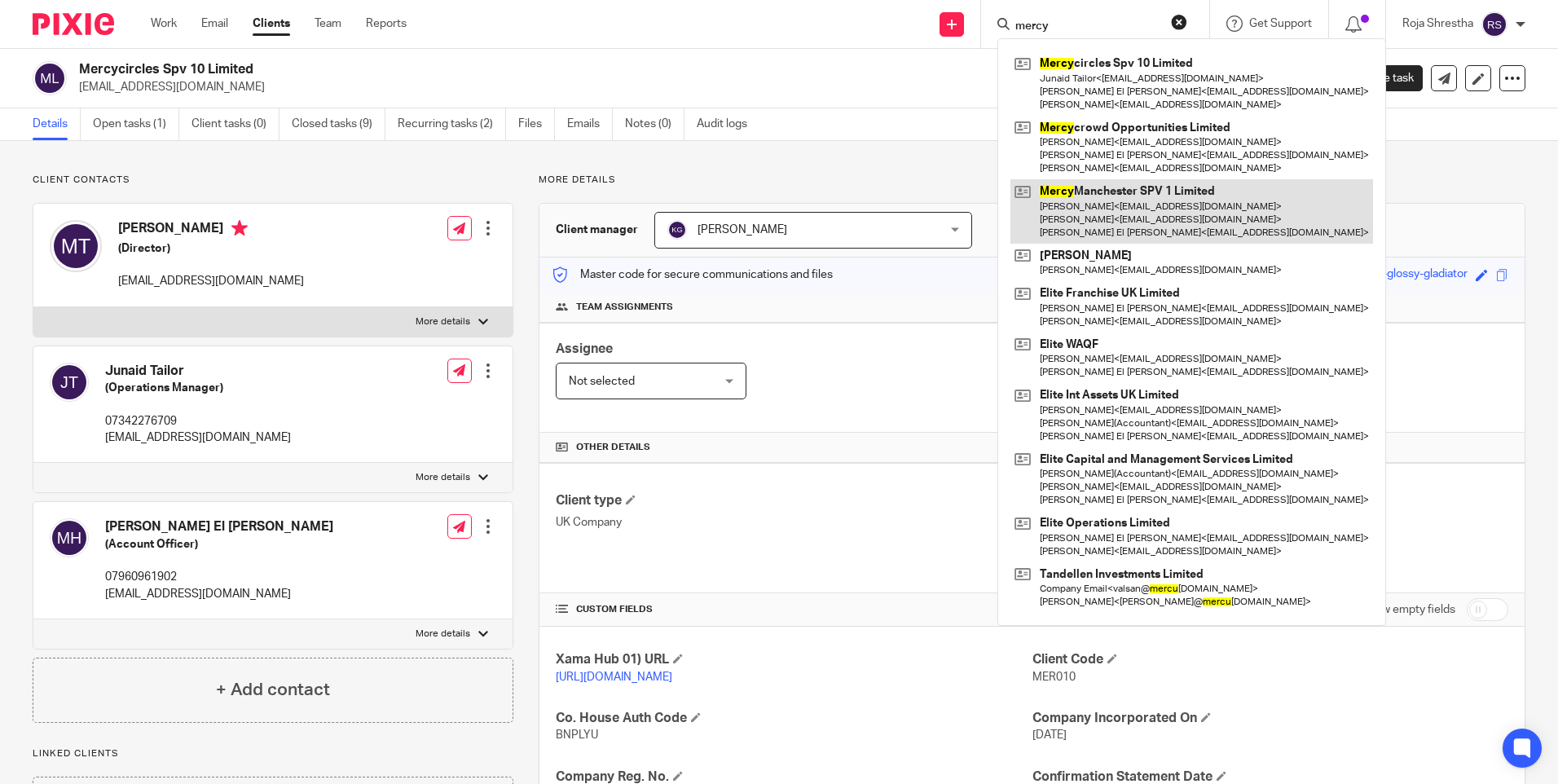
type input "mercy"
click at [1141, 220] on link at bounding box center [1191, 211] width 362 height 65
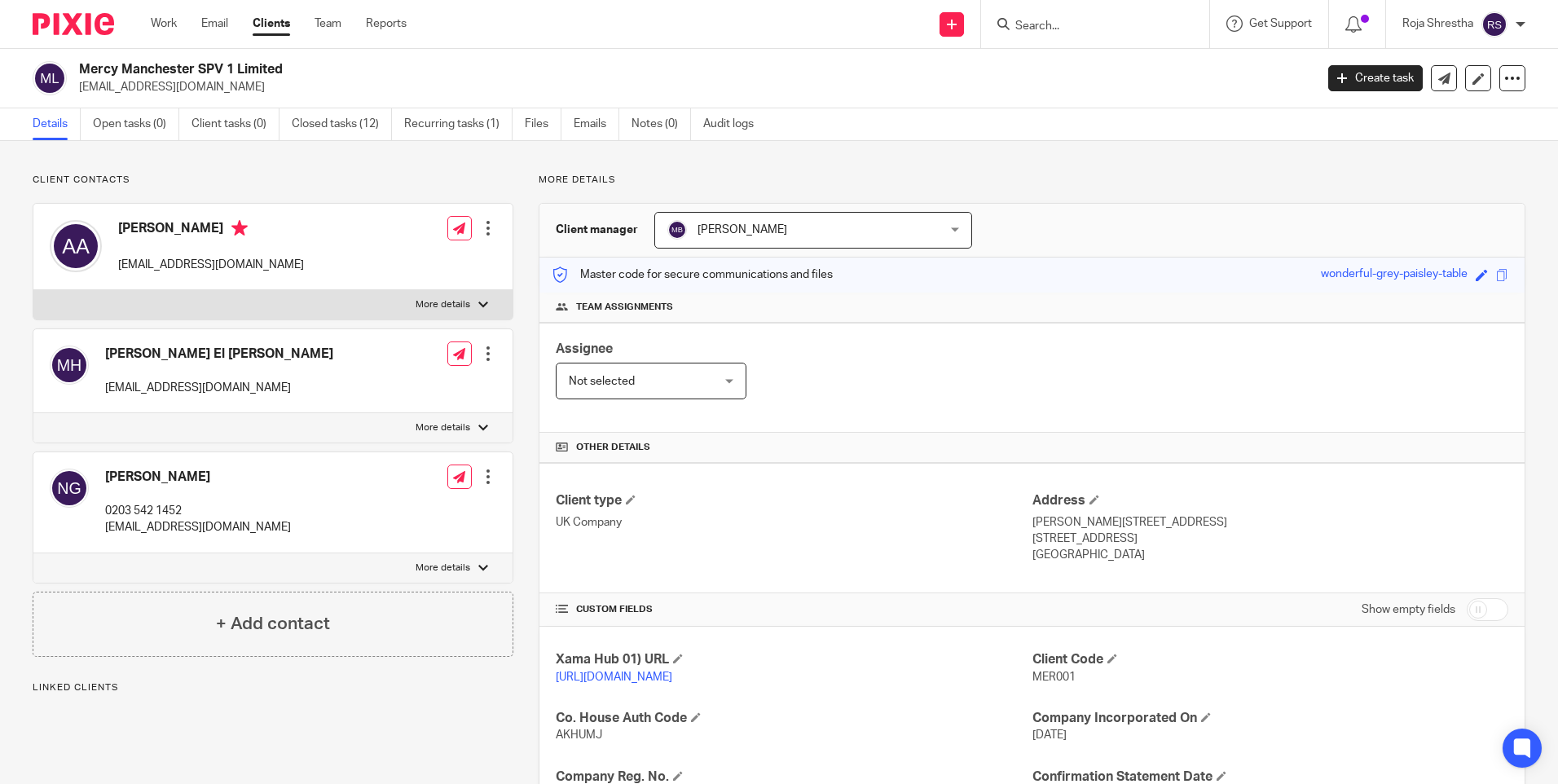
click at [1062, 22] on input "Search" at bounding box center [1086, 27] width 147 height 15
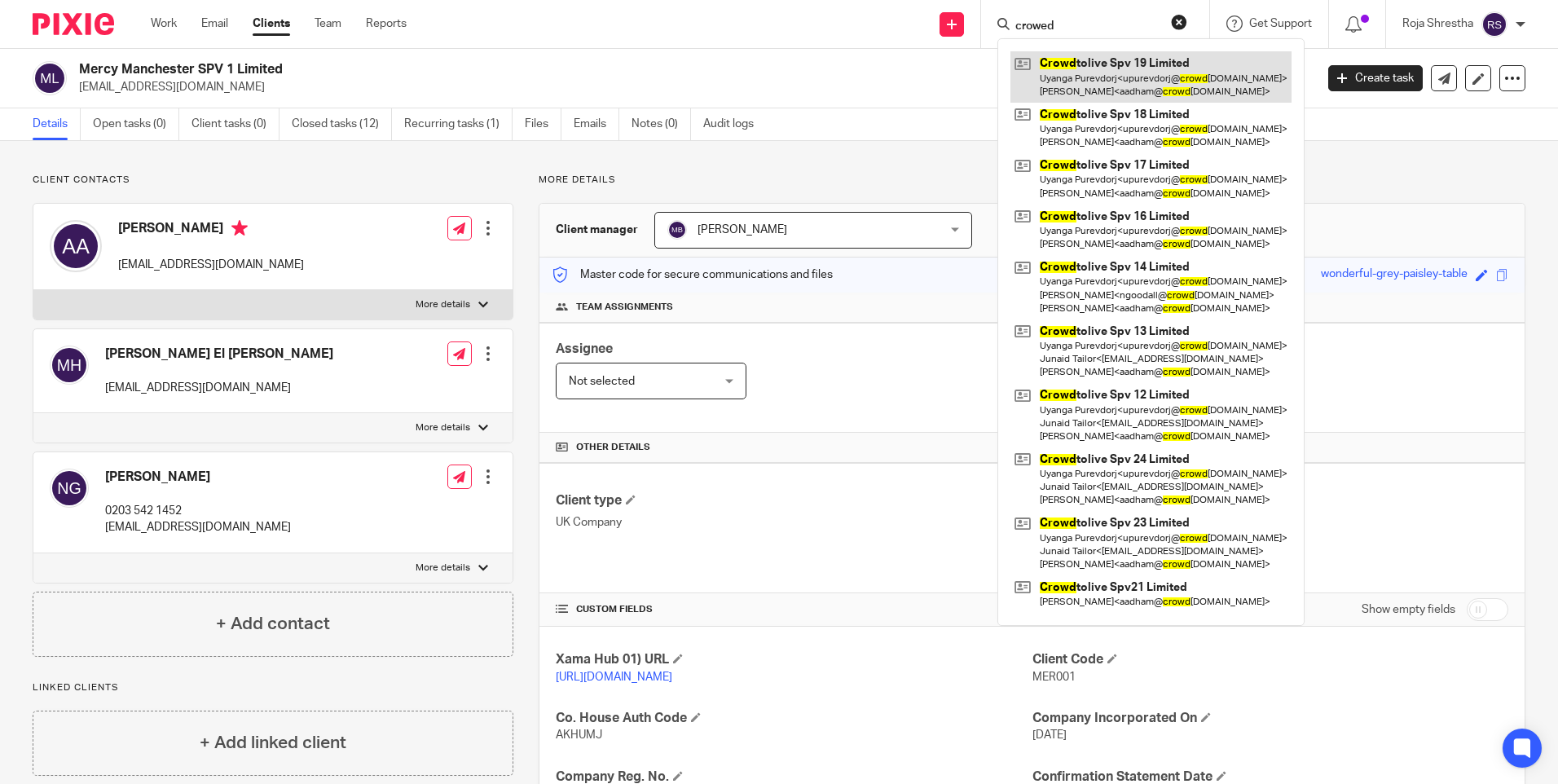
type input "crowed"
click at [1175, 71] on link at bounding box center [1151, 77] width 281 height 51
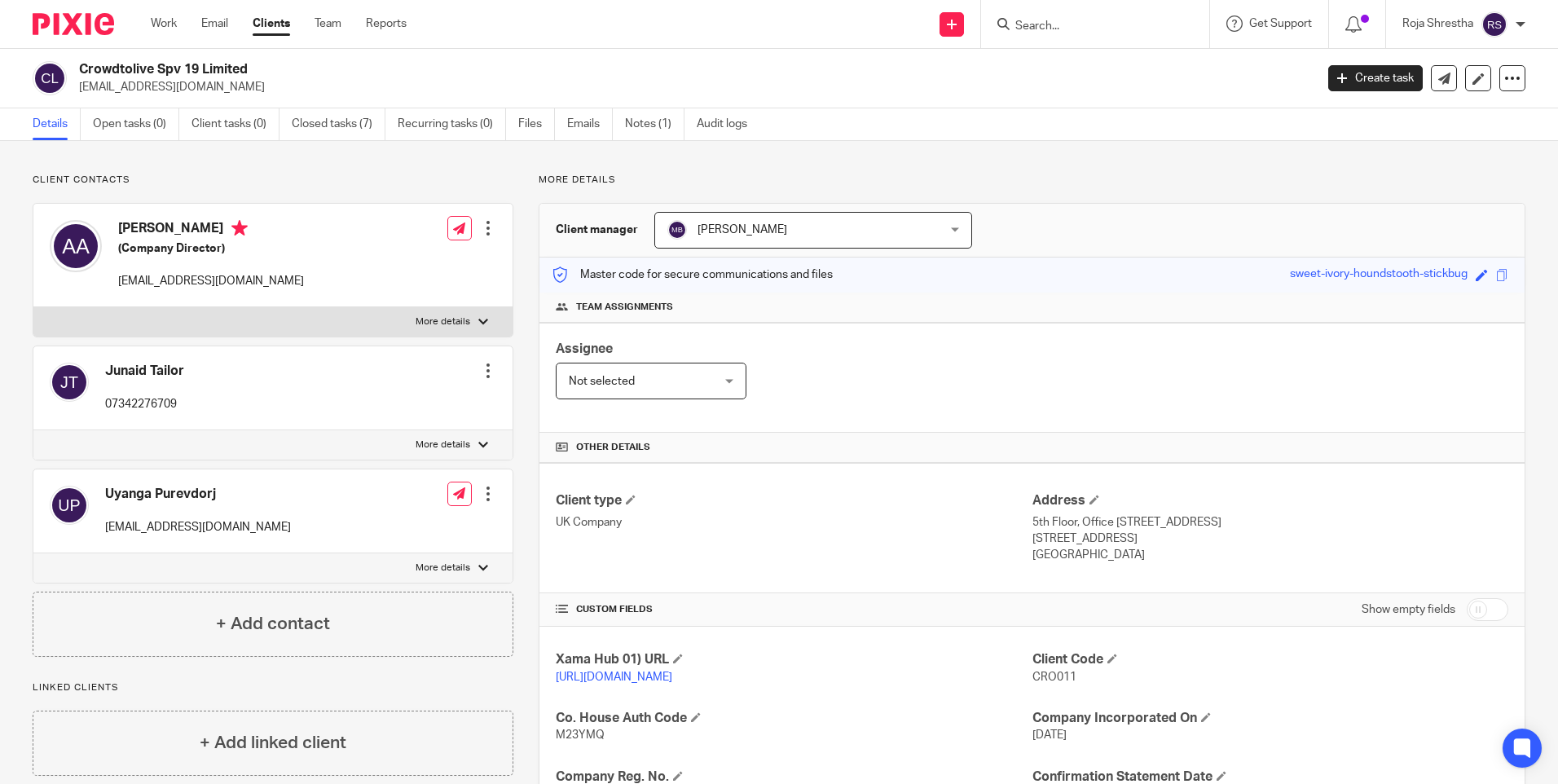
click at [86, 20] on img at bounding box center [73, 24] width 81 height 22
click at [1057, 14] on form at bounding box center [1099, 24] width 173 height 21
click at [1054, 17] on form at bounding box center [1099, 24] width 173 height 21
click at [1052, 22] on input "Search" at bounding box center [1086, 27] width 147 height 15
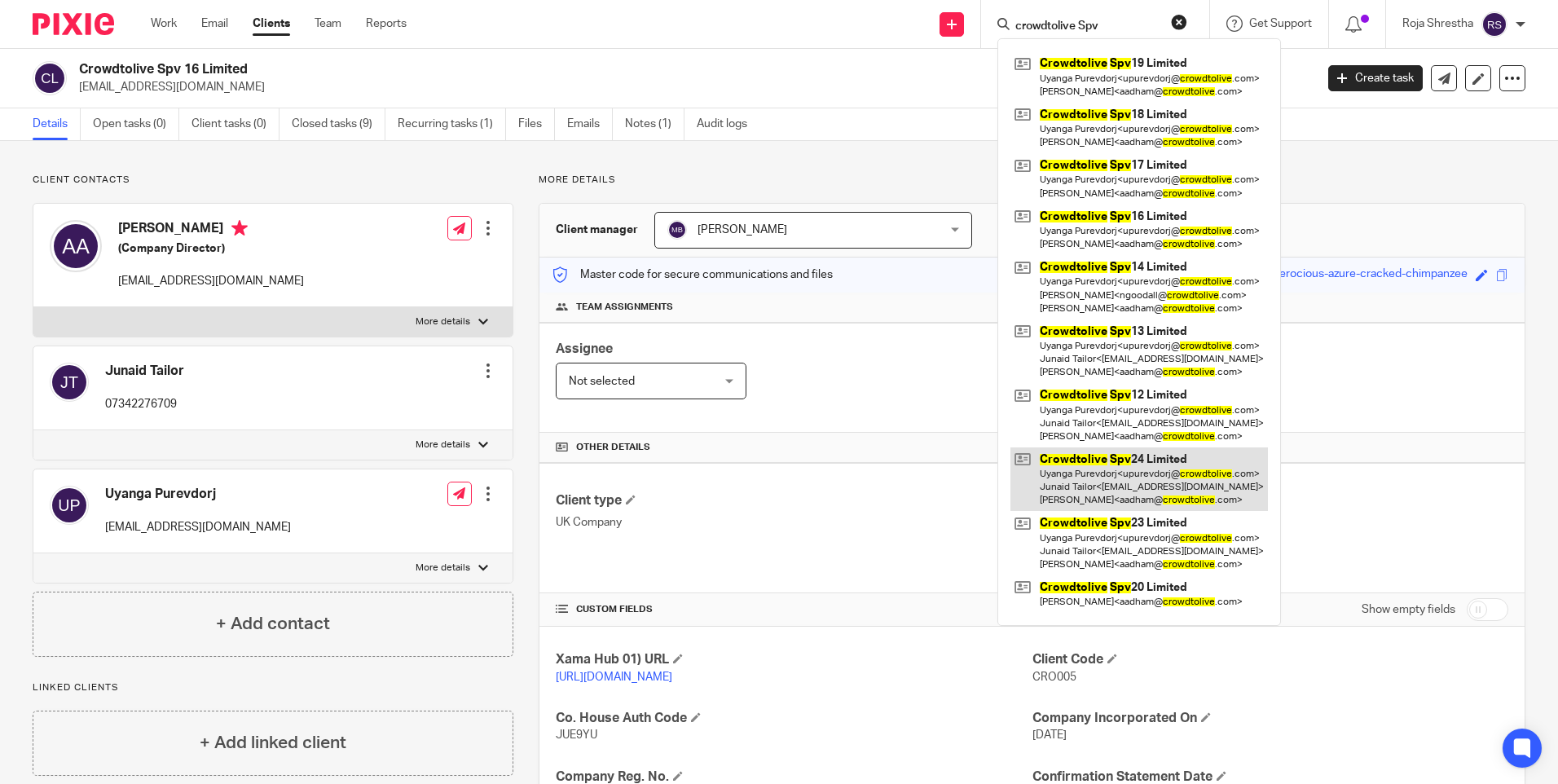
type input "crowdtolive Spv"
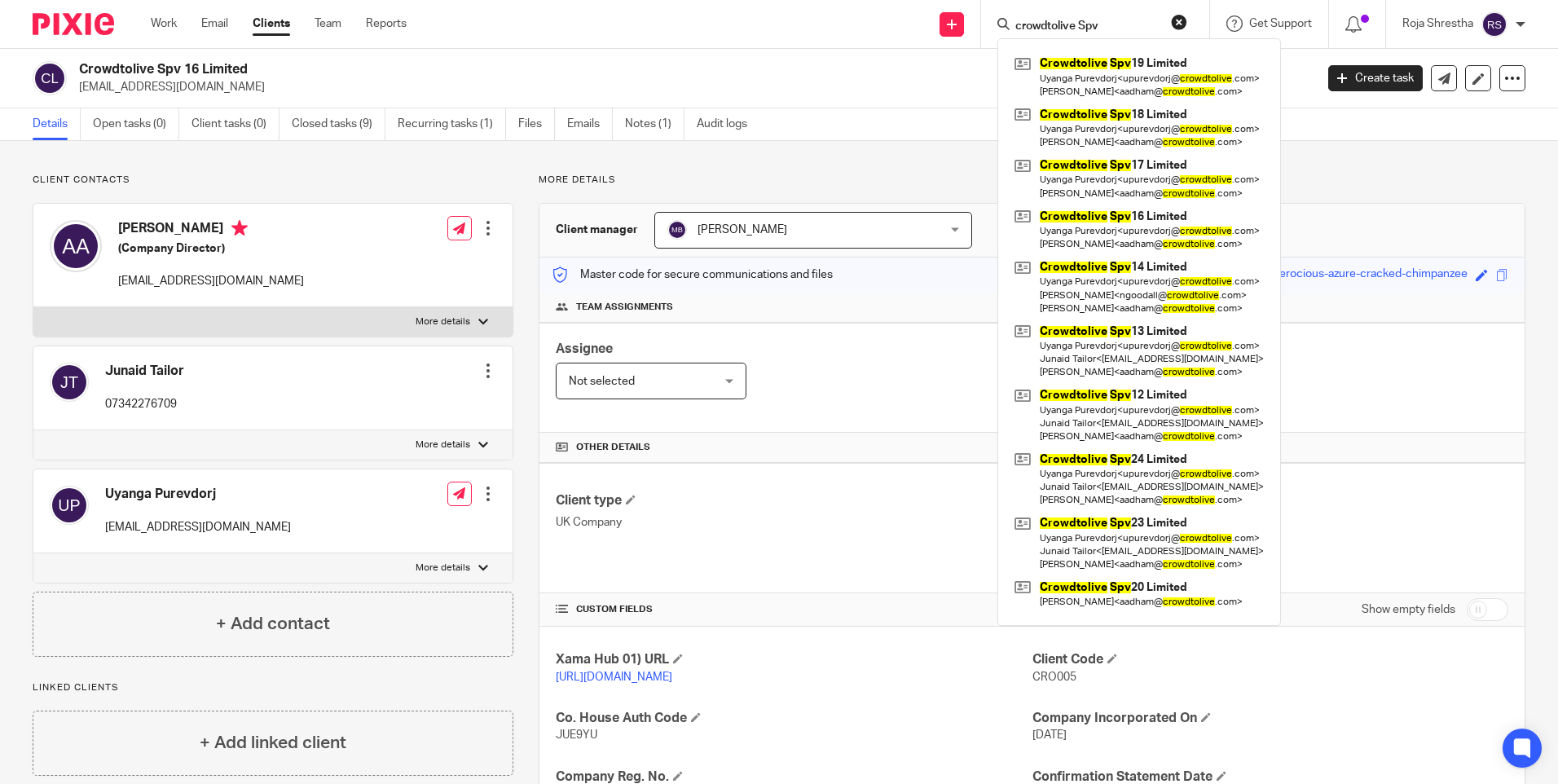
click at [1176, 21] on button "reset" at bounding box center [1178, 22] width 16 height 16
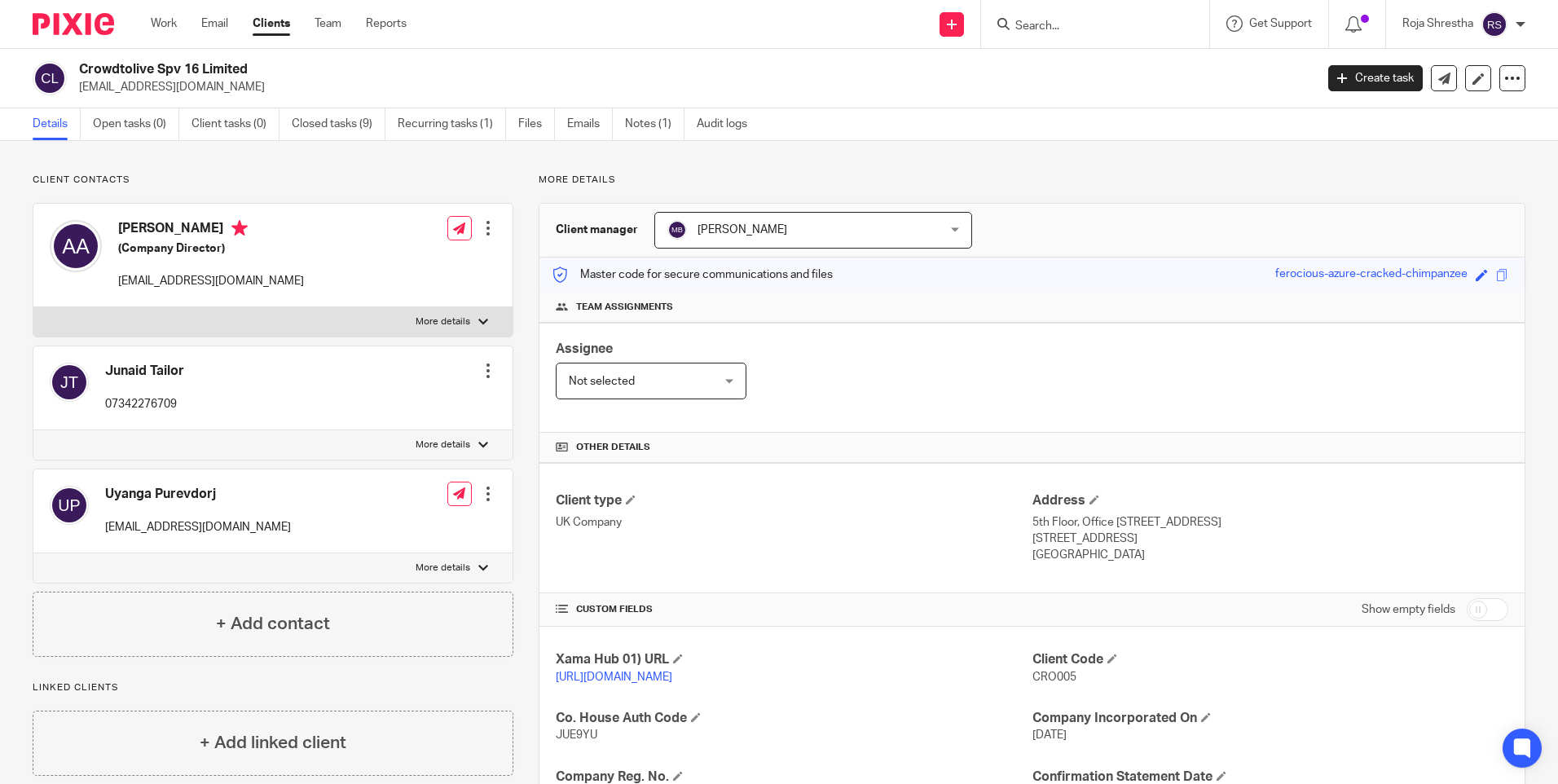
click at [1094, 20] on input "Search" at bounding box center [1086, 27] width 147 height 15
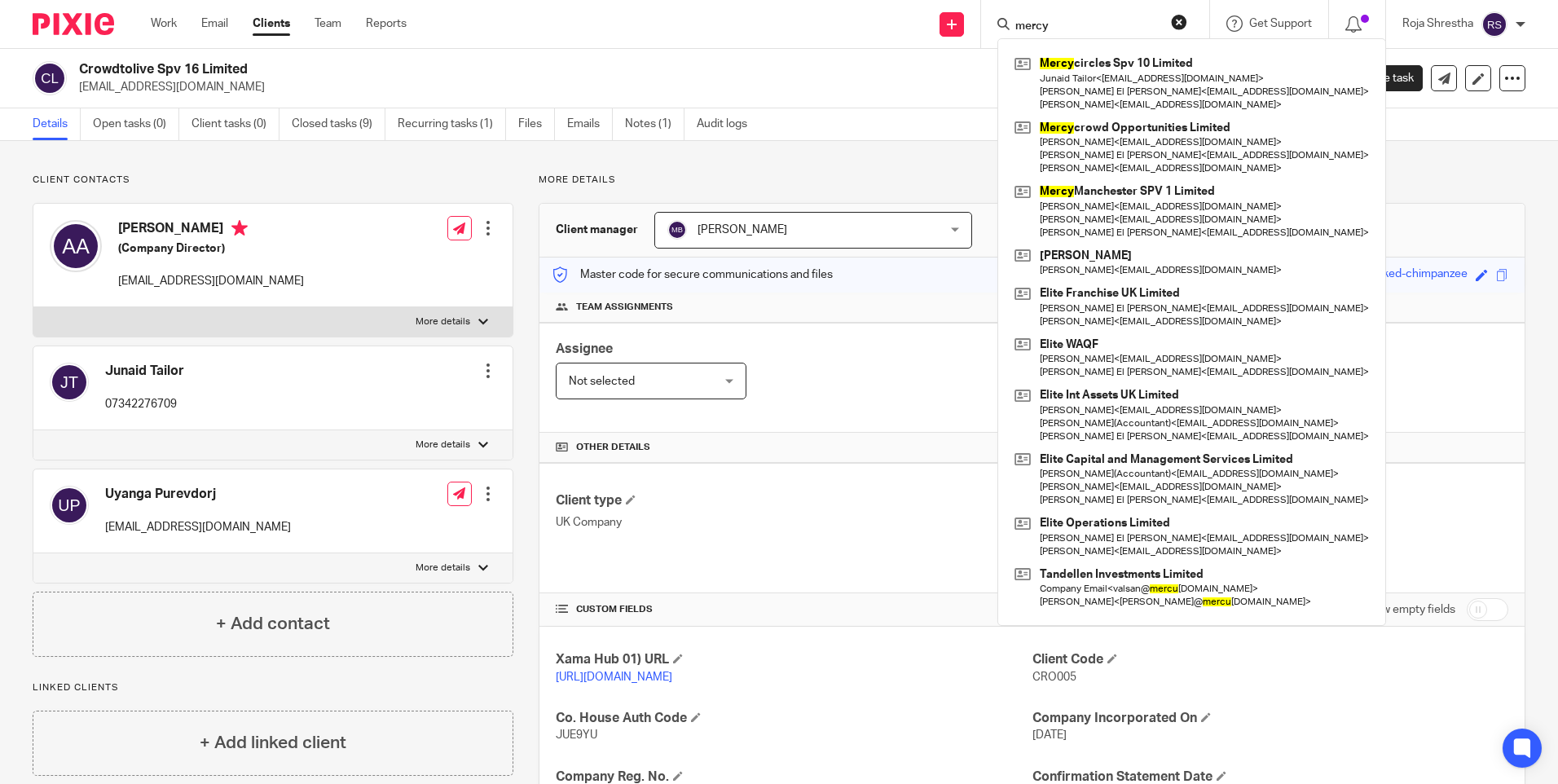
type input "mercy"
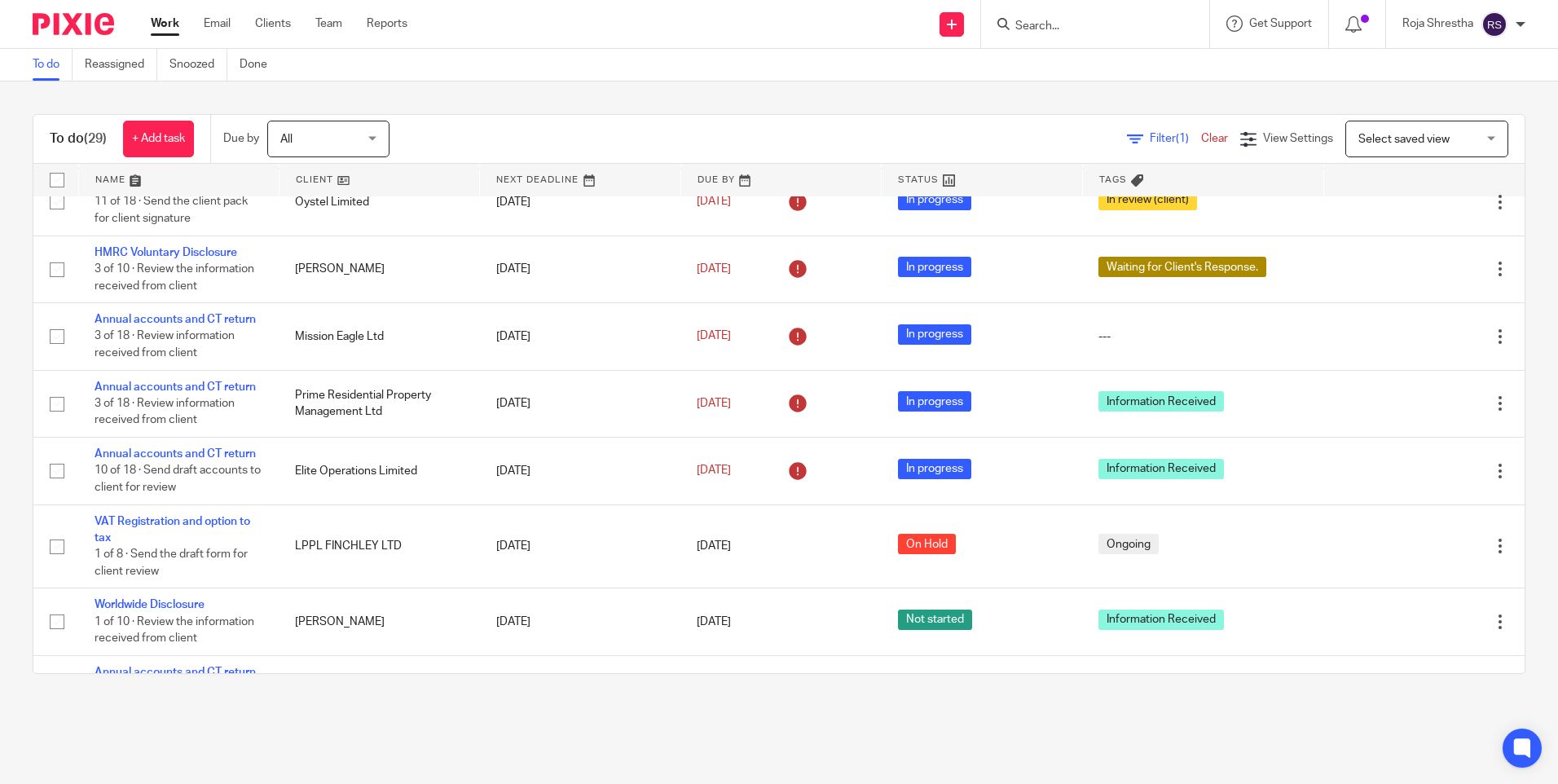
scroll to position [978, 0]
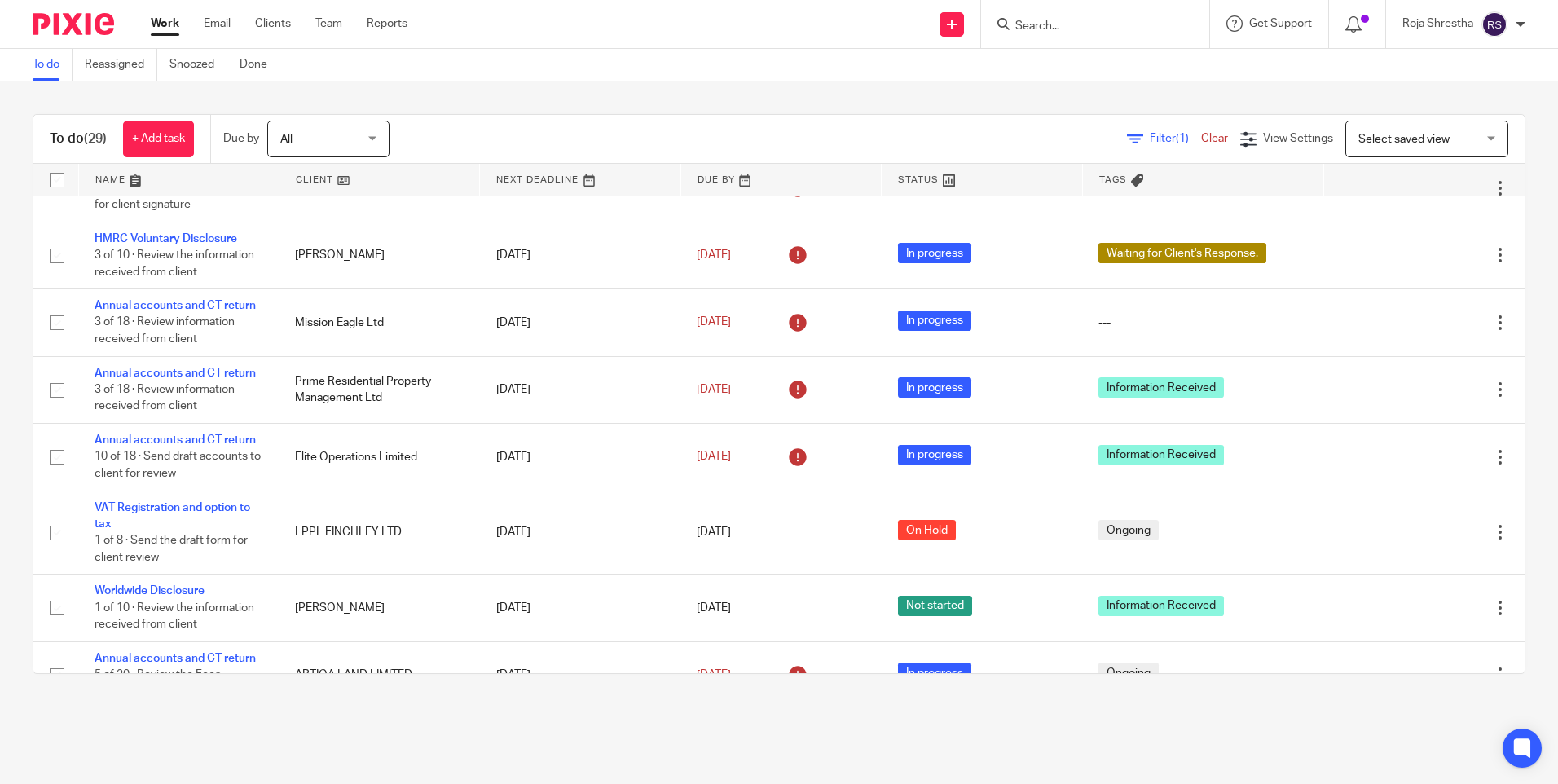
click at [1044, 33] on input "Search" at bounding box center [1086, 27] width 147 height 15
type input "jewels"
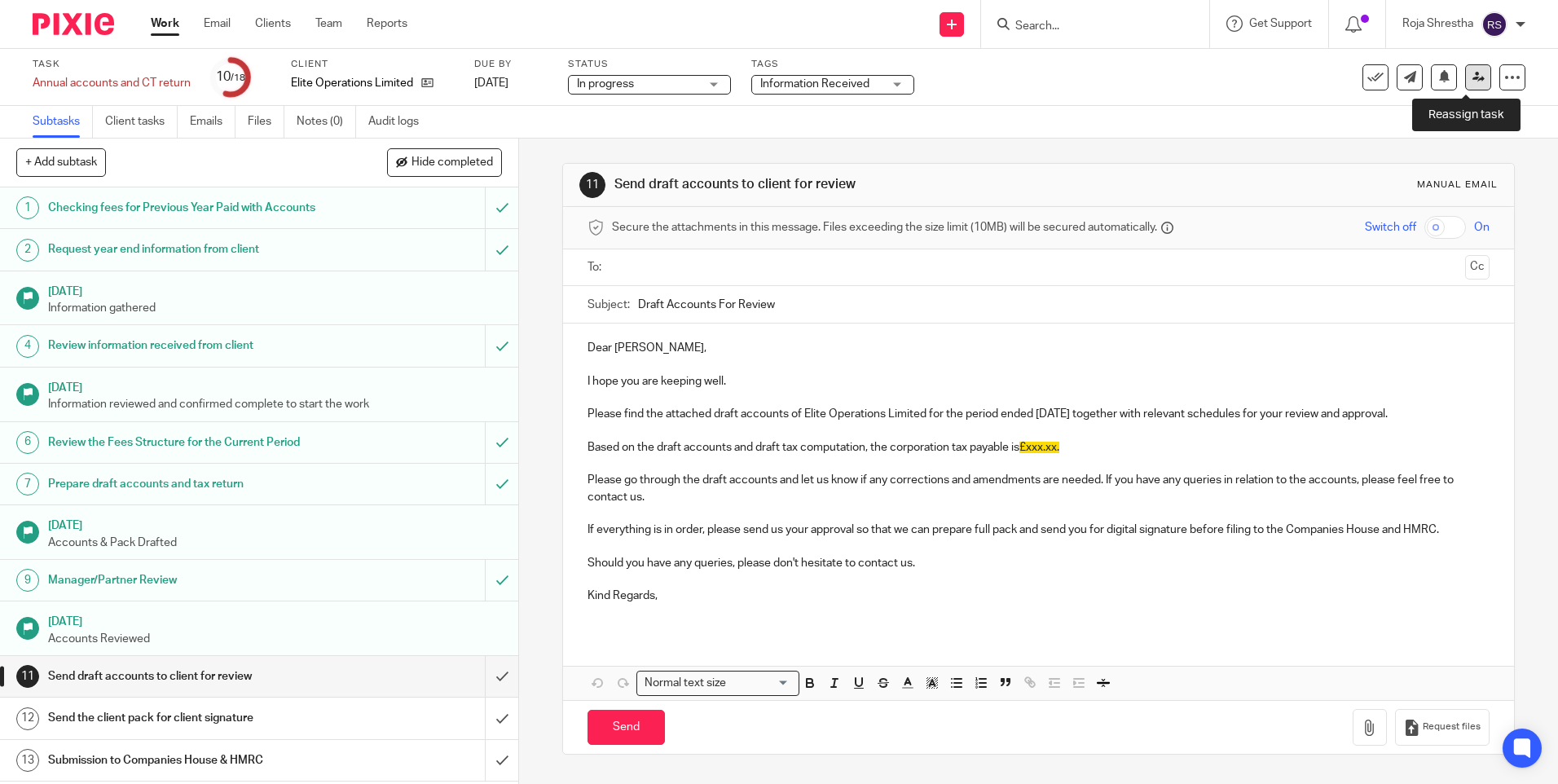
click at [1472, 76] on icon at bounding box center [1478, 77] width 12 height 12
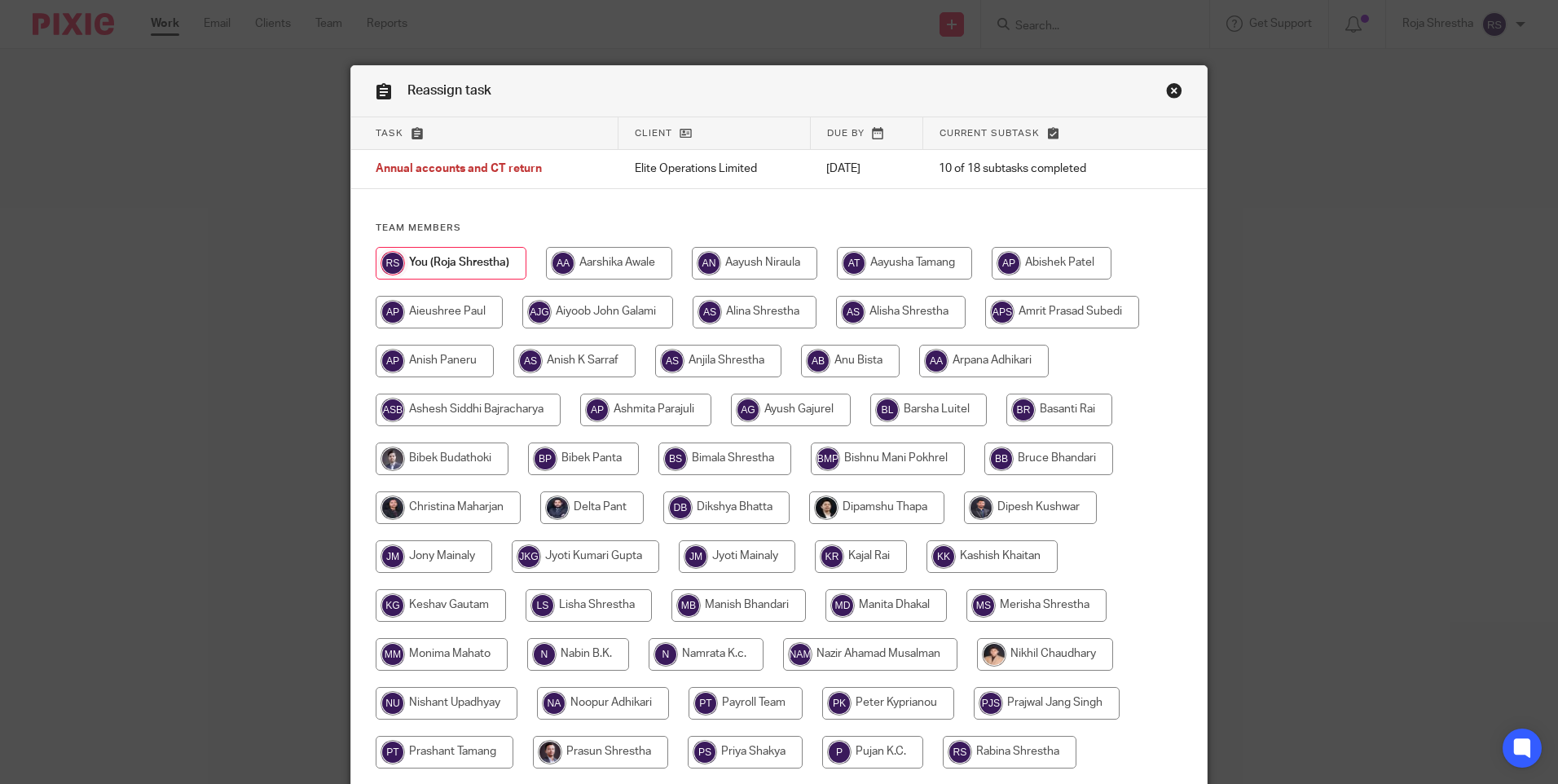
click at [1469, 138] on div "Reassign task Task Client Due by Current subtask Annual accounts and CT return …" at bounding box center [779, 392] width 1558 height 784
click at [1483, 89] on div "Reassign task Task Client Due by Current subtask Annual accounts and CT return …" at bounding box center [779, 392] width 1558 height 784
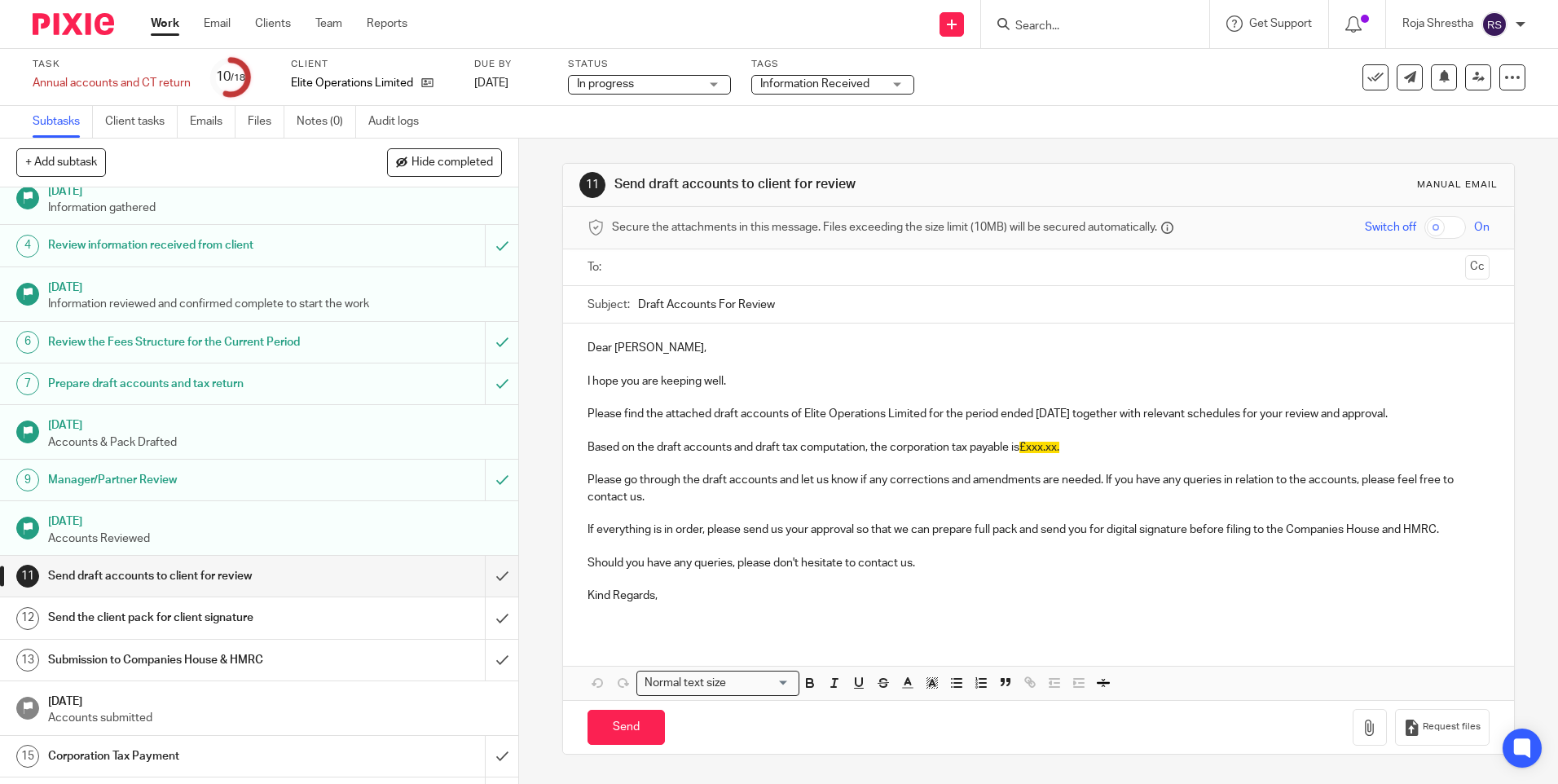
scroll to position [163, 0]
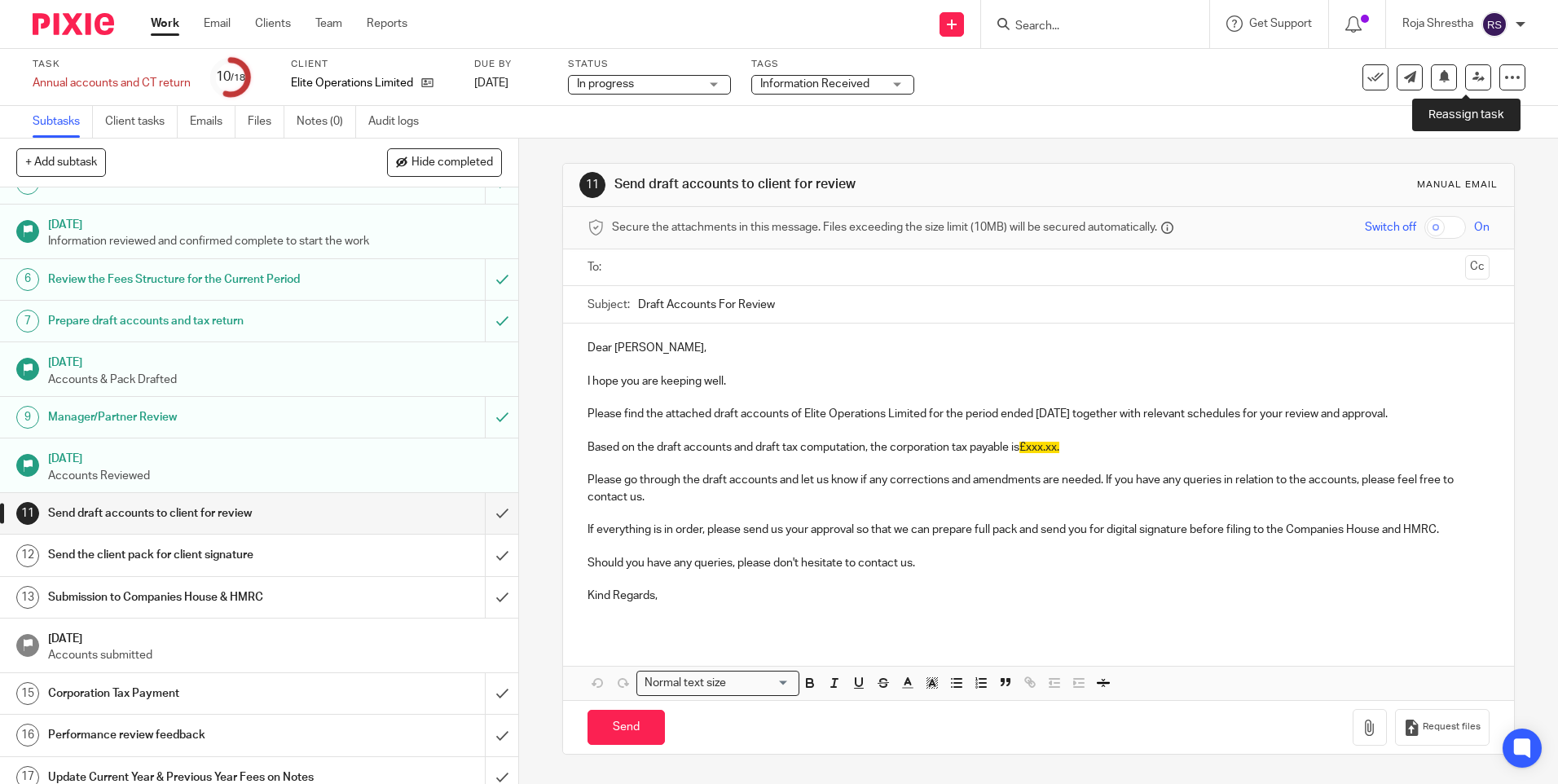
drag, startPoint x: 1464, startPoint y: 77, endPoint x: 1452, endPoint y: 90, distance: 17.7
click at [1472, 77] on icon at bounding box center [1478, 77] width 12 height 12
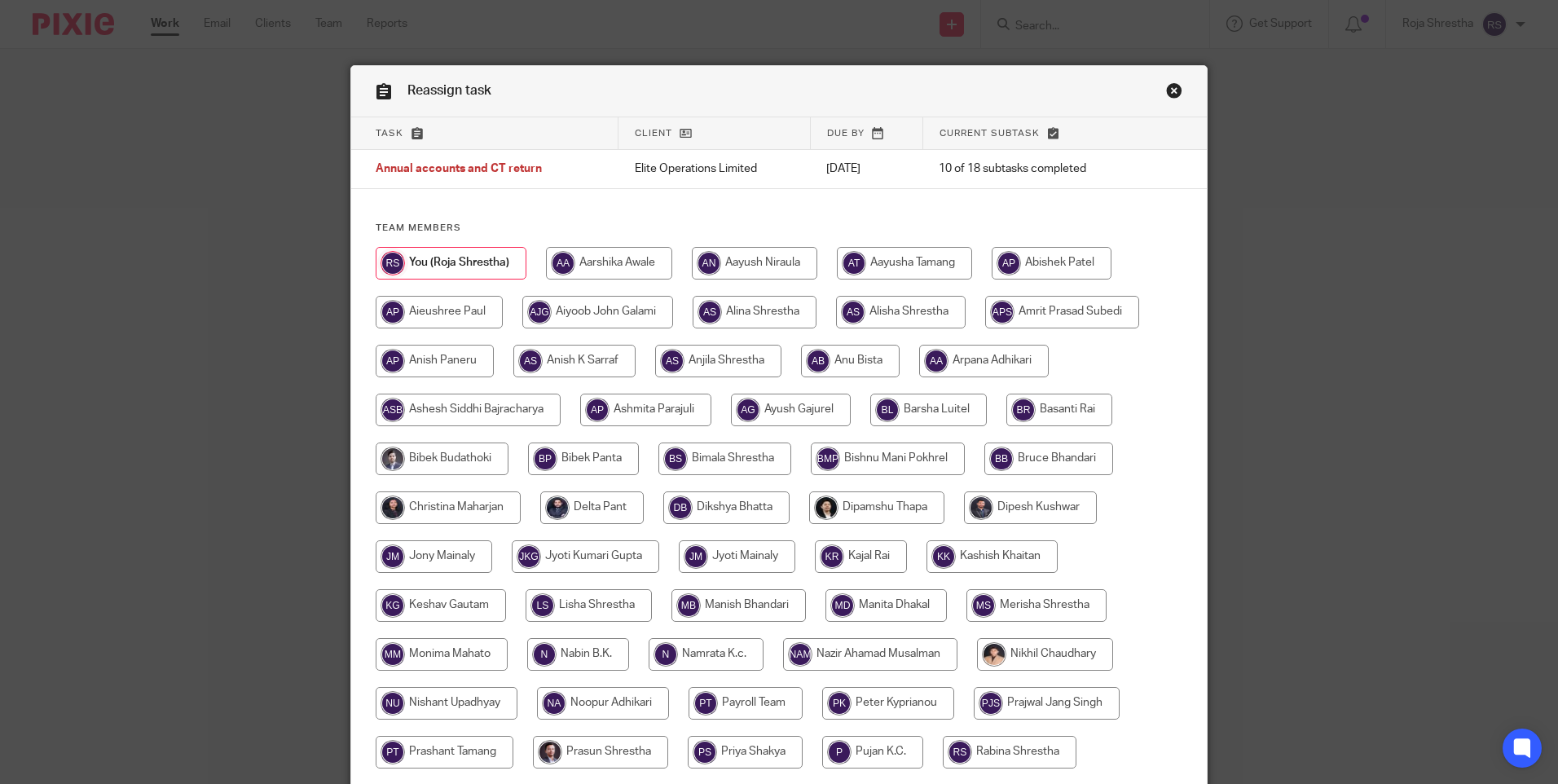
click at [465, 505] on input "radio" at bounding box center [447, 507] width 145 height 33
radio input "true"
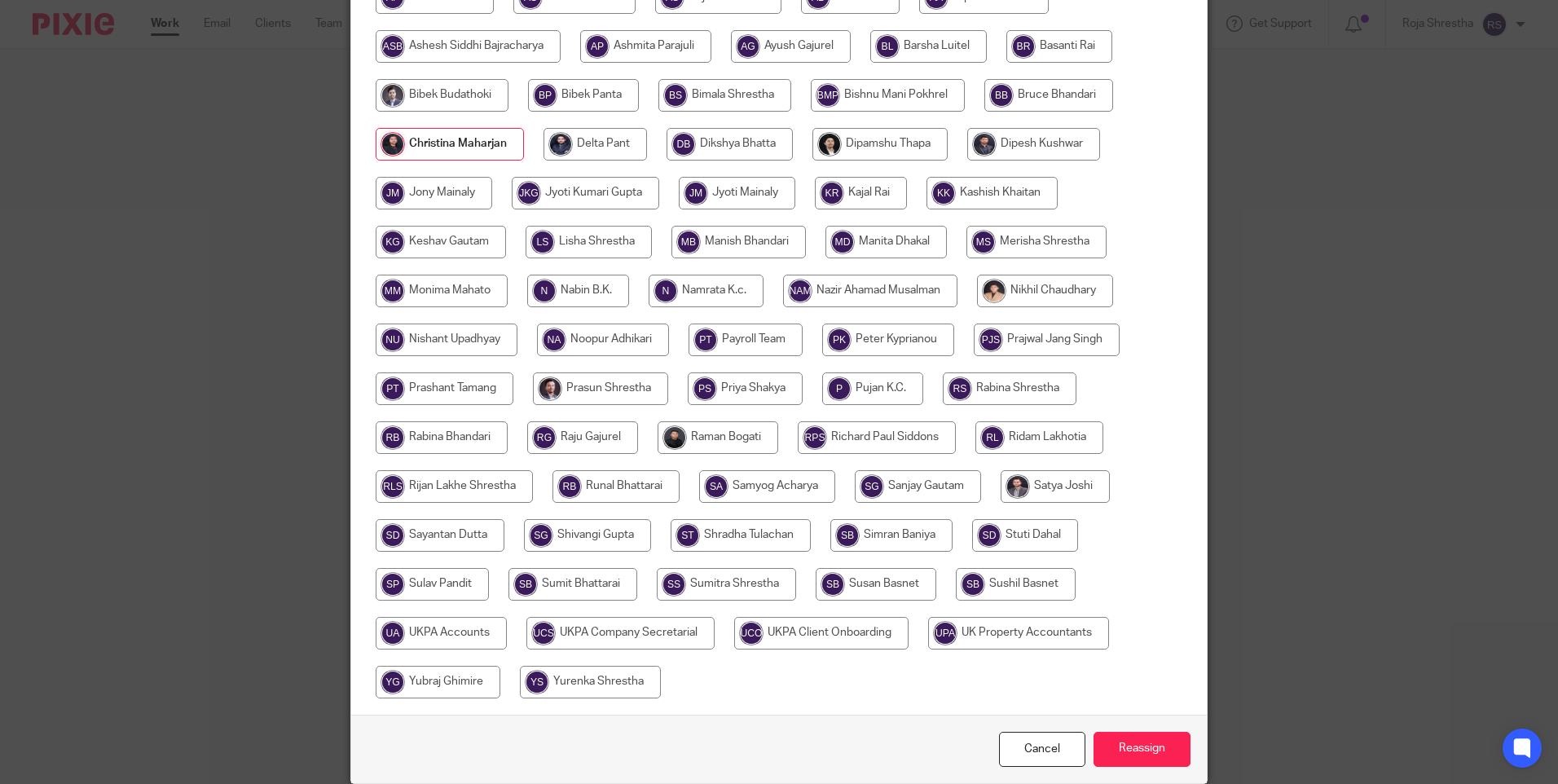
scroll to position [428, 0]
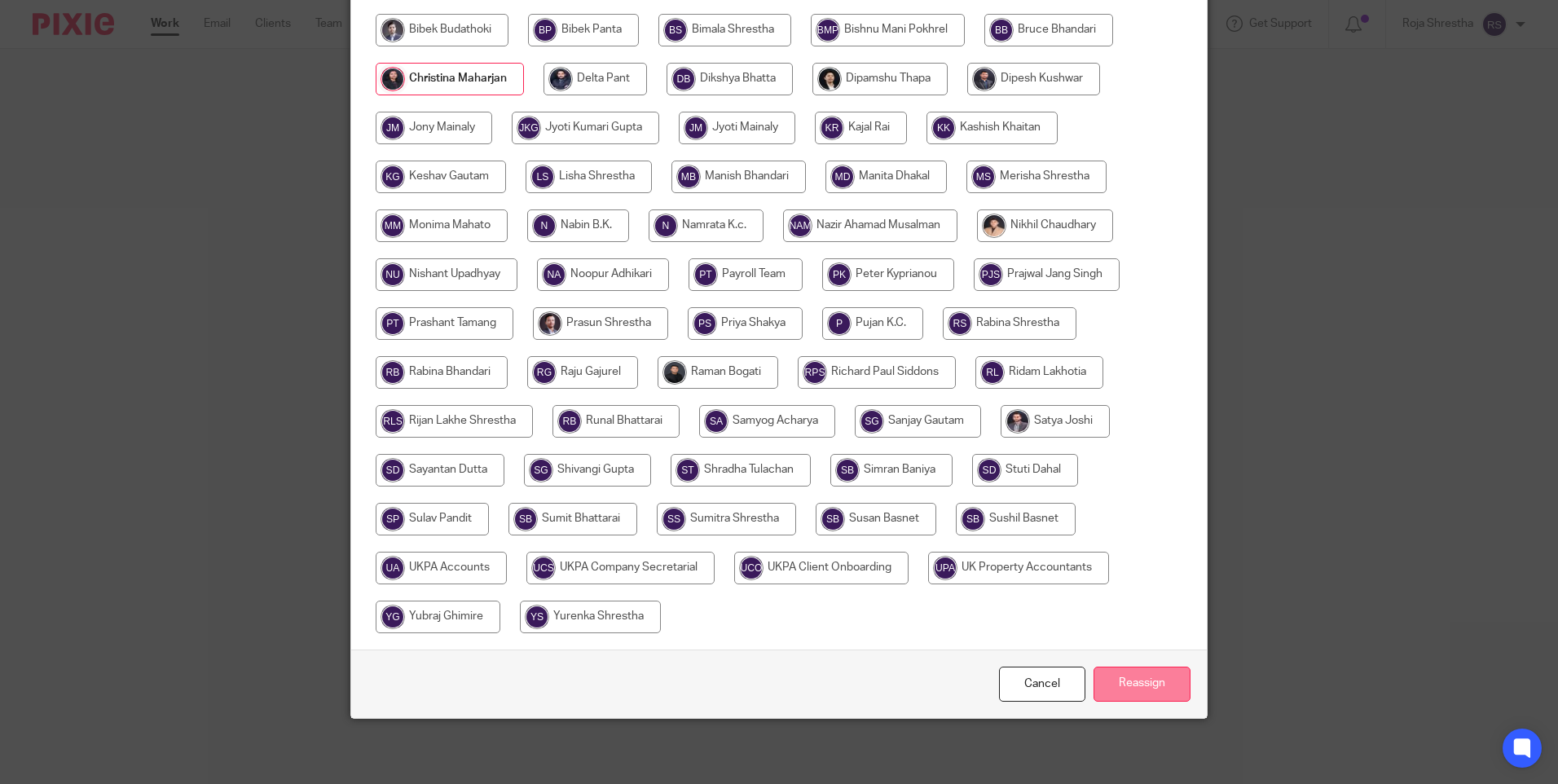
click at [1121, 672] on input "Reassign" at bounding box center [1142, 683] width 97 height 35
